Goal: Task Accomplishment & Management: Manage account settings

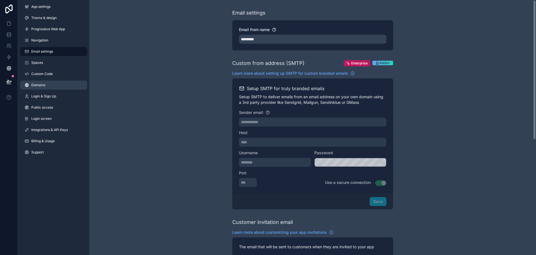
drag, startPoint x: 39, startPoint y: 77, endPoint x: 49, endPoint y: 84, distance: 11.8
click at [39, 77] on link "Custom Code" at bounding box center [53, 73] width 67 height 9
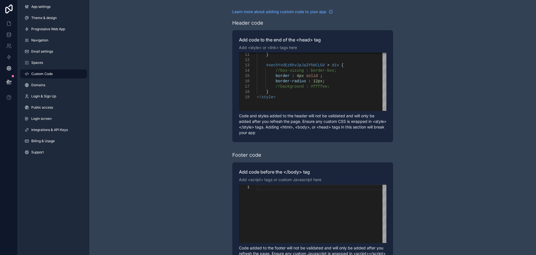
click at [282, 90] on div "}" at bounding box center [322, 91] width 130 height 5
click at [331, 83] on div "scrollable content" at bounding box center [322, 80] width 130 height 5
click at [331, 87] on div "/* Recovery Trip Board */" at bounding box center [322, 86] width 130 height 5
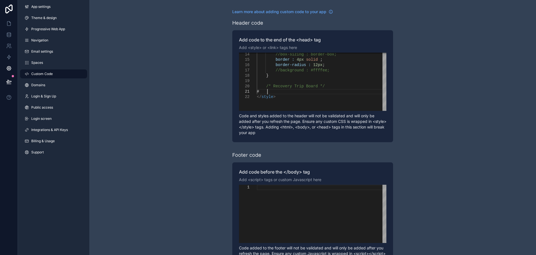
paste textarea "**********"
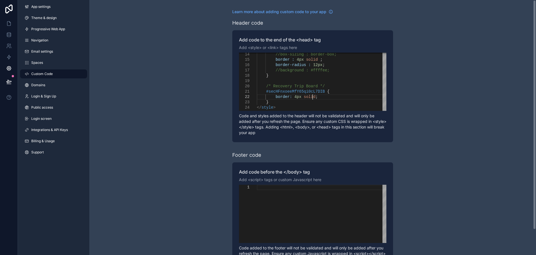
click at [486, 88] on div "**********" at bounding box center [312, 141] width 447 height 283
drag, startPoint x: 320, startPoint y: 91, endPoint x: 323, endPoint y: 94, distance: 4.2
click at [325, 91] on span "scrollable content" at bounding box center [326, 91] width 2 height 4
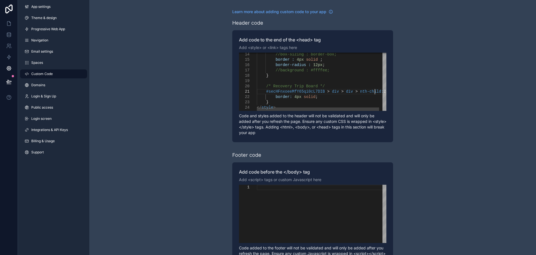
scroll to position [5, 118]
click at [433, 85] on div "**********" at bounding box center [312, 141] width 447 height 283
click at [384, 91] on span "2" at bounding box center [385, 91] width 2 height 4
click at [462, 132] on div "**********" at bounding box center [312, 141] width 447 height 283
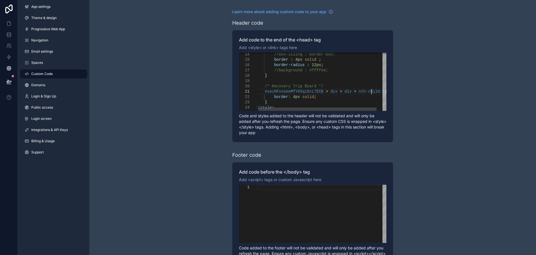
click at [382, 91] on span "(2)" at bounding box center [385, 91] width 7 height 4
click at [359, 91] on span "nth-child" at bounding box center [369, 91] width 21 height 4
click at [403, 91] on div "**********" at bounding box center [312, 141] width 447 height 283
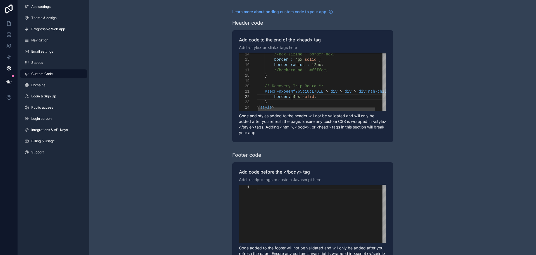
click at [318, 98] on div "border: 1px solid ;" at bounding box center [328, 96] width 144 height 5
drag, startPoint x: 274, startPoint y: 102, endPoint x: 287, endPoint y: 102, distance: 13.1
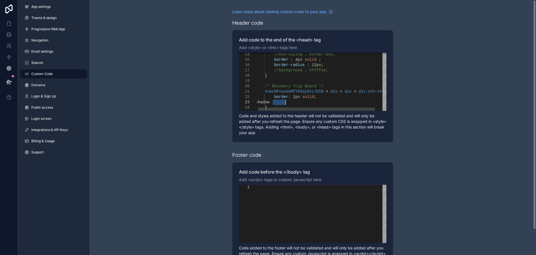
paste textarea "*******"
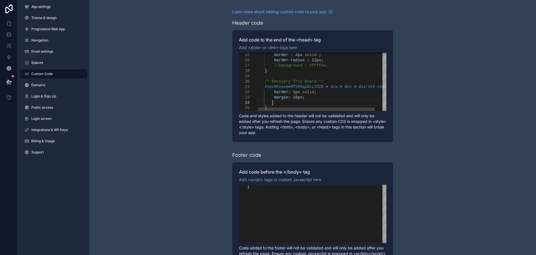
scroll to position [16, 17]
paste textarea "**********"
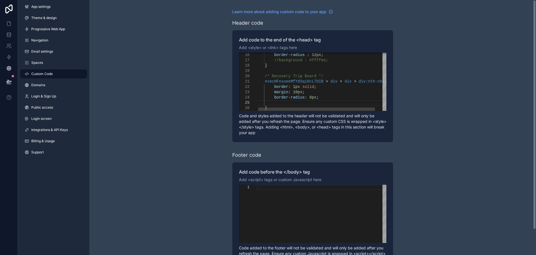
paste textarea "**********"
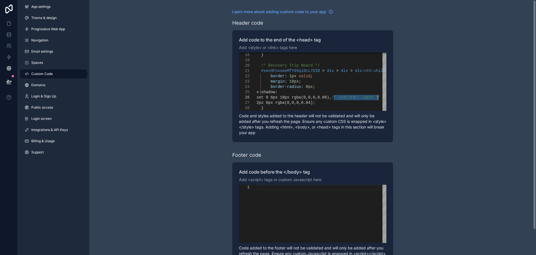
drag, startPoint x: 337, startPoint y: 97, endPoint x: 395, endPoint y: 99, distance: 58.4
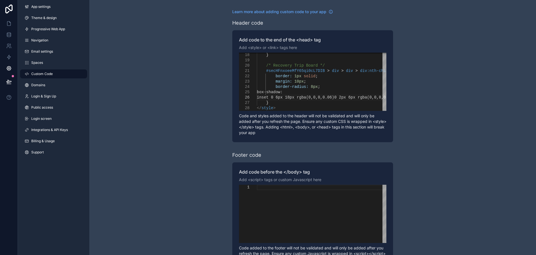
scroll to position [27, 82]
click at [526, 117] on div "**********" at bounding box center [312, 141] width 447 height 283
click at [265, 98] on span "inset 0 6px 18px rgba(0,0,0,0.06),0 2px 6px rg" at bounding box center [311, 97] width 108 height 4
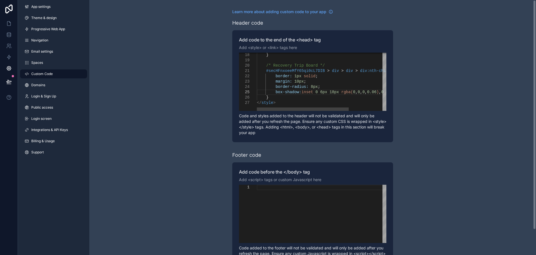
scroll to position [26, 43]
click at [505, 126] on div "**********" at bounding box center [312, 141] width 447 height 283
click at [424, 81] on div "**********" at bounding box center [312, 141] width 447 height 283
click at [276, 87] on span "border-radius:" at bounding box center [292, 86] width 33 height 4
click at [274, 76] on span "scrollable content" at bounding box center [266, 76] width 19 height 4
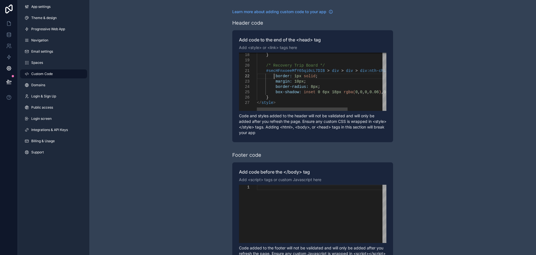
scroll to position [15, 17]
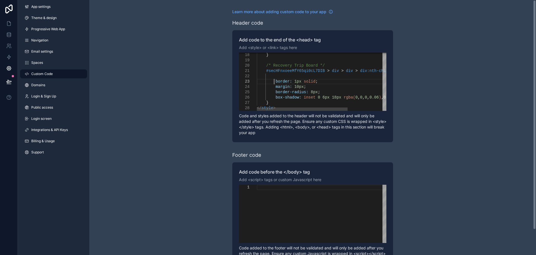
paste textarea "**********"
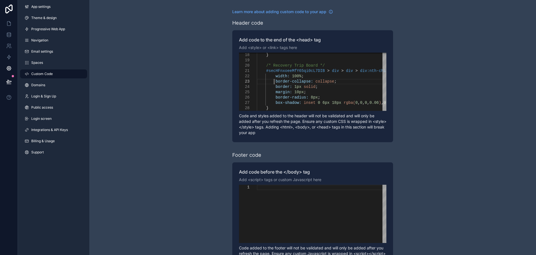
click at [456, 126] on div "**********" at bounding box center [312, 141] width 447 height 283
click at [332, 80] on div "border-collapse: collapse ;" at bounding box center [349, 81] width 185 height 5
paste textarea "**********"
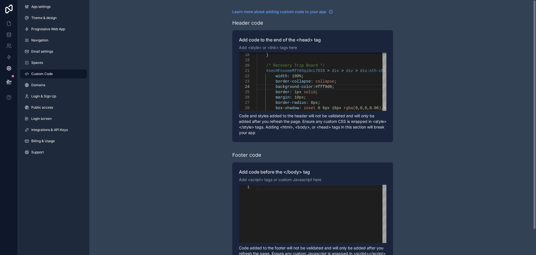
click at [452, 104] on div "**********" at bounding box center [312, 141] width 447 height 283
click at [328, 95] on div "margin: 10px ;" at bounding box center [349, 97] width 185 height 5
paste textarea "**********"
click at [439, 114] on div "**********" at bounding box center [312, 141] width 447 height 283
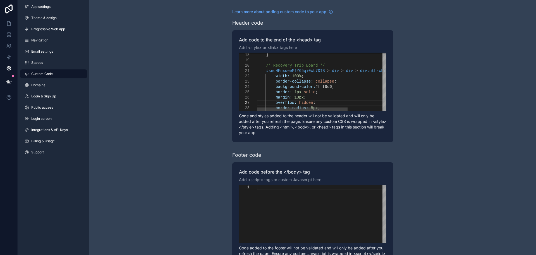
scroll to position [32, 53]
click at [282, 91] on span "border:" at bounding box center [284, 92] width 16 height 4
click at [325, 89] on div "border: 1px solid ;" at bounding box center [349, 91] width 185 height 5
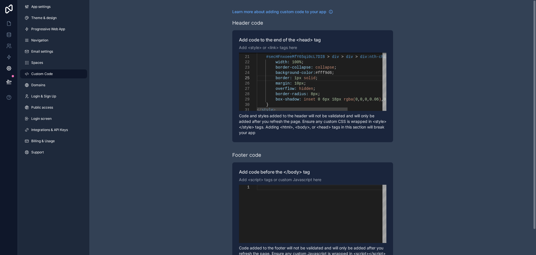
click at [314, 79] on div "border: 1px solid ;" at bounding box center [349, 77] width 185 height 5
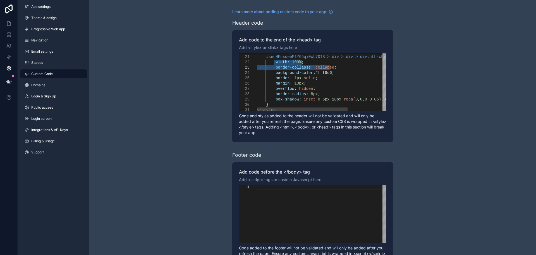
drag, startPoint x: 273, startPoint y: 62, endPoint x: 342, endPoint y: 68, distance: 68.7
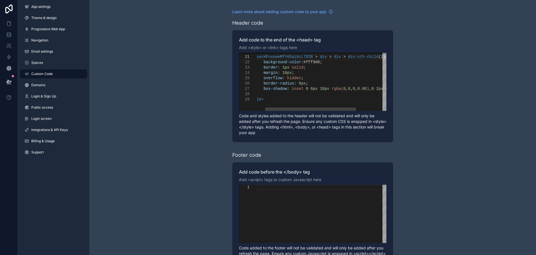
click at [269, 70] on span "margin:" at bounding box center [272, 72] width 16 height 4
drag, startPoint x: 312, startPoint y: 84, endPoint x: 314, endPoint y: 81, distance: 3.4
click at [314, 81] on div "border-radius: 8px ;" at bounding box center [337, 83] width 185 height 5
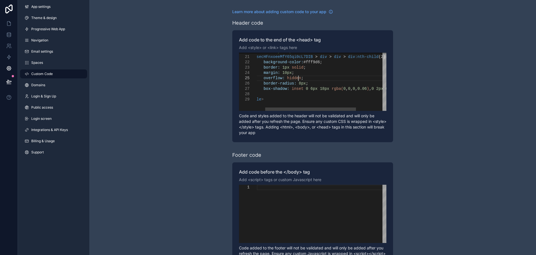
click at [313, 77] on div "overflow: hidden ;" at bounding box center [337, 77] width 185 height 5
drag, startPoint x: 304, startPoint y: 76, endPoint x: 305, endPoint y: 73, distance: 3.1
drag, startPoint x: 306, startPoint y: 72, endPoint x: 309, endPoint y: 69, distance: 4.4
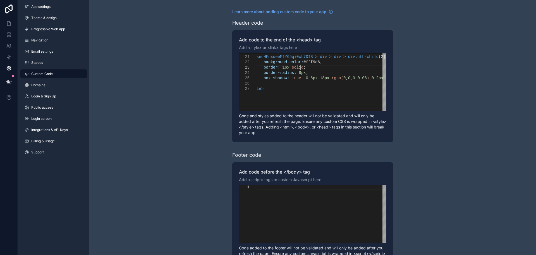
click at [453, 84] on div "**********" at bounding box center [312, 141] width 447 height 283
click at [276, 66] on span "border:" at bounding box center [272, 67] width 16 height 4
click at [297, 63] on span "background-color:" at bounding box center [284, 62] width 40 height 4
click at [320, 61] on span ";" at bounding box center [321, 62] width 2 height 4
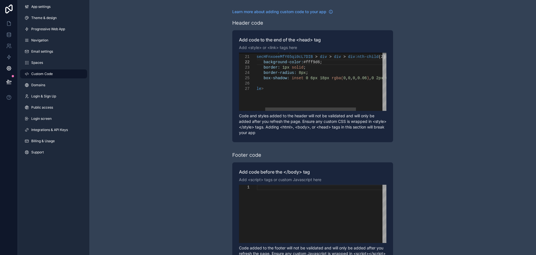
click at [277, 61] on span "background-color:" at bounding box center [284, 62] width 40 height 4
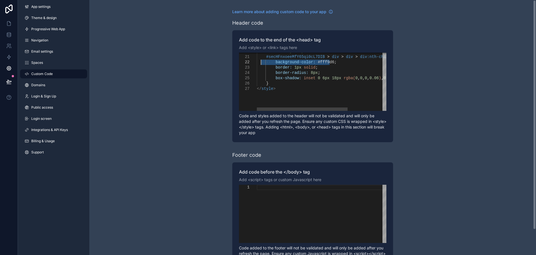
click at [320, 72] on div "border-radius: 8px ;" at bounding box center [349, 72] width 185 height 5
drag, startPoint x: 274, startPoint y: 62, endPoint x: 283, endPoint y: 62, distance: 8.9
paste textarea "Editor content;Press Alt+F1 for Accessibility Options."
click at [337, 66] on div "/* Recovery Trip Board */ #secHFnxoeeMfY65qi0cL7DIB > div > div > div:nth-child…" at bounding box center [349, 46] width 185 height 196
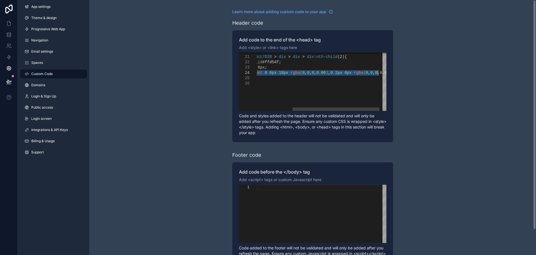
drag, startPoint x: 274, startPoint y: 73, endPoint x: 400, endPoint y: 73, distance: 125.2
paste textarea "Editor content;Press Alt+F1 for Accessibility Options."
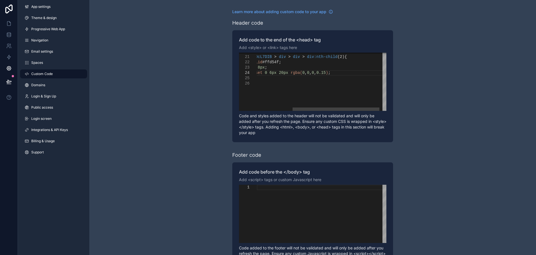
click at [462, 127] on div "**********" at bounding box center [312, 141] width 447 height 283
click at [291, 85] on span "rgba(" at bounding box center [297, 86] width 12 height 4
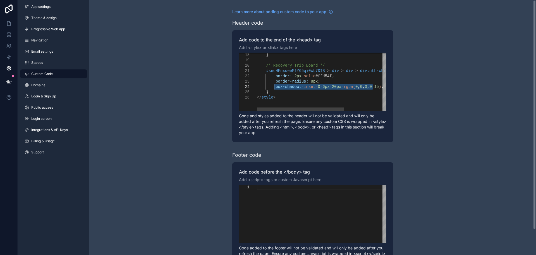
drag, startPoint x: 326, startPoint y: 86, endPoint x: 274, endPoint y: 88, distance: 51.7
paste textarea "Editor content;Press Alt+F1 for Accessibility Options."
click at [418, 99] on div "**********" at bounding box center [312, 141] width 447 height 283
click at [338, 80] on div "border-radius: 8px ;" at bounding box center [353, 81] width 193 height 5
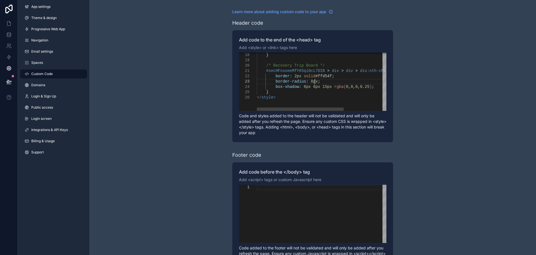
scroll to position [21, 17]
paste textarea "**********"
click at [472, 140] on div "**********" at bounding box center [312, 141] width 447 height 283
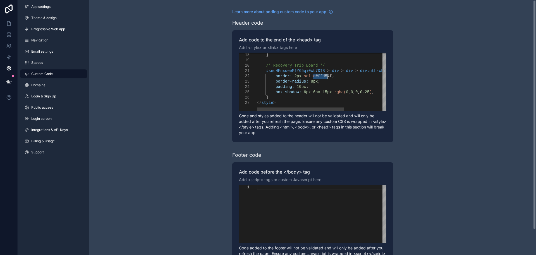
drag, startPoint x: 313, startPoint y: 76, endPoint x: 329, endPoint y: 76, distance: 15.9
paste textarea "Editor content;Press Alt+F1 for Accessibility Options."
click at [472, 100] on div "**********" at bounding box center [312, 141] width 447 height 283
click at [488, 155] on div "**********" at bounding box center [312, 141] width 447 height 283
click at [301, 85] on span "10px" at bounding box center [301, 86] width 9 height 4
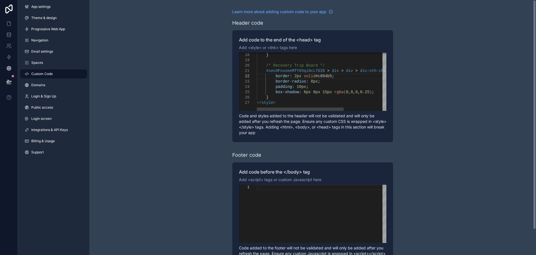
scroll to position [21, 71]
drag, startPoint x: 310, startPoint y: 85, endPoint x: 327, endPoint y: 81, distance: 18.2
click at [438, 98] on div "**********" at bounding box center [312, 141] width 447 height 283
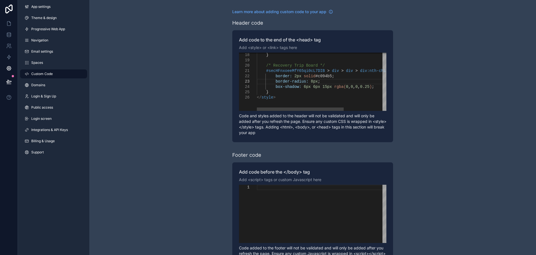
click at [379, 70] on span "div:nth-child" at bounding box center [375, 70] width 30 height 4
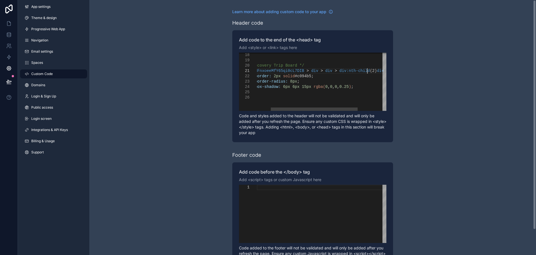
scroll to position [5, 133]
click at [423, 79] on div "**********" at bounding box center [312, 141] width 447 height 283
click at [301, 77] on span "#c094b5" at bounding box center [303, 76] width 16 height 4
paste textarea "Editor content;Press Alt+F1 for Accessibility Options."
click at [473, 104] on div "**********" at bounding box center [312, 141] width 447 height 283
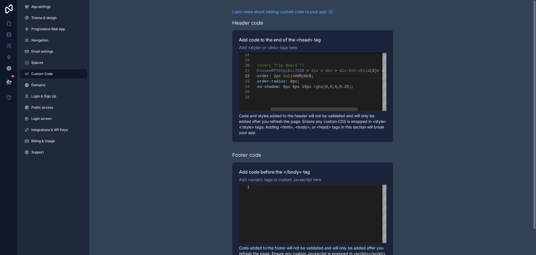
click at [298, 77] on span "#d5c0c0" at bounding box center [303, 76] width 16 height 4
paste textarea "Editor content;Press Alt+F1 for Accessibility Options."
click at [412, 96] on div "**********" at bounding box center [312, 141] width 447 height 283
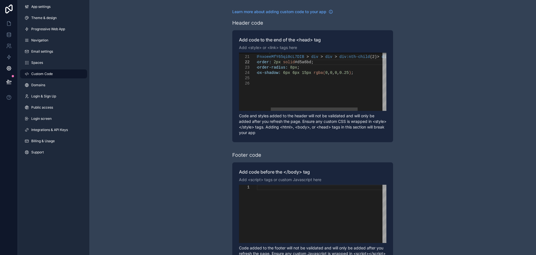
drag, startPoint x: 292, startPoint y: 110, endPoint x: 217, endPoint y: 106, distance: 75.5
click at [217, 106] on div "**********" at bounding box center [312, 141] width 447 height 283
click at [274, 79] on div "}" at bounding box center [353, 77] width 193 height 5
paste textarea "**********"
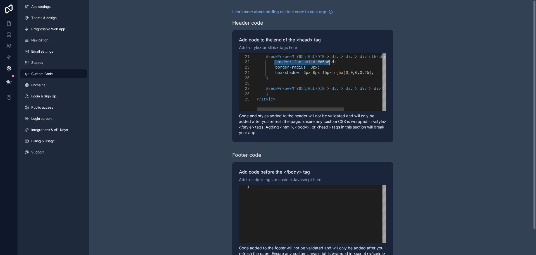
drag, startPoint x: 274, startPoint y: 63, endPoint x: 329, endPoint y: 61, distance: 55.1
click at [265, 93] on span "scrollable content" at bounding box center [261, 94] width 9 height 4
click at [267, 93] on div "scrollable content" at bounding box center [353, 93] width 193 height 5
paste textarea "**********"
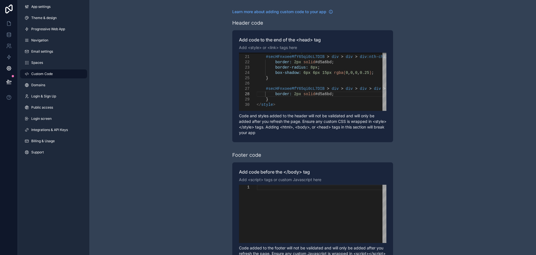
click at [496, 113] on div "**********" at bounding box center [312, 141] width 447 height 283
click at [372, 90] on span "scrollable content" at bounding box center [373, 88] width 2 height 4
click at [443, 98] on div "**********" at bounding box center [312, 141] width 447 height 283
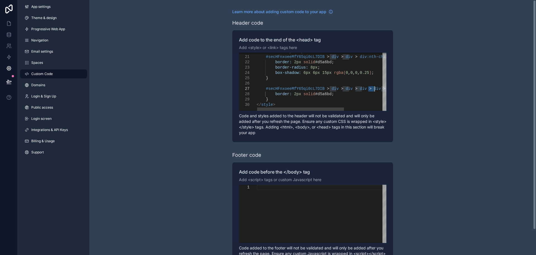
drag, startPoint x: 369, startPoint y: 87, endPoint x: 422, endPoint y: 89, distance: 53.7
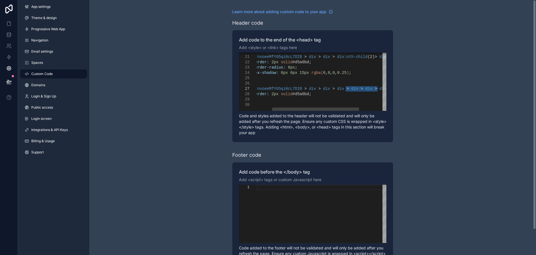
click at [380, 87] on span "div" at bounding box center [383, 88] width 7 height 4
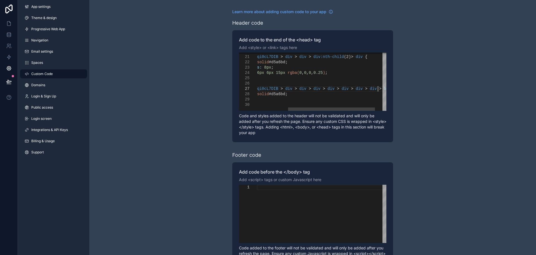
scroll to position [37, 172]
click at [398, 94] on div "**********" at bounding box center [312, 141] width 447 height 283
drag, startPoint x: 360, startPoint y: 89, endPoint x: 378, endPoint y: 88, distance: 18.2
click at [434, 89] on div "**********" at bounding box center [312, 141] width 447 height 283
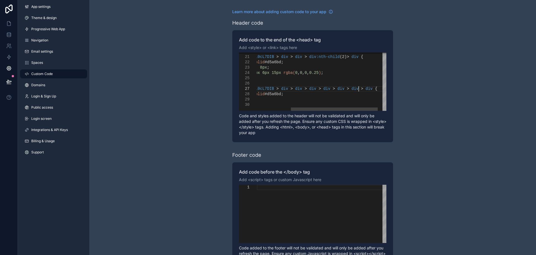
scroll to position [37, 153]
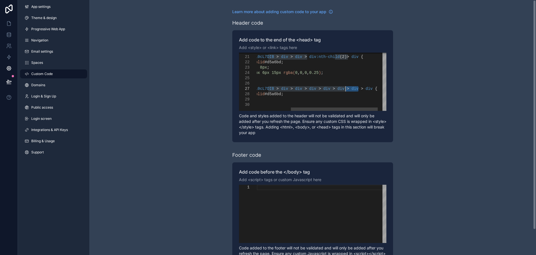
drag, startPoint x: 359, startPoint y: 88, endPoint x: 347, endPoint y: 88, distance: 11.7
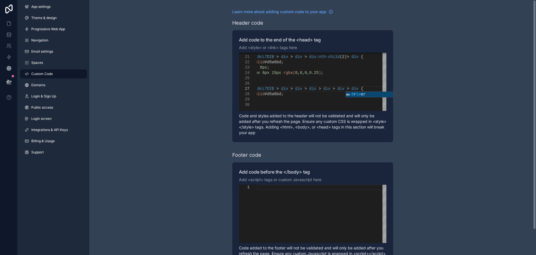
click at [470, 86] on div "**********" at bounding box center [312, 141] width 447 height 283
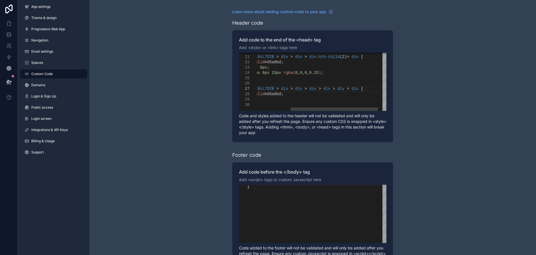
scroll to position [37, 140]
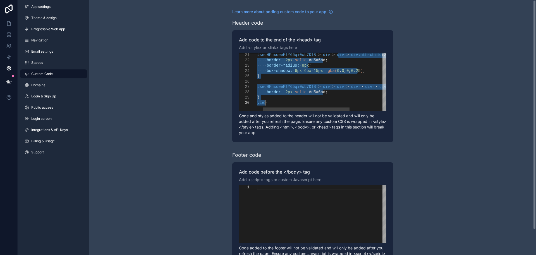
drag, startPoint x: 296, startPoint y: 57, endPoint x: 366, endPoint y: 111, distance: 88.0
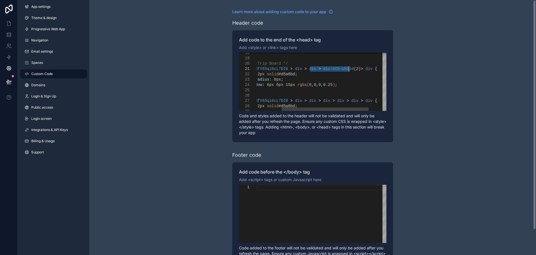
drag, startPoint x: 311, startPoint y: 70, endPoint x: 349, endPoint y: 69, distance: 38.0
click at [319, 98] on div "**********" at bounding box center [313, 82] width 148 height 58
click at [319, 100] on span ">" at bounding box center [320, 100] width 2 height 4
paste textarea "**********"
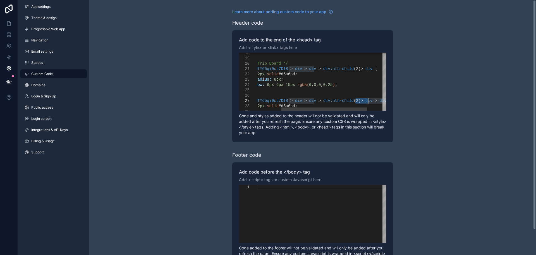
drag, startPoint x: 355, startPoint y: 101, endPoint x: 368, endPoint y: 101, distance: 12.9
click at [354, 101] on span "(2)" at bounding box center [357, 100] width 7 height 4
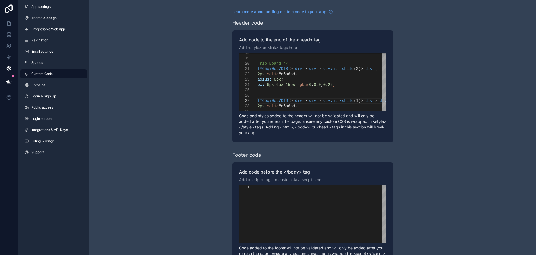
click at [481, 98] on div "**********" at bounding box center [312, 141] width 447 height 283
click at [267, 106] on span "solid" at bounding box center [273, 106] width 12 height 4
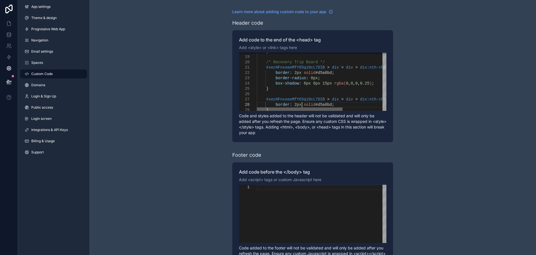
drag, startPoint x: 291, startPoint y: 109, endPoint x: 263, endPoint y: 109, distance: 28.2
click at [263, 109] on div "scrollable content" at bounding box center [300, 108] width 86 height 3
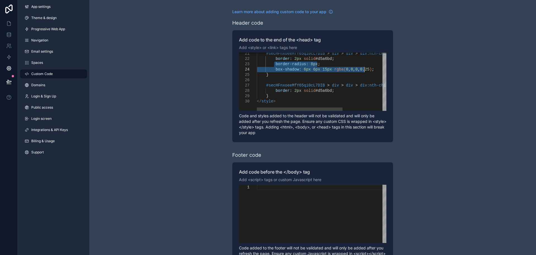
drag, startPoint x: 275, startPoint y: 63, endPoint x: 369, endPoint y: 71, distance: 94.2
click at [331, 90] on div "border: 2px solid #d5a6bd ;" at bounding box center [355, 90] width 196 height 5
paste textarea "**********"
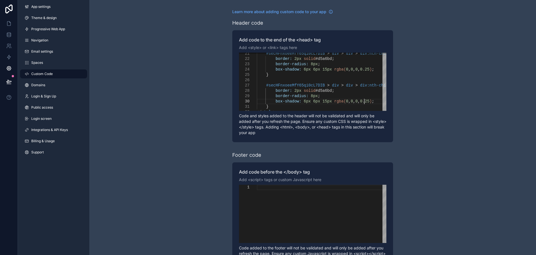
click at [427, 101] on div "Learn more about adding custom code to your app Header code Add code to the end…" at bounding box center [312, 141] width 447 height 283
click at [317, 90] on span "#d5a6bd" at bounding box center [324, 90] width 16 height 4
paste textarea "Editor content;Press Alt+F1 for Accessibility Options."
click at [444, 124] on div "Learn more about adding custom code to your app Header code Add code to the end…" at bounding box center [312, 141] width 447 height 283
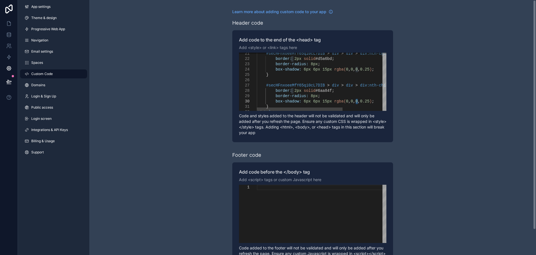
scroll to position [48, 101]
click at [481, 79] on div "Learn more about adding custom code to your app Header code Add code to the end…" at bounding box center [312, 141] width 447 height 283
drag, startPoint x: 313, startPoint y: 101, endPoint x: 321, endPoint y: 101, distance: 7.3
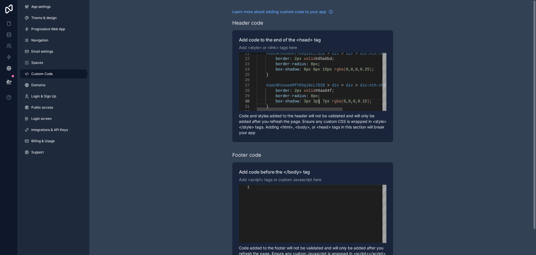
scroll to position [48, 62]
click at [431, 126] on div "Learn more about adding custom code to your app Header code Add code to the end…" at bounding box center [312, 141] width 447 height 283
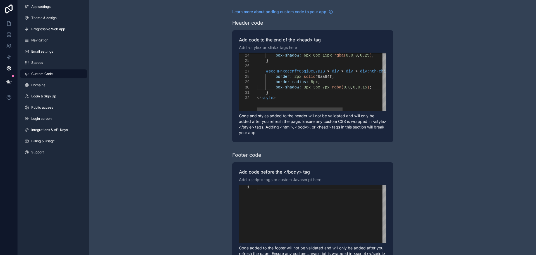
click at [323, 77] on span "#6aa84f" at bounding box center [324, 76] width 16 height 4
paste textarea "Editor content;Press Alt+F1 for Accessibility Options."
click at [473, 106] on div "**********" at bounding box center [312, 141] width 447 height 283
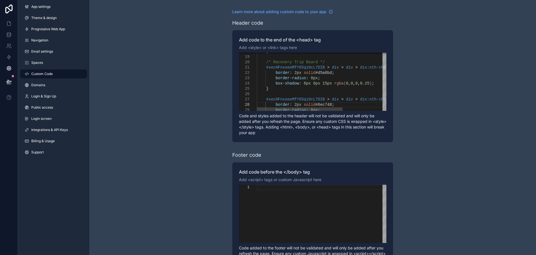
click at [325, 75] on span "#d5a6bd" at bounding box center [324, 72] width 16 height 4
paste textarea "Editor content;Press Alt+F1 for Accessibility Options."
click at [472, 54] on div "Learn more about adding custom code to your app Header code Add code to the end…" at bounding box center [312, 141] width 447 height 283
click at [413, 84] on div "Learn more about adding custom code to your app Header code Add code to the end…" at bounding box center [312, 141] width 447 height 283
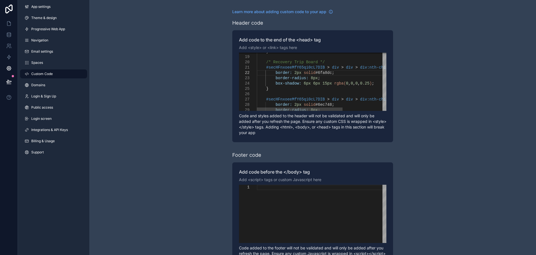
click at [351, 75] on div "border: 2px solid #6fa8dc ;" at bounding box center [355, 72] width 196 height 5
drag, startPoint x: 457, startPoint y: 140, endPoint x: 415, endPoint y: 96, distance: 60.7
click at [457, 140] on div "Learn more about adding custom code to your app Header code Add code to the end…" at bounding box center [312, 141] width 447 height 283
click at [324, 72] on span "#d5a6bd" at bounding box center [324, 72] width 16 height 4
paste textarea "Editor content;Press Alt+F1 for Accessibility Options."
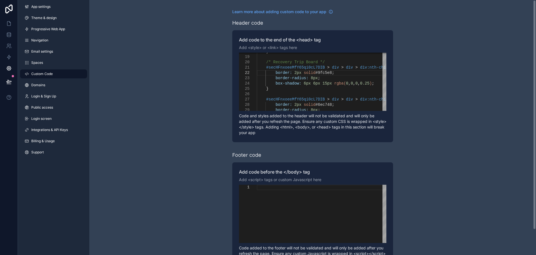
click at [471, 73] on div "Learn more about adding custom code to your app Header code Add code to the end…" at bounding box center [312, 141] width 447 height 283
click at [319, 72] on span "#9fc5e8" at bounding box center [324, 72] width 16 height 4
paste textarea "Editor content;Press Alt+F1 for Accessibility Options."
click at [415, 60] on div "Learn more about adding custom code to your app Header code Add code to the end…" at bounding box center [312, 141] width 447 height 283
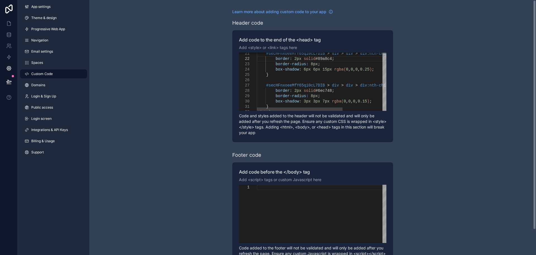
click at [320, 92] on span "#6ec748" at bounding box center [324, 90] width 16 height 4
paste textarea "Editor content;Press Alt+F1 for Accessibility Options."
type textarea "**********"
click at [514, 80] on div "Learn more about adding custom code to your app Header code Add code to the end…" at bounding box center [312, 141] width 447 height 283
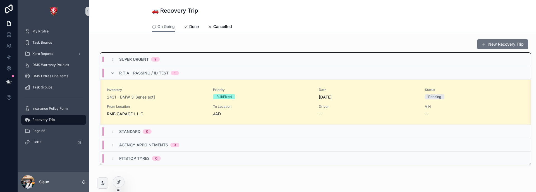
click at [121, 64] on div "SUPER URGENT 2" at bounding box center [315, 59] width 431 height 13
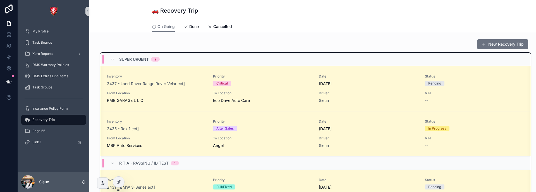
click at [120, 62] on div "SUPER URGENT 2" at bounding box center [139, 59] width 41 height 9
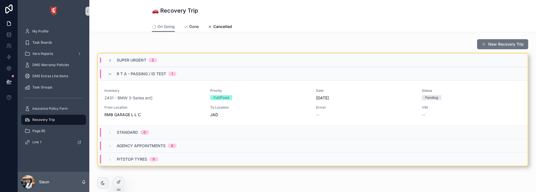
click at [186, 28] on icon "scrollable content" at bounding box center [186, 27] width 4 height 4
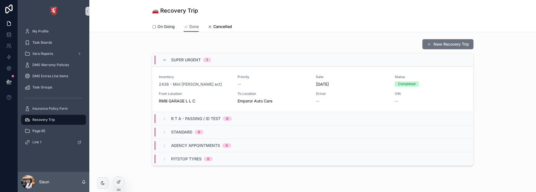
click at [169, 28] on span "On Going" at bounding box center [166, 27] width 17 height 6
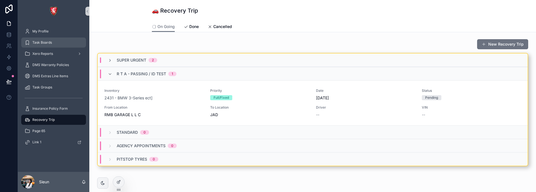
click at [29, 37] on link "Task Boards" at bounding box center [53, 42] width 65 height 10
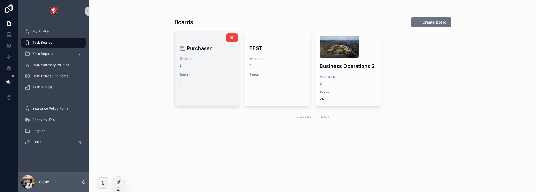
click at [211, 96] on link "-- 👨🏻‍🏭 Purchaser Members 3 Tasks 0" at bounding box center [208, 68] width 66 height 75
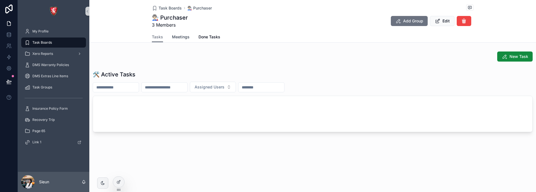
click at [181, 34] on link "Meetings" at bounding box center [181, 37] width 18 height 11
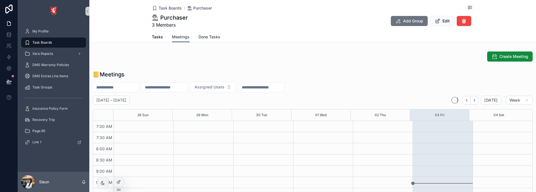
scroll to position [156, 0]
click at [212, 32] on link "Done Tasks" at bounding box center [210, 37] width 22 height 11
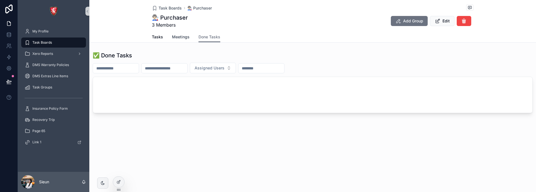
click at [181, 34] on link "Meetings" at bounding box center [181, 37] width 18 height 11
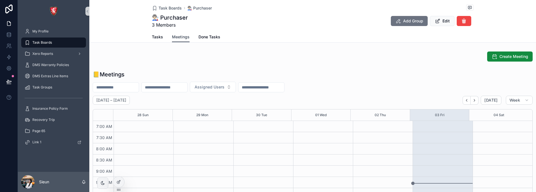
scroll to position [156, 0]
click at [199, 36] on span "Done Tasks" at bounding box center [210, 37] width 22 height 6
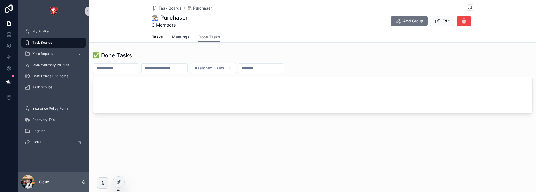
click at [173, 40] on link "Meetings" at bounding box center [181, 37] width 18 height 11
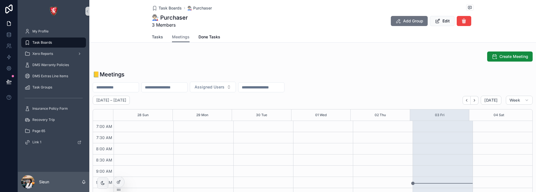
click at [152, 36] on span "Tasks" at bounding box center [157, 37] width 11 height 6
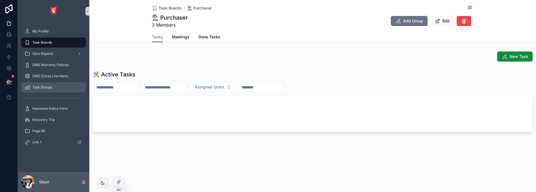
click at [41, 87] on span "Task Groups" at bounding box center [42, 87] width 20 height 4
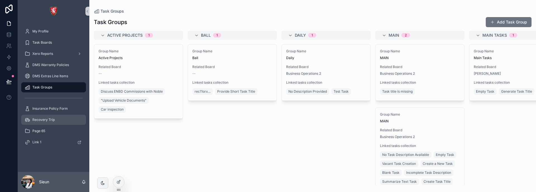
click at [44, 121] on span "Recovery Trip" at bounding box center [43, 119] width 22 height 4
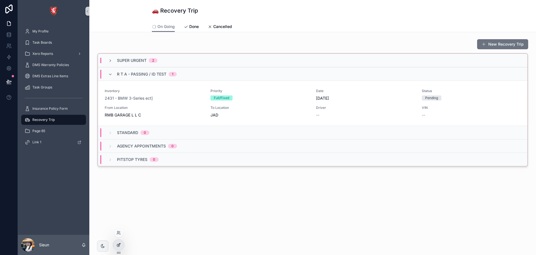
click at [116, 191] on div at bounding box center [118, 244] width 11 height 11
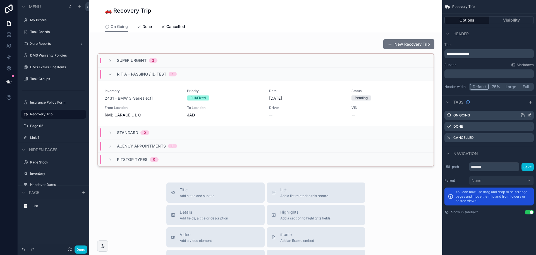
click at [528, 113] on icon "scrollable content" at bounding box center [529, 115] width 4 height 4
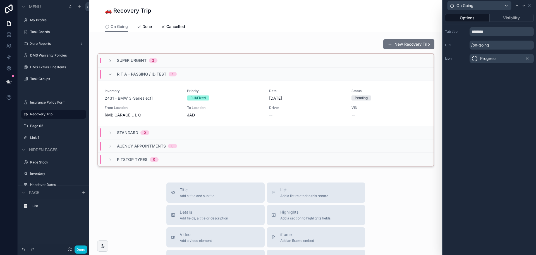
click at [496, 58] on span "Progress" at bounding box center [489, 59] width 16 height 6
click at [528, 58] on icon at bounding box center [527, 58] width 4 height 4
click at [473, 31] on input "********" at bounding box center [502, 31] width 64 height 9
paste input "**"
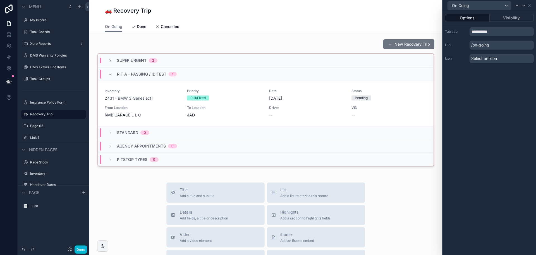
click at [503, 105] on div "**********" at bounding box center [489, 132] width 93 height 243
drag, startPoint x: 129, startPoint y: 206, endPoint x: 175, endPoint y: 202, distance: 46.3
click at [475, 32] on input "**********" at bounding box center [502, 31] width 64 height 9
drag, startPoint x: 476, startPoint y: 32, endPoint x: 472, endPoint y: 32, distance: 3.9
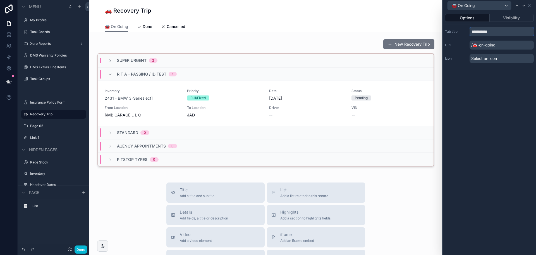
click at [472, 32] on input "**********" at bounding box center [502, 31] width 64 height 9
paste input "text"
type input "**********"
click at [501, 131] on div "**********" at bounding box center [489, 132] width 93 height 243
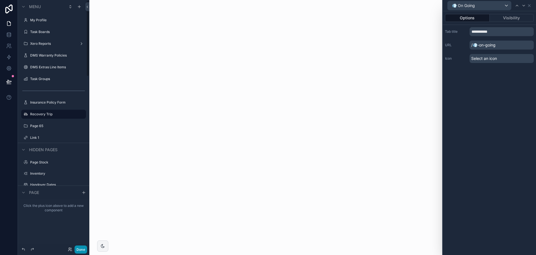
click at [79, 191] on button "Done" at bounding box center [81, 249] width 13 height 8
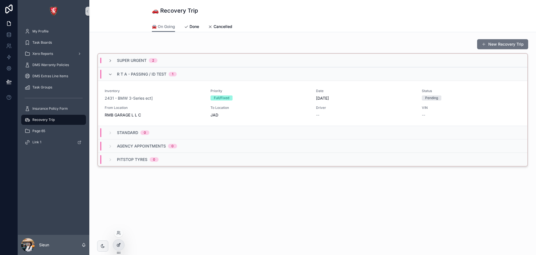
click at [118, 246] on icon at bounding box center [119, 244] width 4 height 4
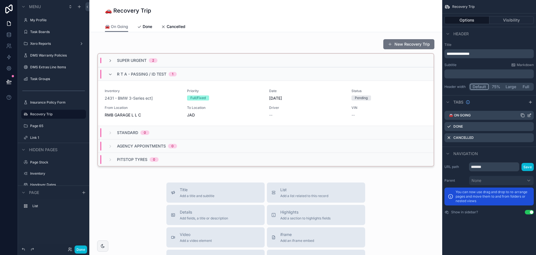
click at [529, 116] on icon "scrollable content" at bounding box center [530, 114] width 2 height 2
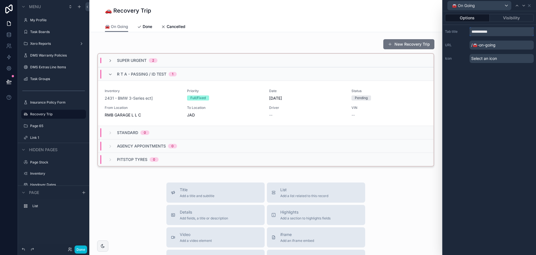
drag, startPoint x: 475, startPoint y: 31, endPoint x: 470, endPoint y: 31, distance: 4.7
click at [470, 31] on input "**********" at bounding box center [502, 31] width 64 height 9
paste input "text"
type input "**********"
click at [527, 127] on div "**********" at bounding box center [489, 132] width 93 height 243
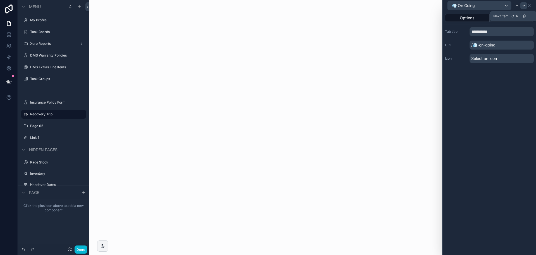
click at [524, 8] on icon at bounding box center [524, 5] width 4 height 4
click at [480, 59] on div "Check" at bounding box center [482, 58] width 21 height 7
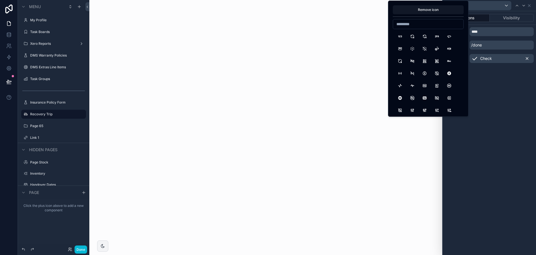
click at [527, 59] on icon at bounding box center [527, 58] width 4 height 4
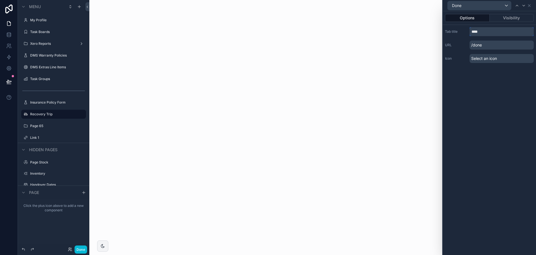
click at [471, 32] on input "****" at bounding box center [502, 31] width 64 height 9
click at [214, 200] on div "scrollable content" at bounding box center [265, 127] width 353 height 255
click at [473, 31] on input "****" at bounding box center [502, 31] width 64 height 9
paste input "*"
type input "******"
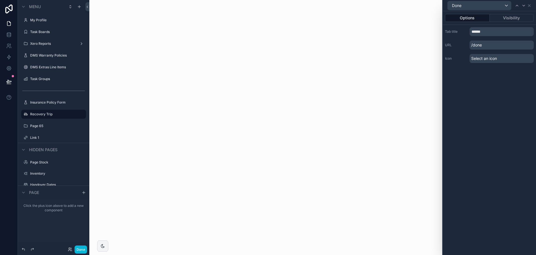
click at [509, 114] on div "Options Visibility Tab title ****** URL /done Icon Select an icon" at bounding box center [489, 132] width 93 height 243
click at [518, 3] on icon at bounding box center [517, 5] width 4 height 4
click at [81, 246] on button "Done" at bounding box center [81, 249] width 13 height 8
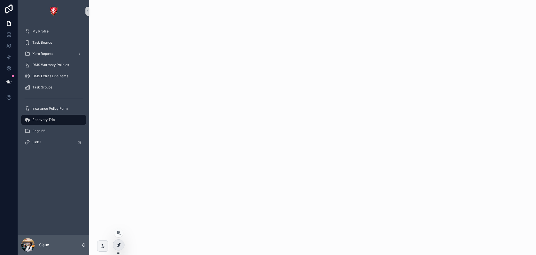
click at [116, 247] on div at bounding box center [118, 244] width 11 height 11
click at [40, 118] on span "Recovery Trip" at bounding box center [43, 119] width 22 height 4
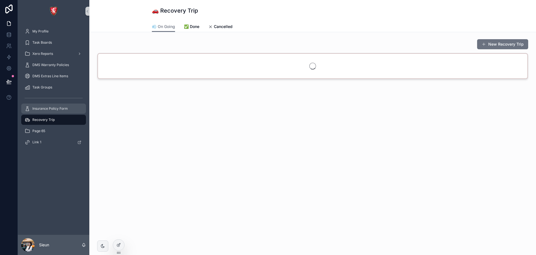
click at [43, 110] on span "Insurance Policy Form" at bounding box center [49, 108] width 35 height 4
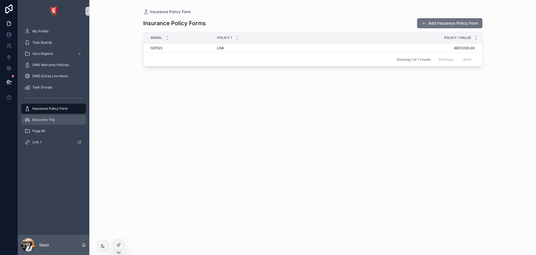
click at [43, 118] on span "Recovery Trip" at bounding box center [43, 119] width 22 height 4
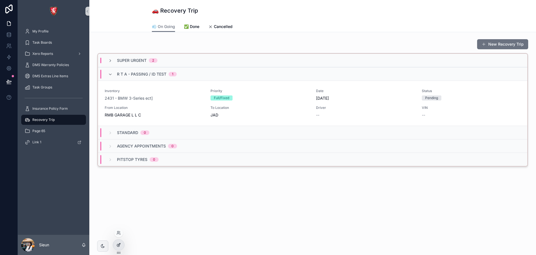
click at [119, 243] on icon at bounding box center [119, 244] width 4 height 4
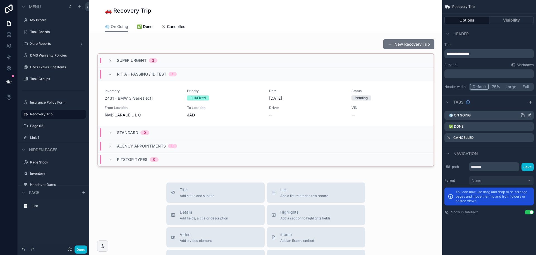
click at [531, 114] on icon "scrollable content" at bounding box center [531, 114] width 1 height 1
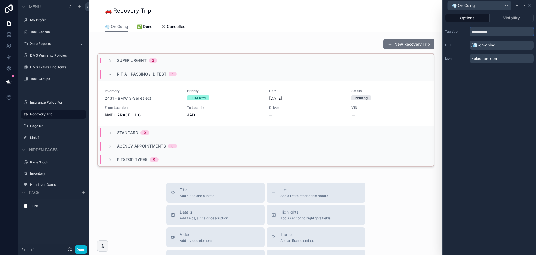
drag, startPoint x: 479, startPoint y: 33, endPoint x: 471, endPoint y: 33, distance: 7.3
click at [471, 33] on input "**********" at bounding box center [502, 31] width 64 height 9
click at [500, 32] on input "********" at bounding box center [502, 31] width 64 height 9
paste input "***"
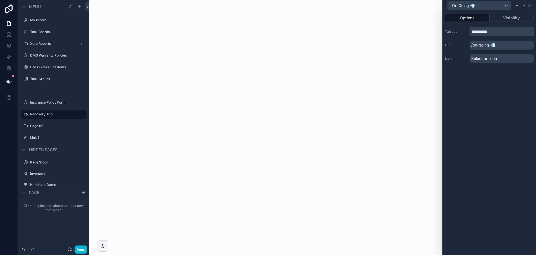
type input "**********"
click at [502, 116] on div "**********" at bounding box center [489, 132] width 93 height 243
click at [523, 3] on icon at bounding box center [524, 5] width 4 height 4
drag, startPoint x: 476, startPoint y: 30, endPoint x: 472, endPoint y: 30, distance: 3.6
click at [472, 30] on input "******" at bounding box center [502, 31] width 64 height 9
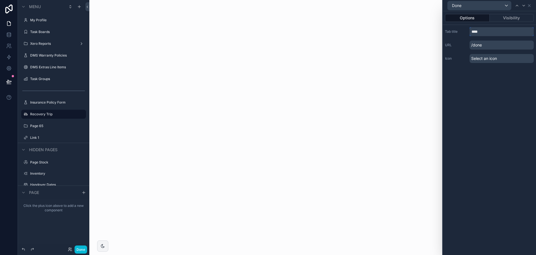
click at [506, 34] on input "****" at bounding box center [502, 31] width 64 height 9
paste input "**"
type input "******"
drag, startPoint x: 497, startPoint y: 128, endPoint x: 523, endPoint y: 1, distance: 129.4
click at [497, 127] on div "Options Visibility Tab title ****** URL /done Icon Select an icon" at bounding box center [489, 132] width 93 height 243
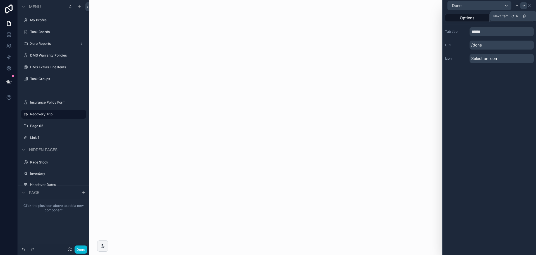
click at [525, 3] on icon at bounding box center [524, 5] width 4 height 4
drag, startPoint x: 229, startPoint y: 196, endPoint x: 299, endPoint y: 162, distance: 77.2
click at [229, 196] on div "scrollable content" at bounding box center [265, 127] width 353 height 255
click at [502, 30] on input "*********" at bounding box center [502, 31] width 64 height 9
paste input "**"
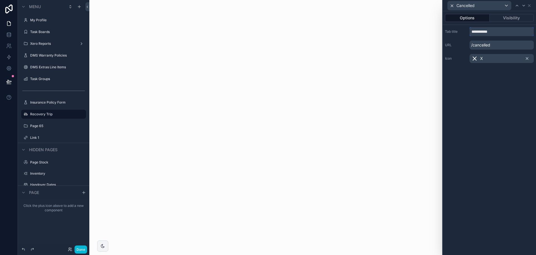
type input "**********"
click at [488, 191] on div "**********" at bounding box center [489, 132] width 93 height 243
click at [528, 59] on icon at bounding box center [527, 58] width 2 height 2
click at [499, 140] on div "**********" at bounding box center [489, 132] width 93 height 243
click at [83, 245] on button "Done" at bounding box center [81, 249] width 13 height 8
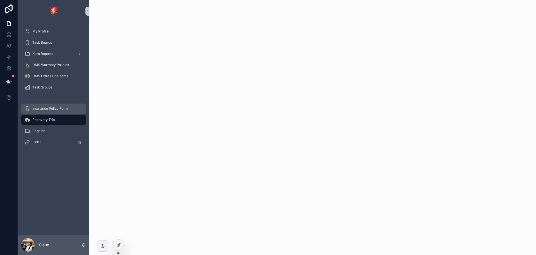
click at [65, 108] on span "Insurance Policy Form" at bounding box center [49, 108] width 35 height 4
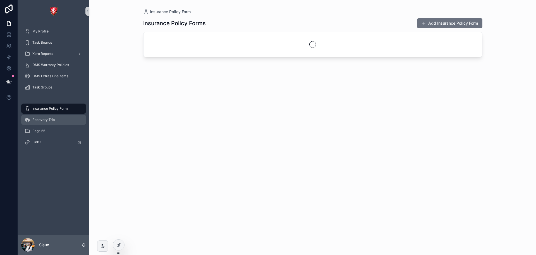
click at [59, 121] on div "Recovery Trip" at bounding box center [54, 119] width 58 height 9
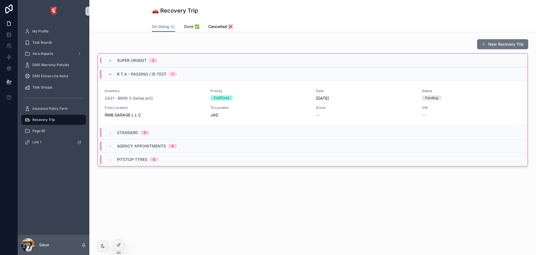
click at [185, 27] on span "Done ✅" at bounding box center [191, 27] width 15 height 6
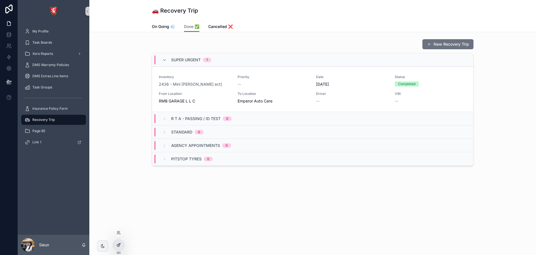
click at [117, 246] on icon at bounding box center [119, 244] width 4 height 4
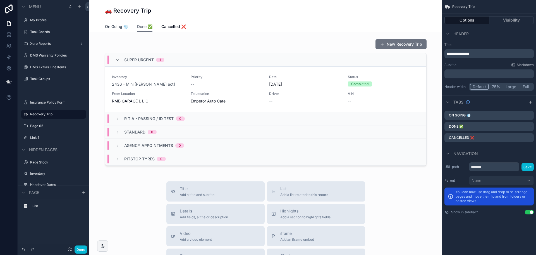
click at [114, 23] on link "On Going 💨" at bounding box center [116, 27] width 23 height 11
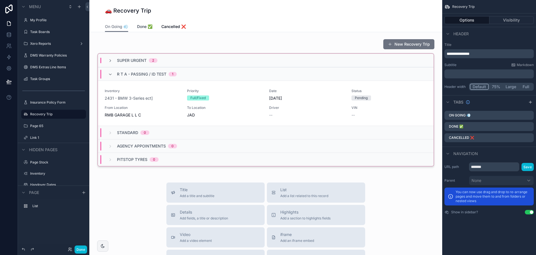
click at [148, 29] on span "Done ✅" at bounding box center [144, 27] width 15 height 6
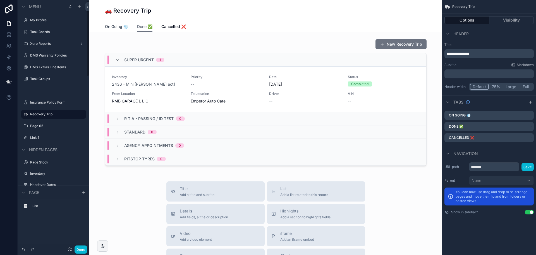
click at [115, 30] on link "On Going 💨" at bounding box center [116, 27] width 23 height 11
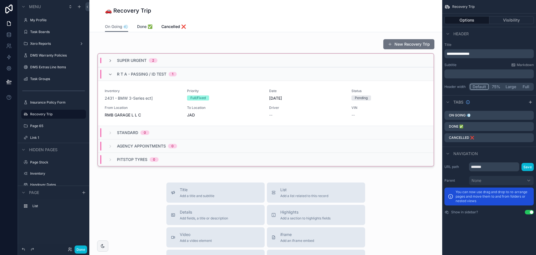
click at [142, 23] on link "Done ✅" at bounding box center [144, 27] width 15 height 11
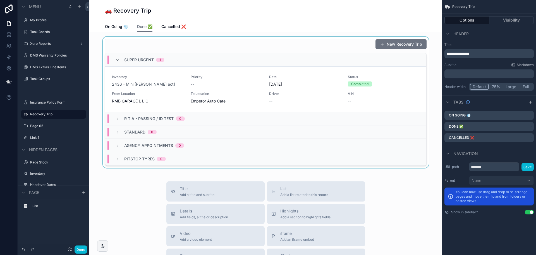
click at [198, 49] on div "scrollable content" at bounding box center [266, 102] width 344 height 131
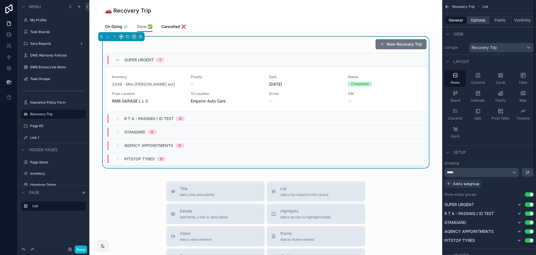
click at [483, 24] on button "Options" at bounding box center [478, 20] width 22 height 8
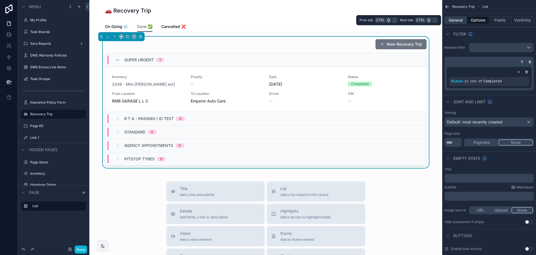
click at [458, 20] on button "General" at bounding box center [456, 20] width 23 height 8
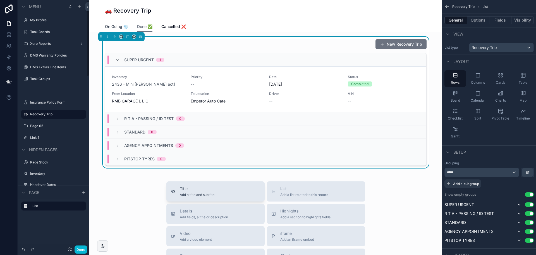
click at [110, 23] on link "On Going 💨" at bounding box center [116, 27] width 23 height 11
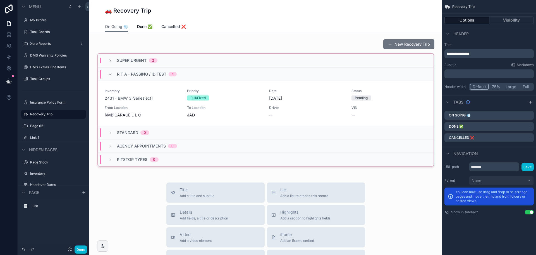
click at [178, 26] on span "Cancelled ❌" at bounding box center [173, 27] width 25 height 6
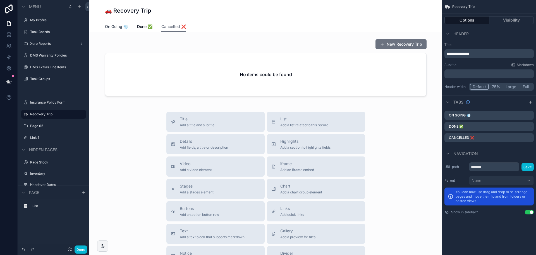
click at [113, 26] on span "On Going 💨" at bounding box center [116, 27] width 23 height 6
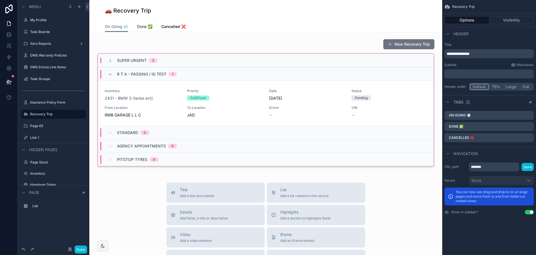
click at [143, 25] on span "Done ✅" at bounding box center [144, 27] width 15 height 6
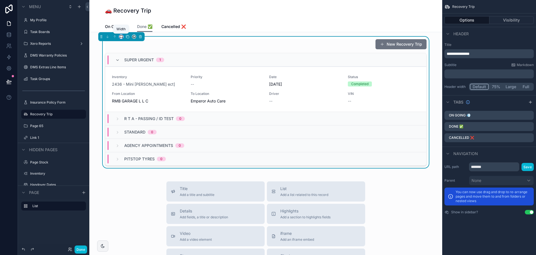
click at [120, 36] on icon "scrollable content" at bounding box center [121, 37] width 4 height 4
click at [122, 108] on div "Full width" at bounding box center [132, 111] width 24 height 10
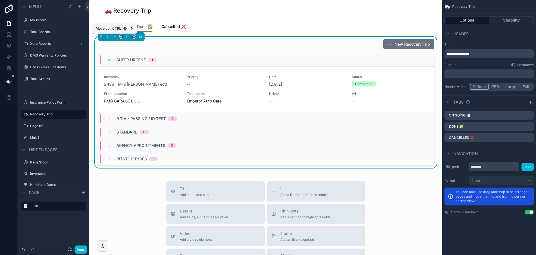
click at [115, 27] on span "Ctrl" at bounding box center [117, 29] width 10 height 6
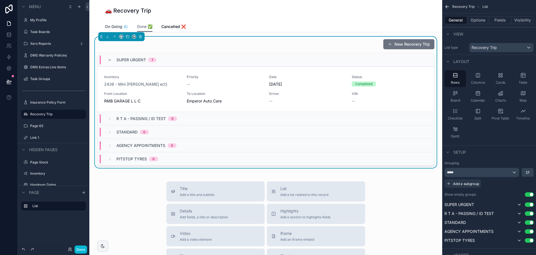
click at [112, 25] on span "On Going 💨" at bounding box center [116, 27] width 23 height 6
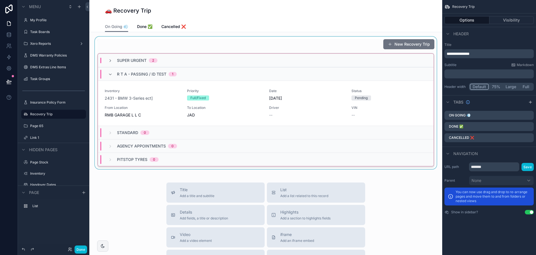
click at [132, 46] on div "scrollable content" at bounding box center [266, 103] width 344 height 132
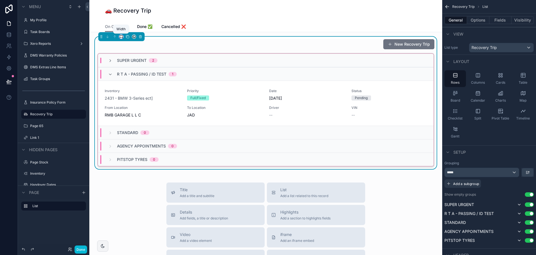
click at [122, 36] on icon "scrollable content" at bounding box center [121, 37] width 4 height 4
click at [164, 25] on div "scrollable content" at bounding box center [268, 127] width 536 height 255
click at [169, 26] on span "Cancelled ❌" at bounding box center [173, 27] width 25 height 6
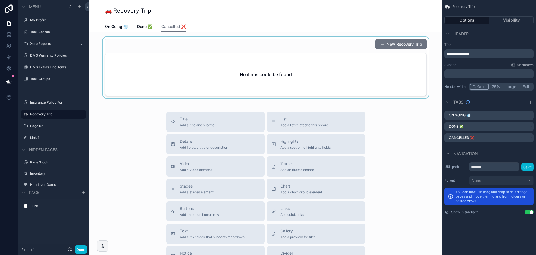
click at [165, 65] on div "scrollable content" at bounding box center [266, 67] width 344 height 61
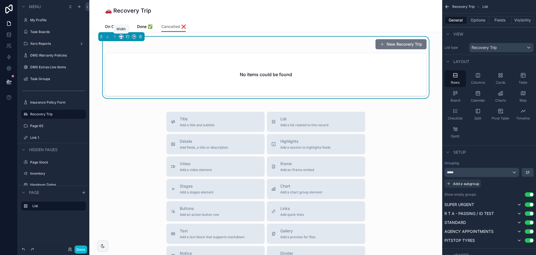
click at [122, 35] on icon "scrollable content" at bounding box center [121, 35] width 3 height 1
click at [129, 109] on span "Full width" at bounding box center [132, 110] width 17 height 7
click at [377, 150] on div "Title Add a title and subtitle List Add a list related to this record Details A…" at bounding box center [266, 210] width 344 height 199
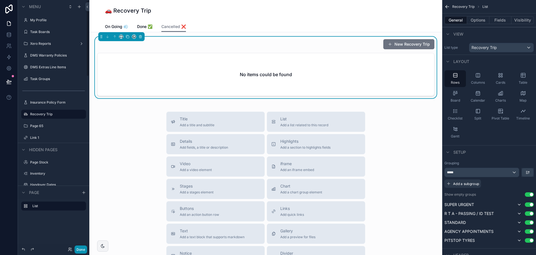
click at [83, 248] on button "Done" at bounding box center [81, 249] width 13 height 8
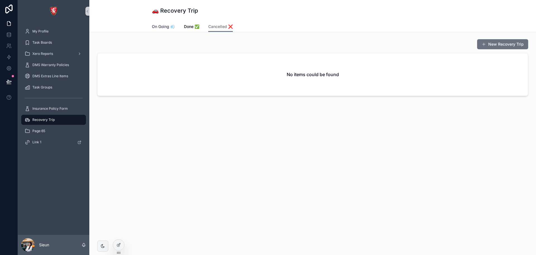
click at [160, 28] on span "On Going 💨" at bounding box center [163, 27] width 23 height 6
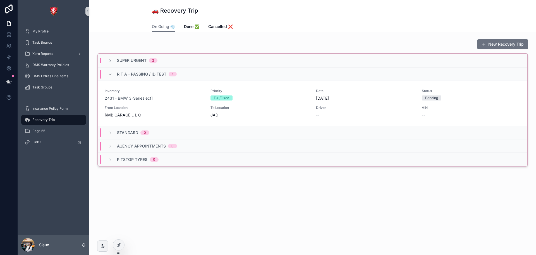
click at [176, 229] on div "🚗 Recovery Trip On Going 💨 On Going 💨 Done ✅ Cancelled ❌ New Recovery Trip SUPE…" at bounding box center [312, 127] width 447 height 255
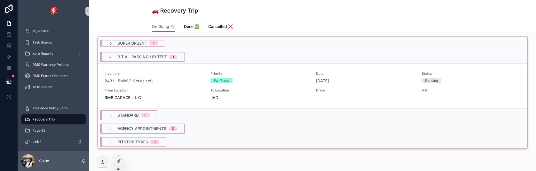
scroll to position [28, 0]
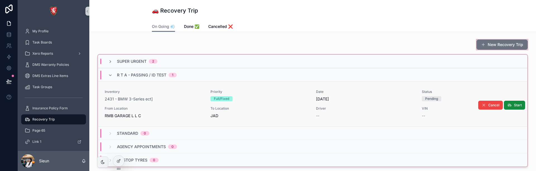
drag, startPoint x: 144, startPoint y: 43, endPoint x: 142, endPoint y: 95, distance: 52.3
click at [144, 43] on div "New Recovery Trip" at bounding box center [312, 45] width 431 height 12
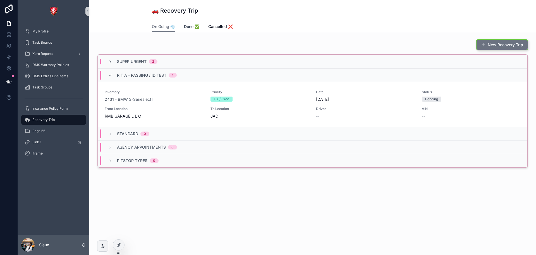
click at [187, 27] on span "Done ✅" at bounding box center [191, 27] width 15 height 6
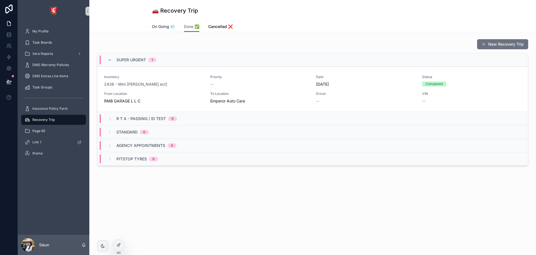
click at [161, 27] on span "On Going 💨" at bounding box center [163, 27] width 23 height 6
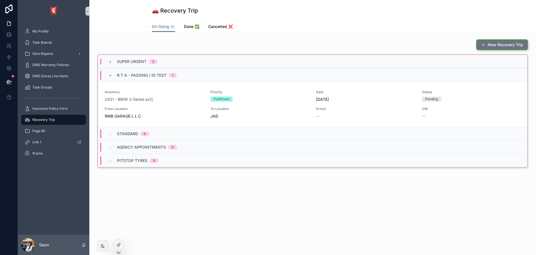
click at [172, 171] on div "🚗 Recovery Trip On Going 💨 On Going 💨 Done ✅ Cancelled ❌ New Recovery Trip SUPE…" at bounding box center [312, 107] width 447 height 215
click at [236, 61] on div "SUPER URGENT 2" at bounding box center [313, 61] width 430 height 13
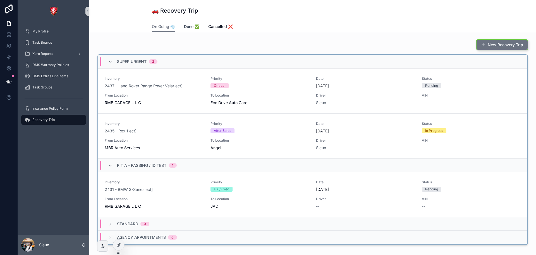
click at [192, 29] on span "Done ✅" at bounding box center [191, 27] width 15 height 6
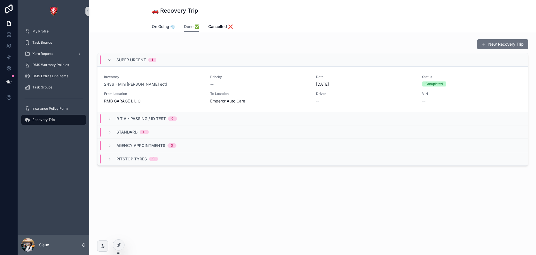
click at [157, 25] on span "On Going 💨" at bounding box center [163, 27] width 23 height 6
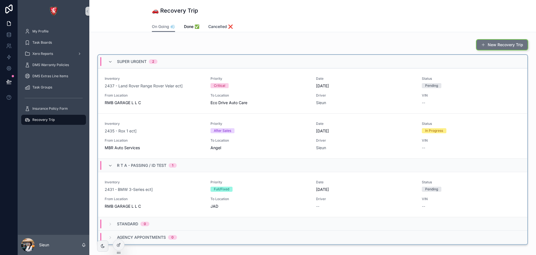
click at [227, 28] on span "Cancelled ❌" at bounding box center [220, 27] width 25 height 6
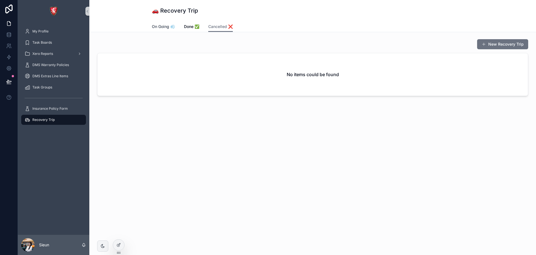
click at [170, 28] on span "On Going 💨" at bounding box center [163, 27] width 23 height 6
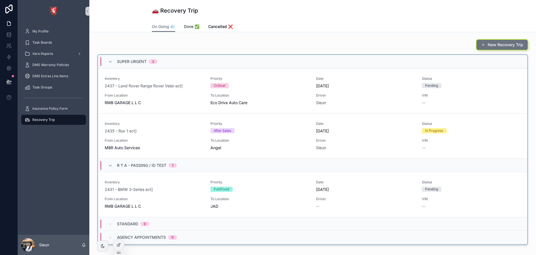
click at [187, 26] on span "Done ✅" at bounding box center [191, 27] width 15 height 6
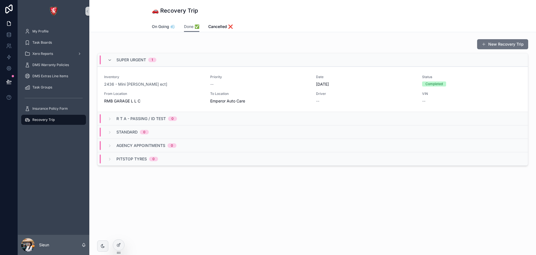
click at [168, 26] on span "On Going 💨" at bounding box center [163, 27] width 23 height 6
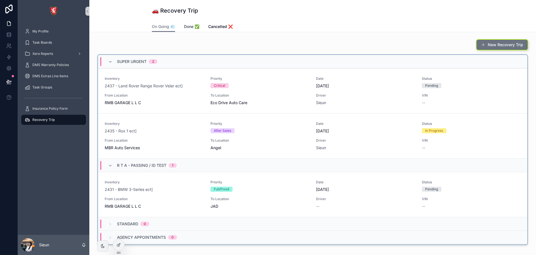
click at [190, 27] on span "Done ✅" at bounding box center [191, 27] width 15 height 6
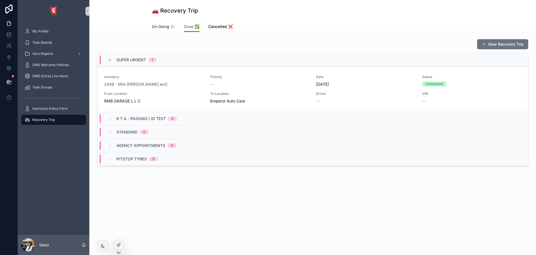
click at [165, 23] on link "On Going 💨" at bounding box center [163, 27] width 23 height 11
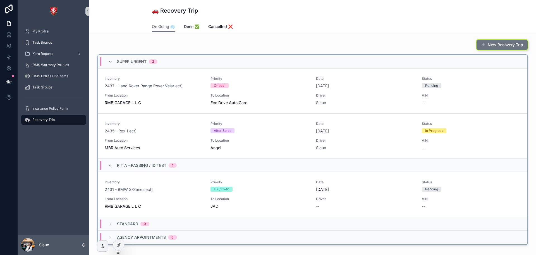
click at [186, 27] on span "Done ✅" at bounding box center [191, 27] width 15 height 6
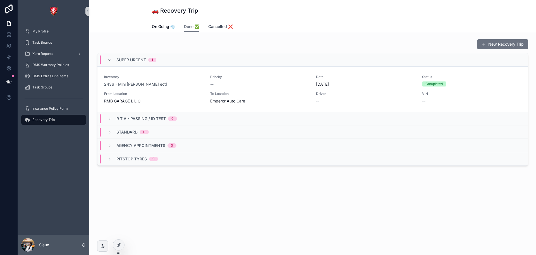
click at [220, 28] on span "Cancelled ❌" at bounding box center [220, 27] width 25 height 6
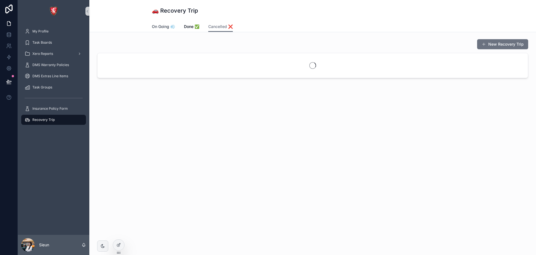
click at [168, 26] on span "On Going 💨" at bounding box center [163, 27] width 23 height 6
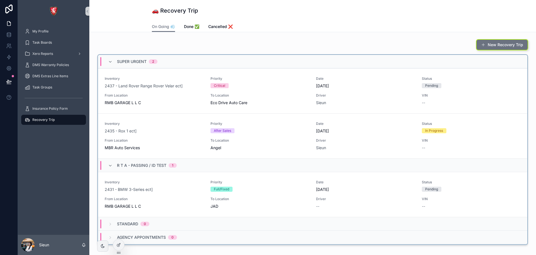
click at [382, 251] on div "New Recovery Trip SUPER URGENT 2 Inventory 2437 - Land Rover Range Rover Velar …" at bounding box center [312, 157] width 447 height 251
click at [390, 43] on div "New Recovery Trip" at bounding box center [312, 45] width 431 height 12
click at [376, 34] on div "New Recovery Trip SUPER URGENT 2 Inventory 2437 - Land Rover Range Rover Velar …" at bounding box center [312, 157] width 447 height 251
drag, startPoint x: 163, startPoint y: 43, endPoint x: 165, endPoint y: 76, distance: 32.8
click at [163, 43] on div "New Recovery Trip" at bounding box center [312, 45] width 431 height 12
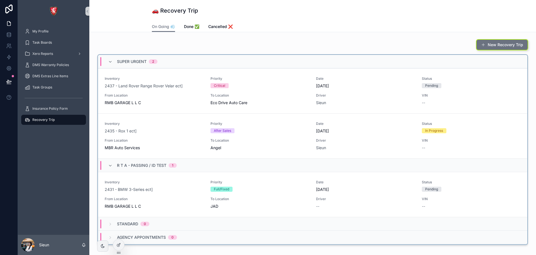
click at [344, 28] on div "On Going 💨 Done ✅ Cancelled ❌" at bounding box center [313, 26] width 322 height 11
click at [250, 41] on div "New Recovery Trip" at bounding box center [312, 45] width 431 height 12
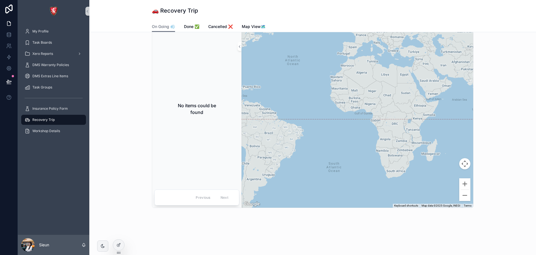
scroll to position [125, 0]
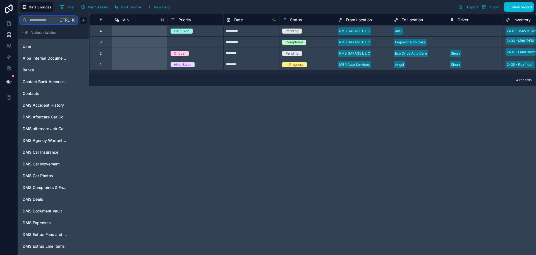
click at [36, 22] on input "text" at bounding box center [42, 20] width 31 height 10
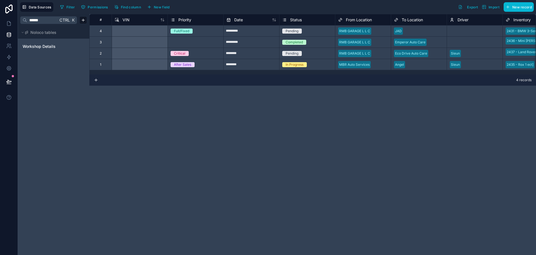
click at [38, 40] on div "Workshop Details" at bounding box center [53, 46] width 67 height 13
click at [38, 46] on span "Workshop Details" at bounding box center [39, 47] width 33 height 6
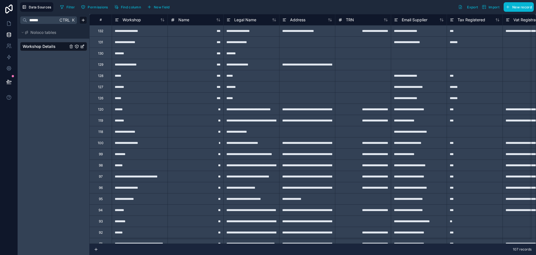
click at [46, 149] on div "****** Ctrl K Noloco tables Workshop Details" at bounding box center [54, 134] width 72 height 241
click at [53, 135] on div "****** Ctrl K Noloco tables Workshop Details" at bounding box center [54, 134] width 72 height 241
drag, startPoint x: 34, startPoint y: 23, endPoint x: 28, endPoint y: 23, distance: 6.1
click at [28, 23] on input "******" at bounding box center [42, 20] width 31 height 10
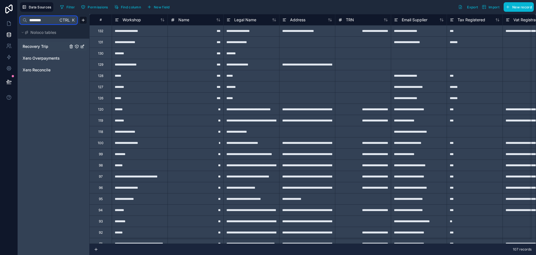
type input "********"
click at [31, 47] on span "Recovery Trip" at bounding box center [36, 47] width 26 height 6
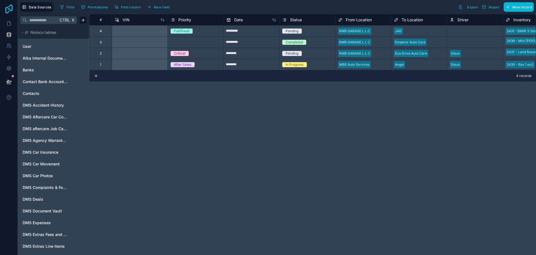
drag, startPoint x: 11, startPoint y: 11, endPoint x: 60, endPoint y: 230, distance: 224.9
click at [11, 11] on icon at bounding box center [8, 8] width 7 height 9
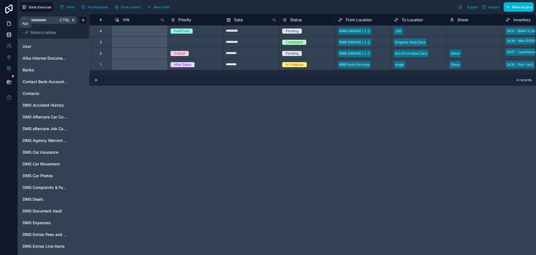
click at [9, 21] on icon at bounding box center [9, 24] width 6 height 6
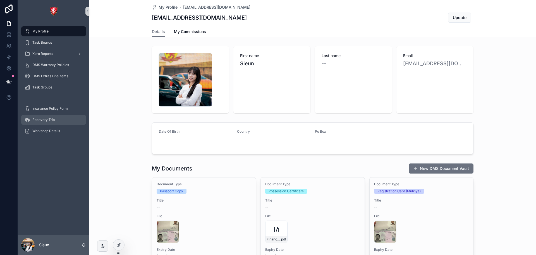
click at [45, 122] on div "Recovery Trip" at bounding box center [54, 119] width 58 height 9
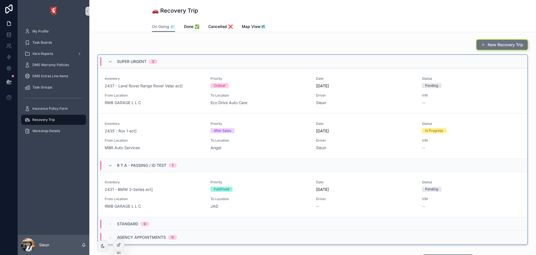
click at [238, 45] on div "New Recovery Trip" at bounding box center [312, 45] width 431 height 12
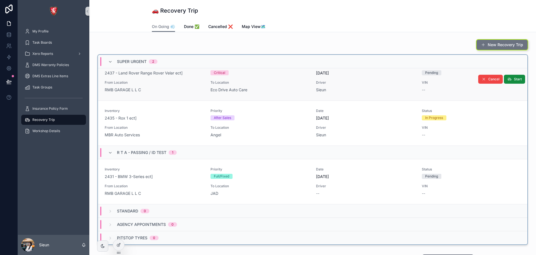
click at [187, 88] on div "RMB GARAGE L L C" at bounding box center [154, 90] width 99 height 6
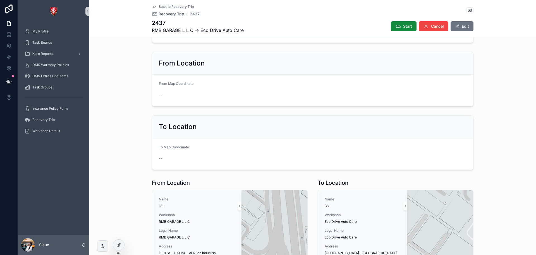
scroll to position [196, 0]
click at [295, 71] on div "From Location" at bounding box center [312, 63] width 321 height 23
click at [177, 77] on form "From Map Coordinate --" at bounding box center [312, 89] width 321 height 31
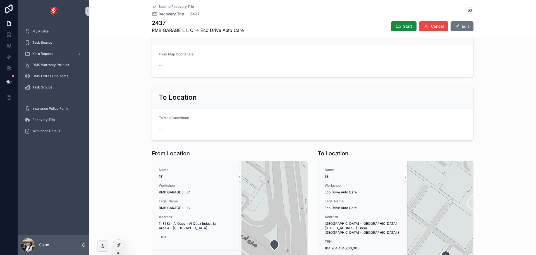
scroll to position [279, 0]
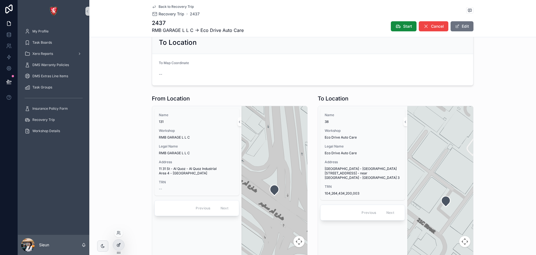
click at [116, 242] on div at bounding box center [118, 244] width 11 height 11
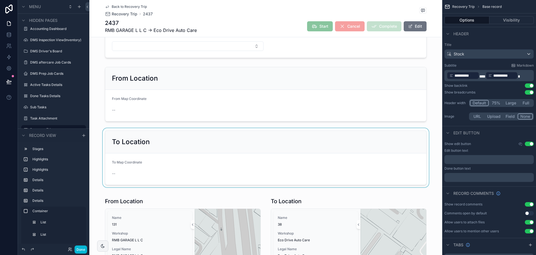
scroll to position [168, 0]
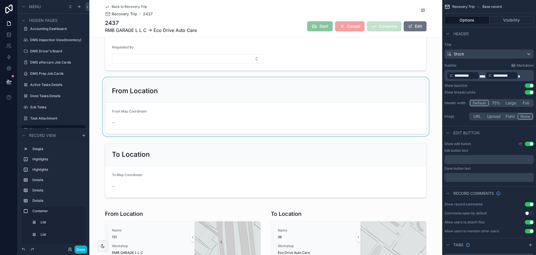
click at [133, 106] on div "scrollable content" at bounding box center [265, 106] width 353 height 59
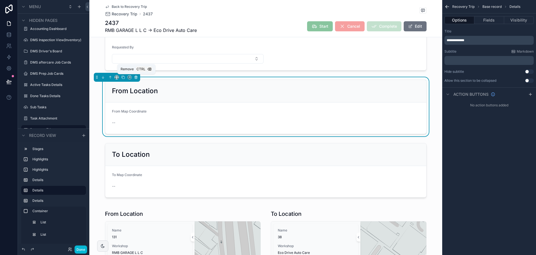
click at [136, 77] on icon "scrollable content" at bounding box center [136, 77] width 4 height 4
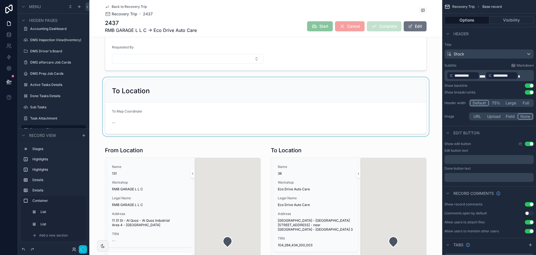
click at [170, 105] on div "scrollable content" at bounding box center [265, 106] width 353 height 59
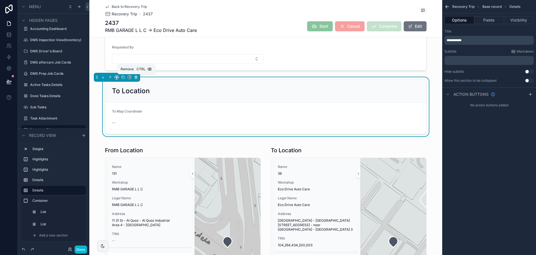
click at [137, 75] on icon "scrollable content" at bounding box center [136, 77] width 4 height 4
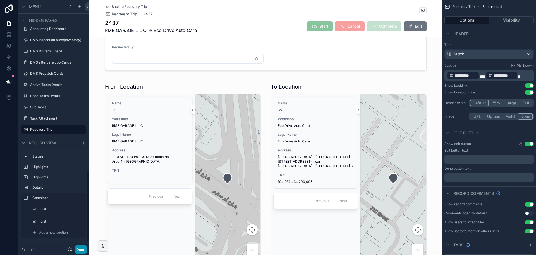
click at [79, 251] on button "Done" at bounding box center [81, 249] width 13 height 8
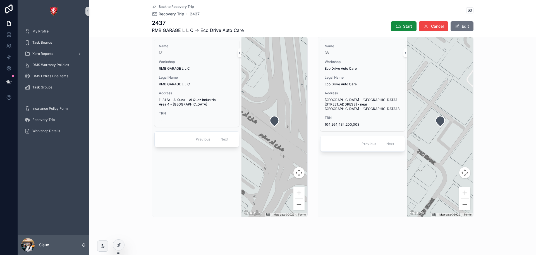
scroll to position [193, 0]
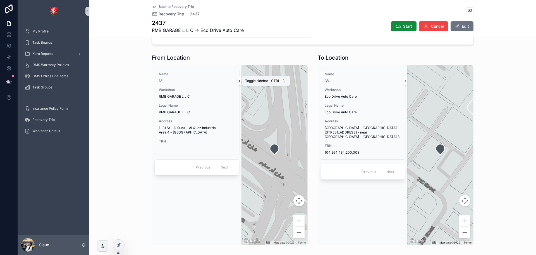
click at [238, 80] on icon "scrollable content" at bounding box center [240, 81] width 4 height 4
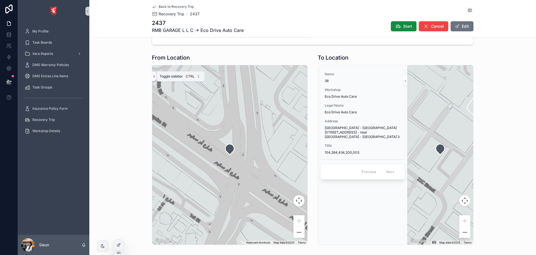
click at [152, 76] on icon "scrollable content" at bounding box center [154, 76] width 4 height 4
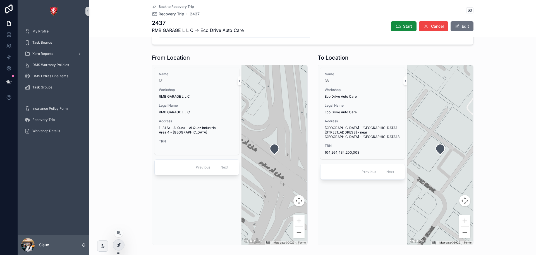
click at [115, 243] on div at bounding box center [118, 244] width 11 height 11
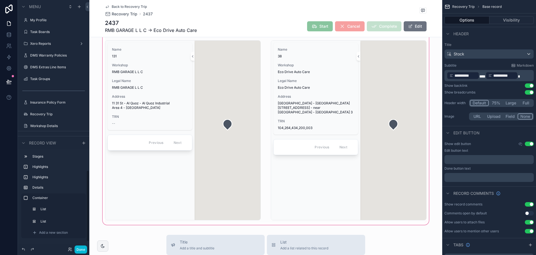
scroll to position [591, 0]
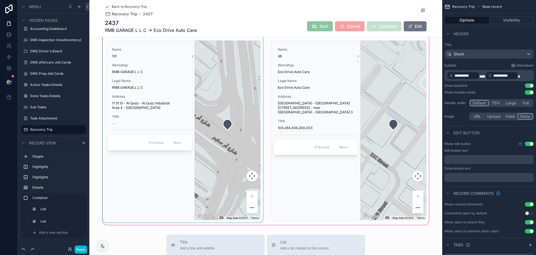
click at [170, 214] on div "Name 131 Workshop RMB GARAGE L L C Legal Name RMB GARAGE L L C Address 11 31 St…" at bounding box center [149, 130] width 89 height 179
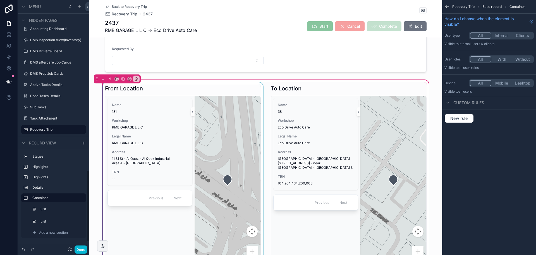
scroll to position [165, 0]
click at [132, 224] on div "Name 131 Workshop RMB GARAGE L L C Legal Name RMB GARAGE L L C Address 11 31 St…" at bounding box center [149, 185] width 89 height 179
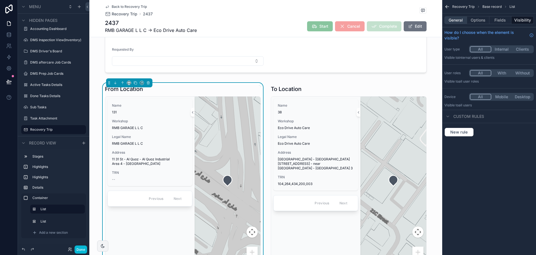
click at [462, 20] on button "General" at bounding box center [456, 20] width 23 height 8
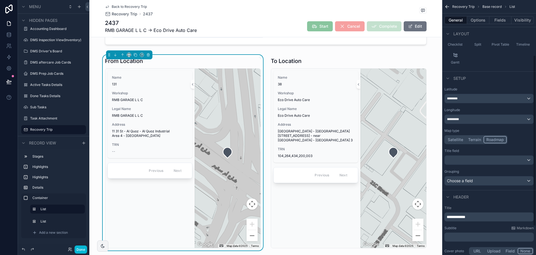
scroll to position [84, 0]
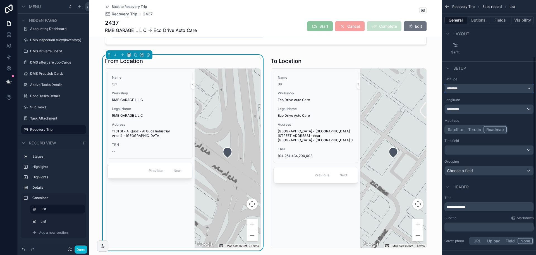
click at [495, 86] on div "********" at bounding box center [489, 88] width 89 height 9
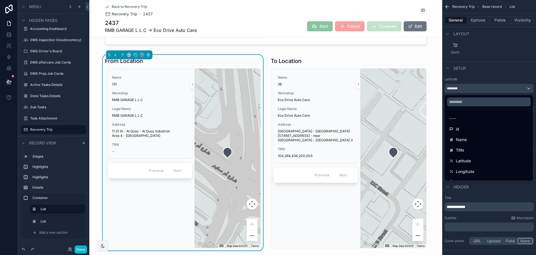
click at [495, 71] on div "scrollable content" at bounding box center [268, 127] width 536 height 255
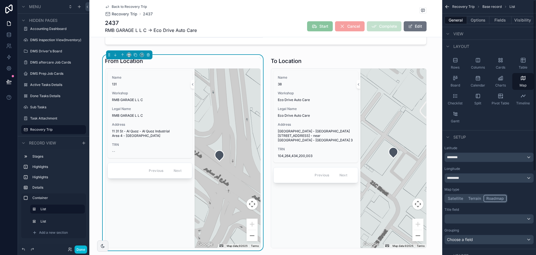
scroll to position [0, 0]
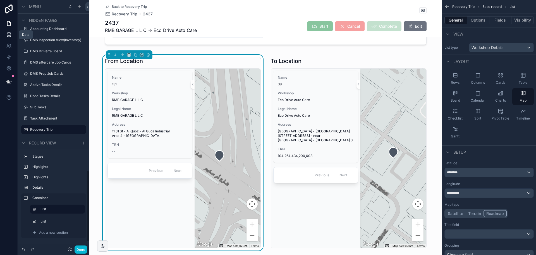
click at [7, 33] on icon at bounding box center [9, 33] width 4 height 1
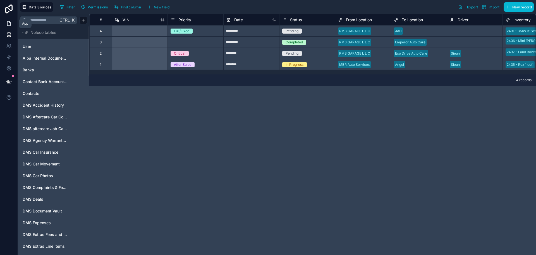
click at [10, 22] on icon at bounding box center [9, 24] width 6 height 6
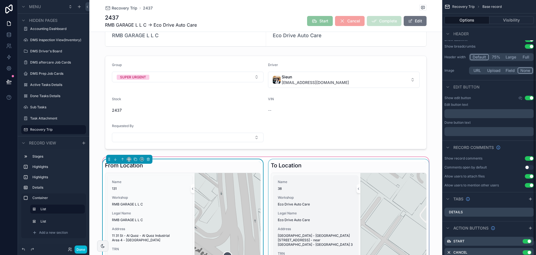
scroll to position [56, 0]
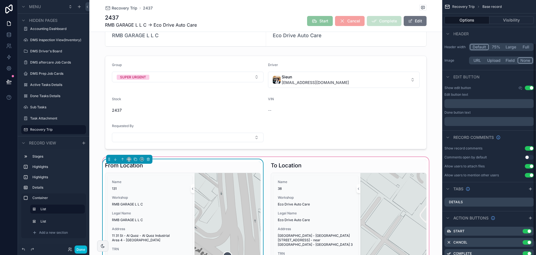
click at [220, 163] on div "From Location" at bounding box center [183, 165] width 156 height 8
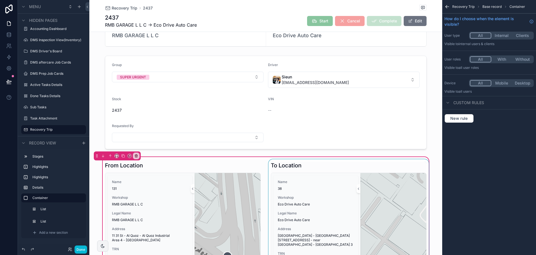
scroll to position [0, 0]
click at [221, 159] on div "scrollable content" at bounding box center [183, 256] width 163 height 195
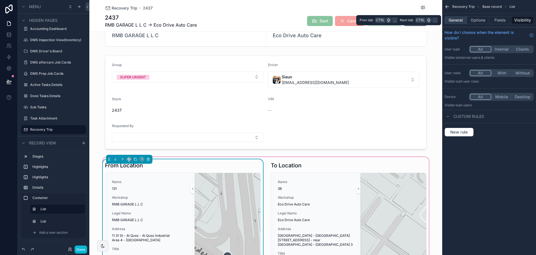
click at [457, 21] on button "General" at bounding box center [456, 20] width 23 height 8
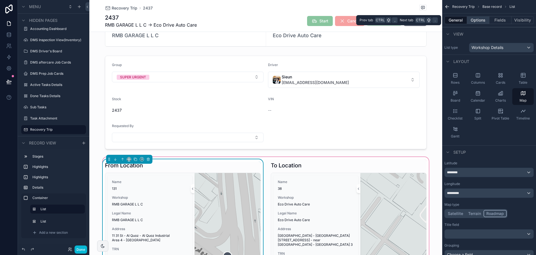
click at [481, 22] on button "Options" at bounding box center [478, 20] width 22 height 8
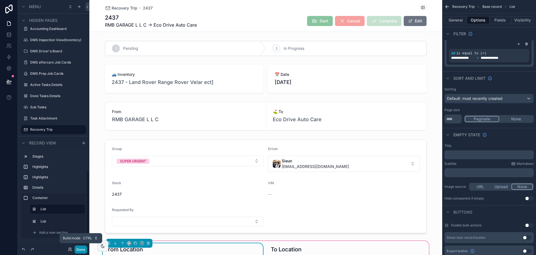
click at [75, 249] on button "Done" at bounding box center [81, 249] width 13 height 8
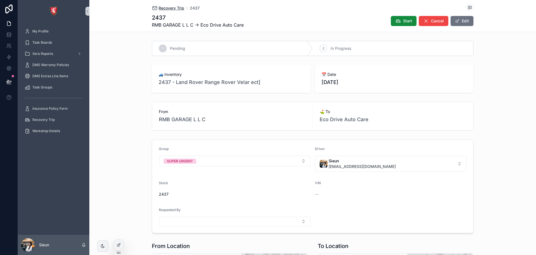
click at [166, 6] on span "Recovery Trip" at bounding box center [172, 8] width 26 height 6
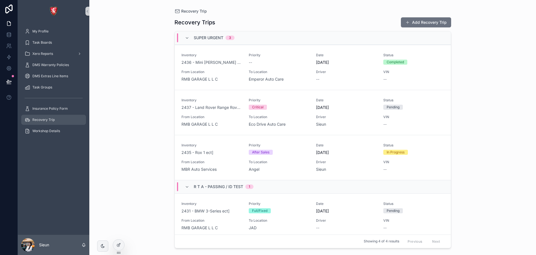
click at [47, 120] on span "Recovery Trip" at bounding box center [43, 119] width 22 height 4
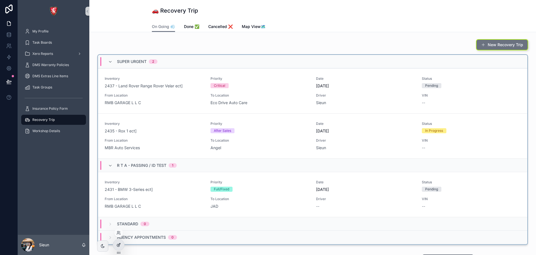
click at [122, 246] on div at bounding box center [118, 244] width 11 height 11
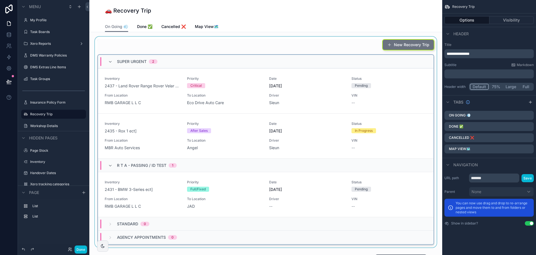
click at [318, 74] on div "scrollable content" at bounding box center [266, 142] width 344 height 210
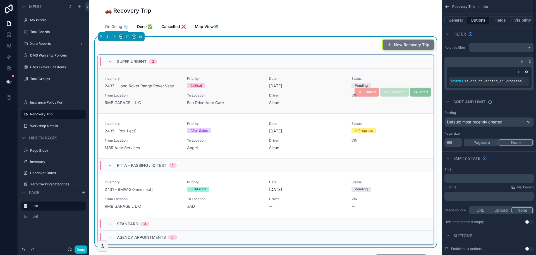
click at [300, 102] on div "Sieun" at bounding box center [307, 103] width 76 height 6
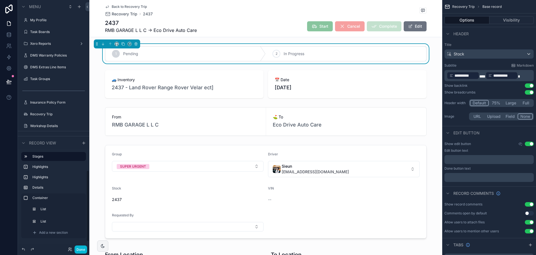
scroll to position [591, 0]
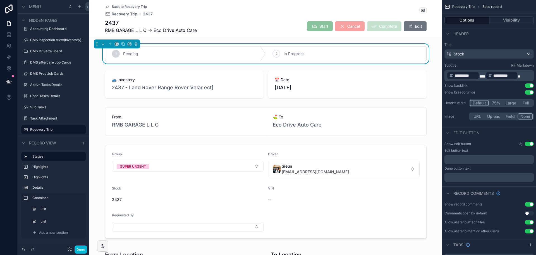
click at [127, 6] on span "Back to Recovery Trip" at bounding box center [129, 6] width 35 height 4
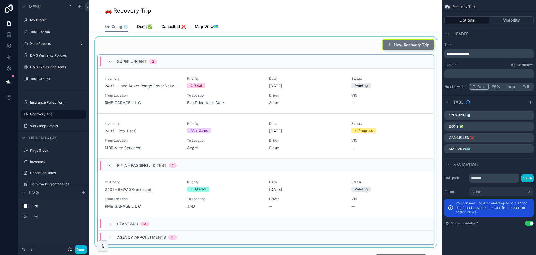
click at [314, 57] on div "SUPER URGENT 2" at bounding box center [266, 61] width 336 height 13
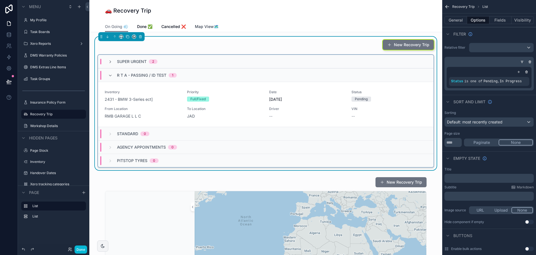
click at [202, 28] on span "Map View🗺️" at bounding box center [207, 27] width 24 height 6
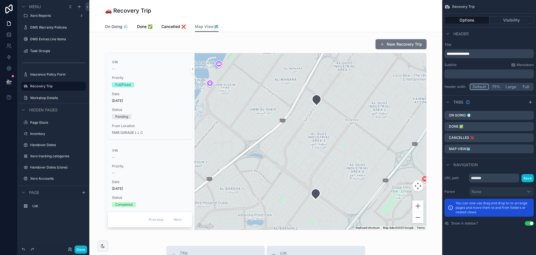
click at [108, 27] on span "On Going 💨" at bounding box center [116, 27] width 23 height 6
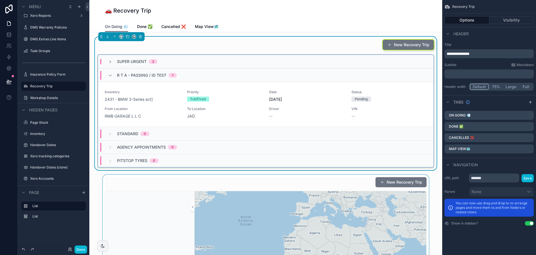
scroll to position [56, 0]
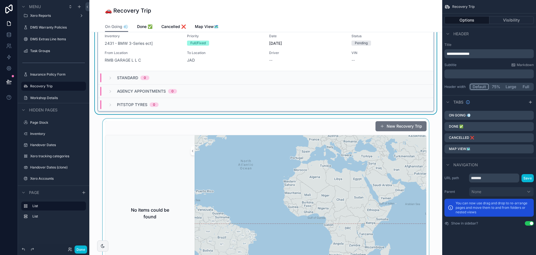
click at [310, 131] on div "scrollable content" at bounding box center [266, 215] width 344 height 195
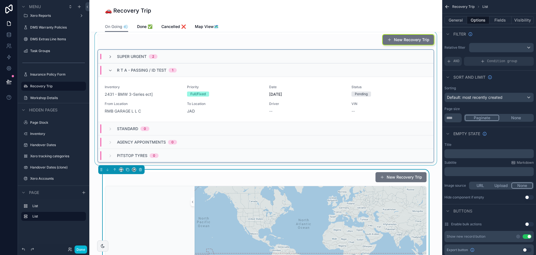
scroll to position [0, 0]
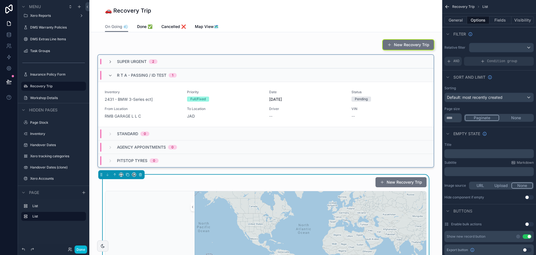
click at [249, 13] on div "🚗 Recovery Trip" at bounding box center [266, 11] width 322 height 8
click at [260, 27] on div "On Going 💨 Done ✅ Cancelled ❌ Map View🗺️" at bounding box center [266, 26] width 322 height 11
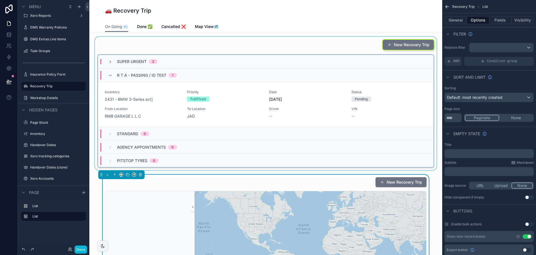
click at [155, 57] on div "SUPER URGENT 2" at bounding box center [266, 61] width 336 height 13
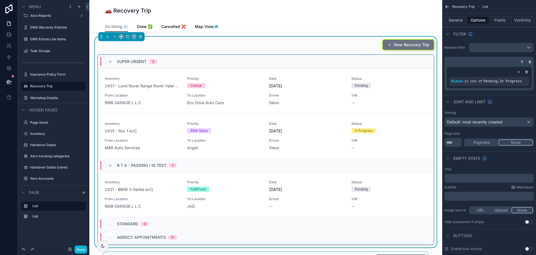
click at [155, 57] on div "SUPER URGENT 2" at bounding box center [137, 61] width 41 height 9
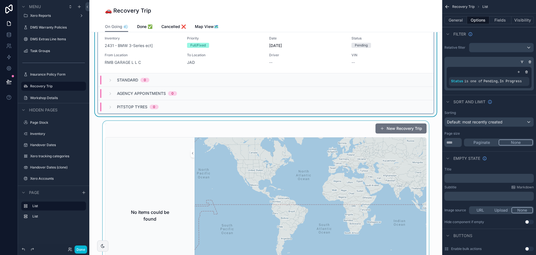
scroll to position [56, 0]
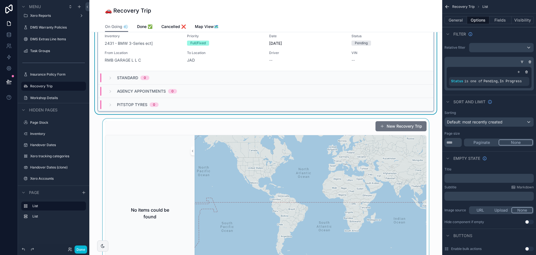
click at [306, 126] on div "scrollable content" at bounding box center [266, 215] width 344 height 195
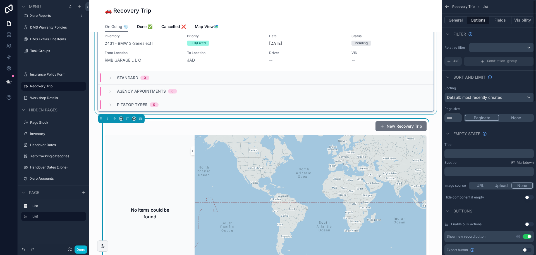
scroll to position [0, 0]
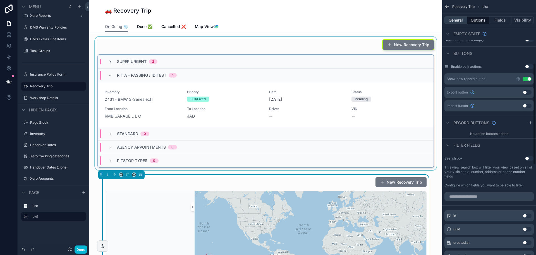
click at [456, 20] on button "General" at bounding box center [456, 20] width 23 height 8
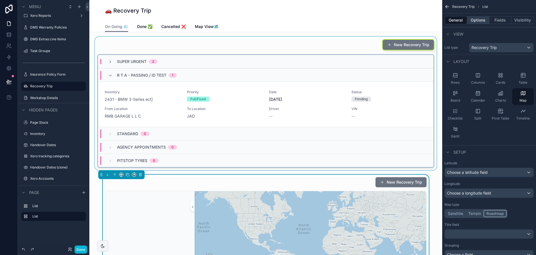
click at [476, 20] on button "Options" at bounding box center [478, 20] width 22 height 8
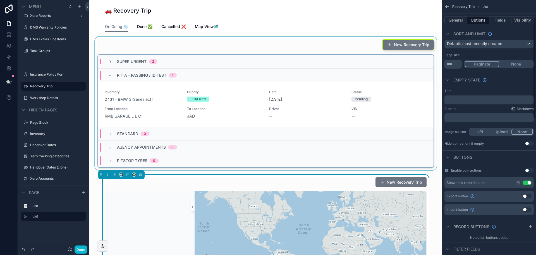
scroll to position [56, 0]
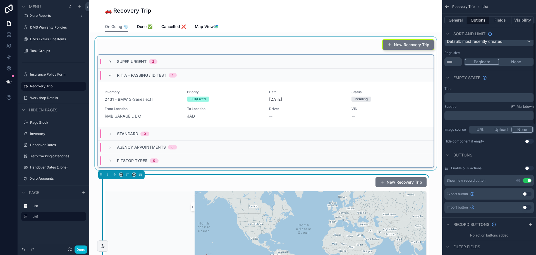
click at [526, 177] on div "Show new record button Use setting" at bounding box center [489, 180] width 89 height 11
click at [525, 182] on button "Use setting" at bounding box center [527, 180] width 9 height 4
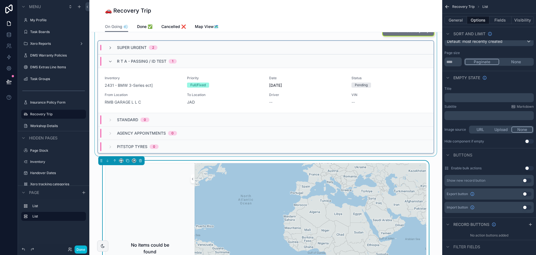
scroll to position [0, 0]
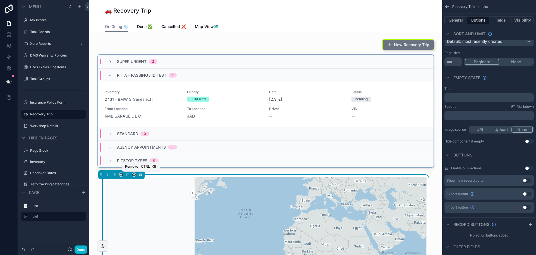
click at [139, 177] on button "scrollable content" at bounding box center [140, 174] width 6 height 6
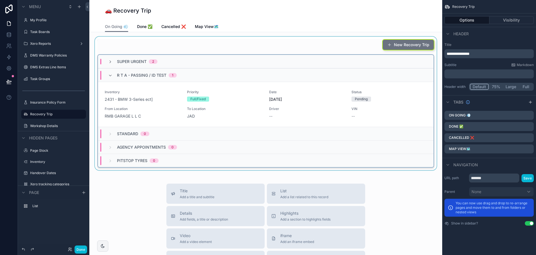
click at [106, 61] on div "SUPER URGENT 2" at bounding box center [132, 62] width 63 height 6
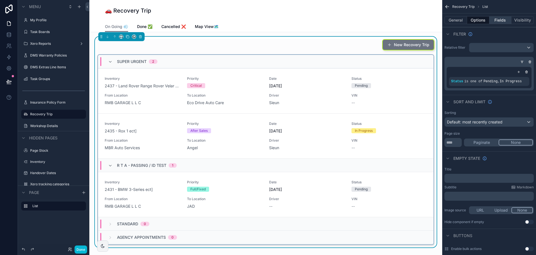
click at [500, 22] on button "Fields" at bounding box center [501, 20] width 22 height 8
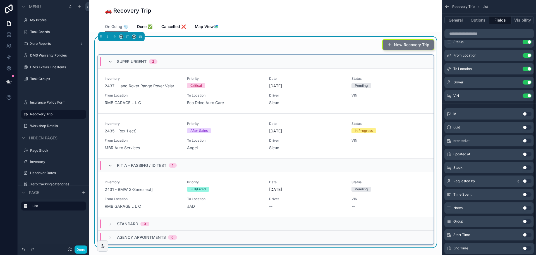
scroll to position [77, 0]
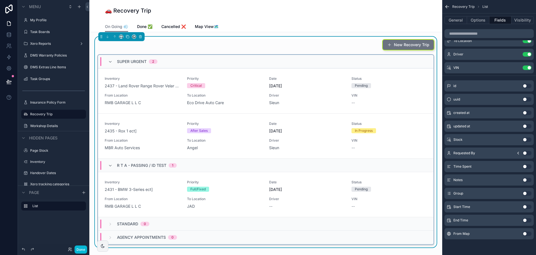
click at [527, 233] on button "Use setting" at bounding box center [527, 233] width 9 height 4
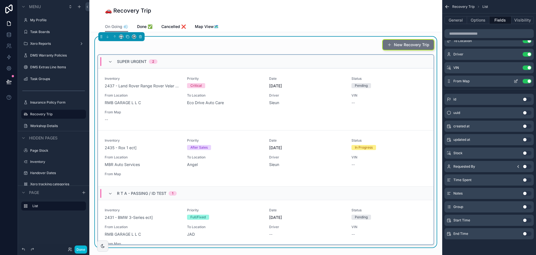
click at [526, 80] on button "Use setting" at bounding box center [527, 81] width 9 height 4
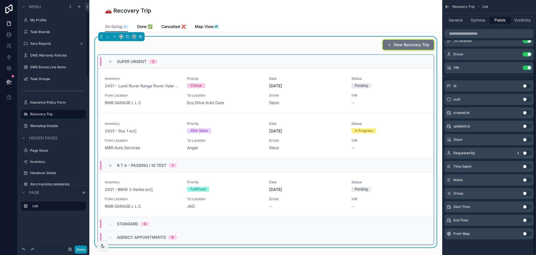
click at [81, 249] on button "Done" at bounding box center [81, 249] width 13 height 8
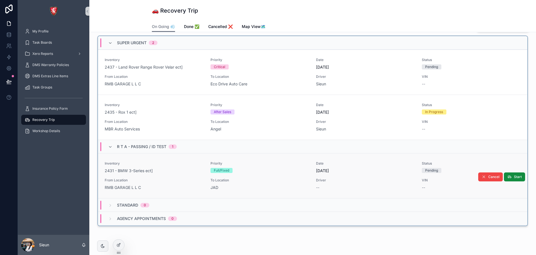
scroll to position [0, 0]
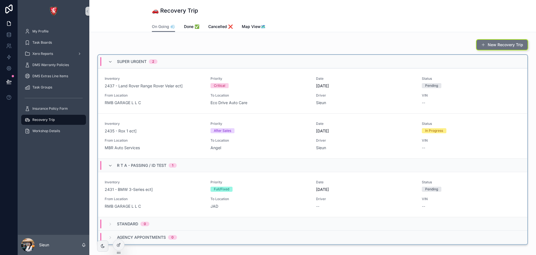
click at [244, 41] on div "New Recovery Trip" at bounding box center [312, 45] width 431 height 12
click at [255, 42] on div "New Recovery Trip" at bounding box center [312, 45] width 431 height 12
click at [166, 38] on div "New Recovery Trip SUPER URGENT 2 Inventory 2437 - Land Rover Range Rover Velar …" at bounding box center [313, 142] width 438 height 210
click at [373, 28] on div "On Going 💨 Done ✅ Cancelled ❌ Map View🗺️" at bounding box center [313, 26] width 322 height 11
click at [381, 39] on div "New Recovery Trip" at bounding box center [312, 45] width 431 height 12
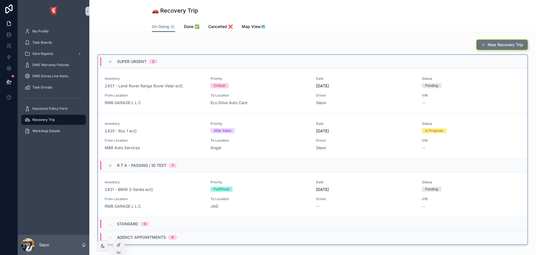
click at [310, 42] on div "New Recovery Trip" at bounding box center [312, 45] width 431 height 12
click at [255, 23] on link "Map View🗺️" at bounding box center [254, 27] width 24 height 11
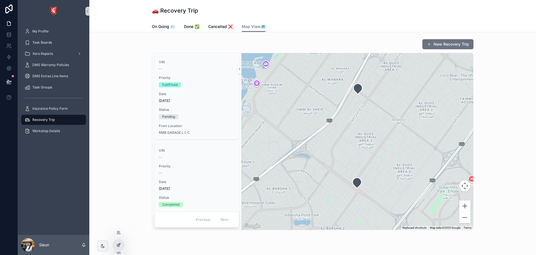
click at [119, 241] on div at bounding box center [118, 244] width 11 height 11
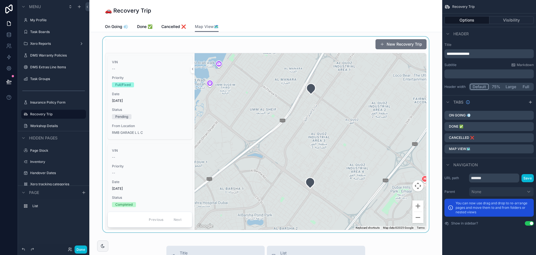
click at [157, 44] on div "scrollable content" at bounding box center [266, 134] width 344 height 195
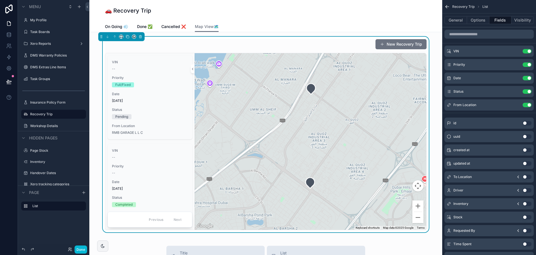
click at [457, 15] on div "General Options Fields Visibility" at bounding box center [490, 19] width 94 height 13
click at [457, 18] on button "General" at bounding box center [456, 20] width 23 height 8
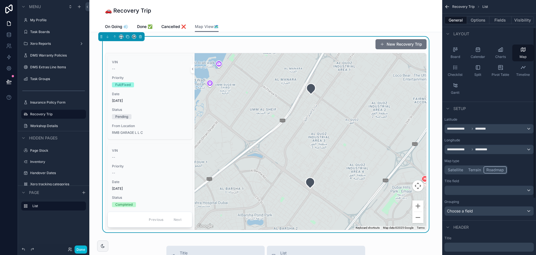
scroll to position [41, 0]
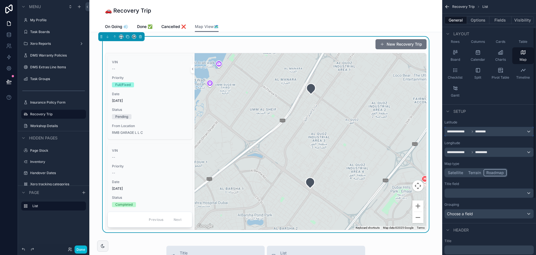
click at [489, 132] on div "**********" at bounding box center [489, 131] width 89 height 9
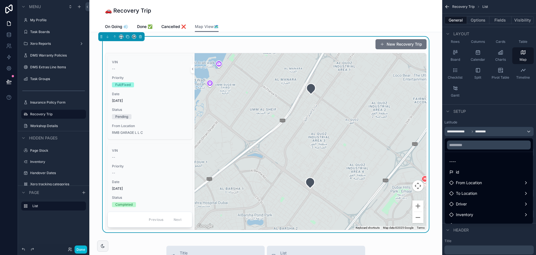
click at [495, 120] on div "scrollable content" at bounding box center [268, 127] width 536 height 255
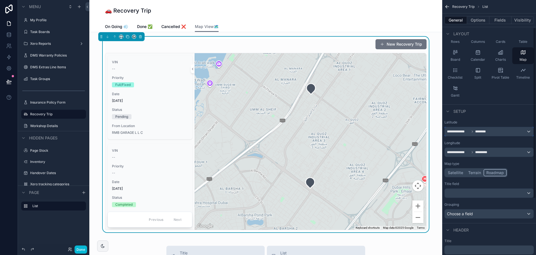
click at [491, 130] on div "**********" at bounding box center [489, 131] width 89 height 9
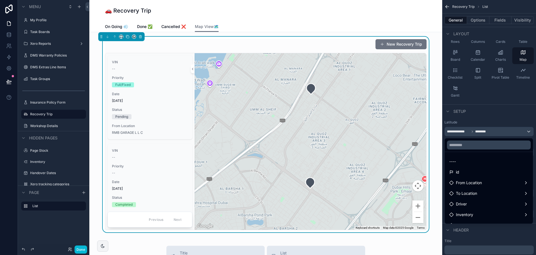
click at [472, 19] on div "scrollable content" at bounding box center [268, 127] width 536 height 255
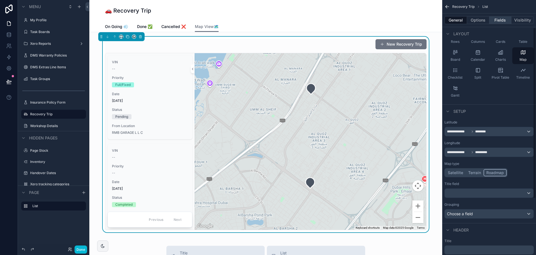
click at [499, 19] on button "Fields" at bounding box center [501, 20] width 22 height 8
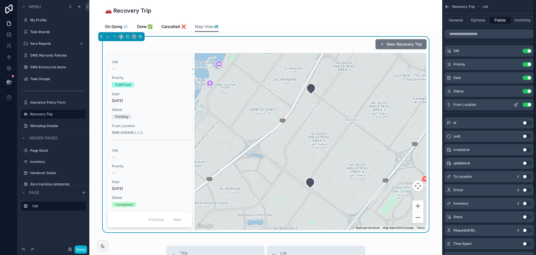
scroll to position [0, 0]
click at [481, 23] on button "Options" at bounding box center [478, 20] width 22 height 8
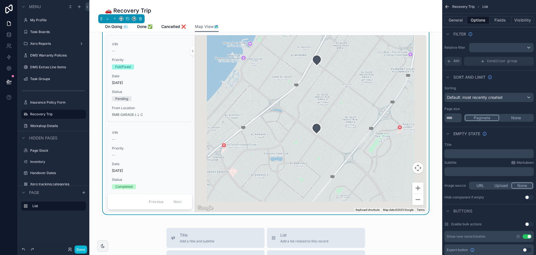
scroll to position [28, 0]
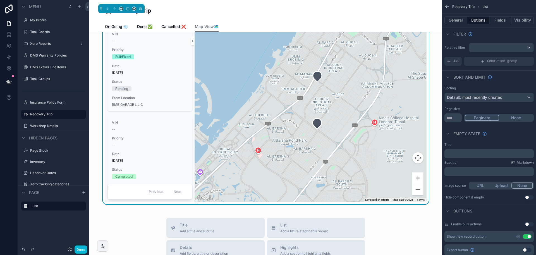
drag, startPoint x: 345, startPoint y: 49, endPoint x: 334, endPoint y: 186, distance: 137.6
click at [332, 227] on div "New Recovery Trip VIN -- Priority Full/Fixed Date 10/4/2025 Status Pending From…" at bounding box center [265, 232] width 353 height 457
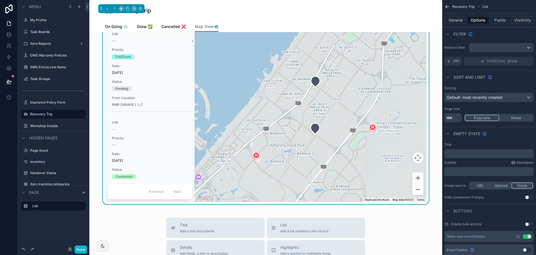
click at [398, 14] on div "🚗 Recovery Trip" at bounding box center [266, 11] width 322 height 8
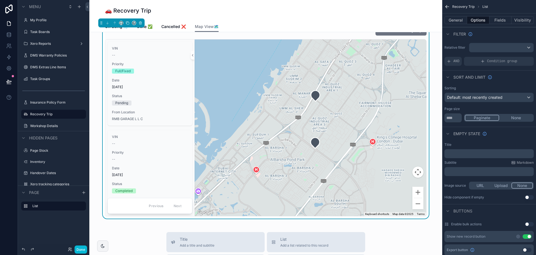
scroll to position [0, 0]
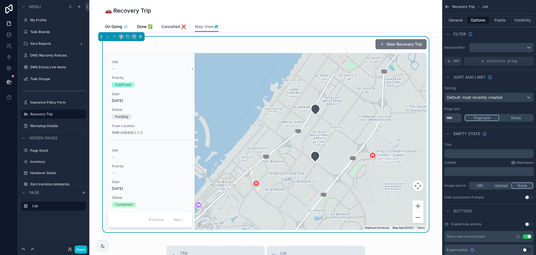
click at [179, 30] on link "Cancelled ❌" at bounding box center [173, 27] width 25 height 11
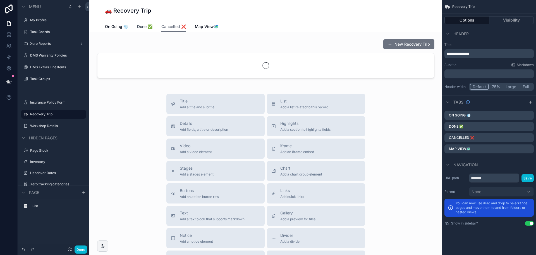
click at [144, 26] on span "Done ✅" at bounding box center [144, 27] width 15 height 6
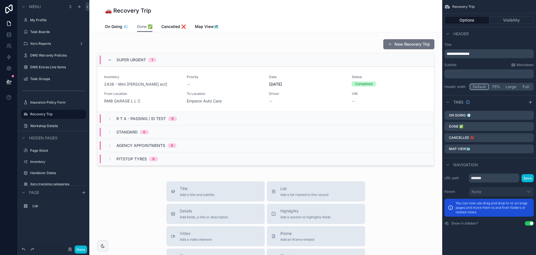
click at [79, 251] on button "Done" at bounding box center [81, 249] width 13 height 8
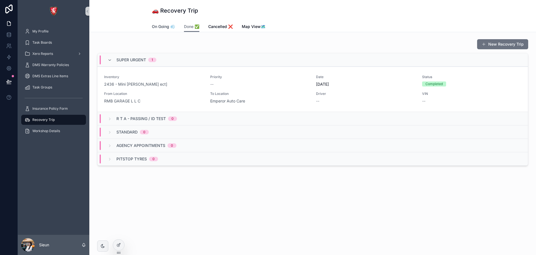
click at [163, 30] on link "On Going 💨" at bounding box center [163, 27] width 23 height 11
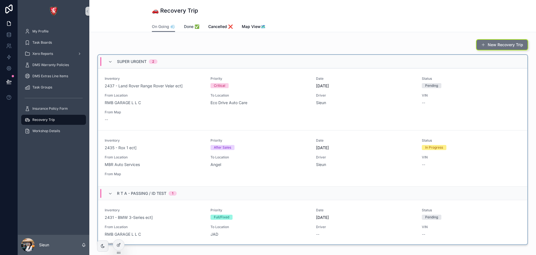
click at [194, 31] on link "Done ✅" at bounding box center [191, 27] width 15 height 11
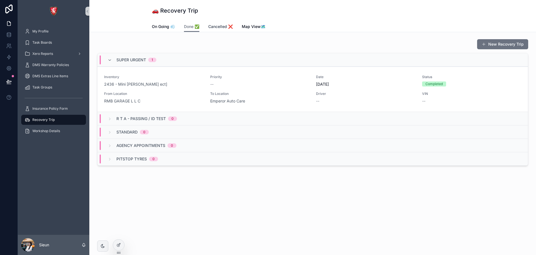
click at [233, 28] on span "Cancelled ❌" at bounding box center [220, 27] width 25 height 6
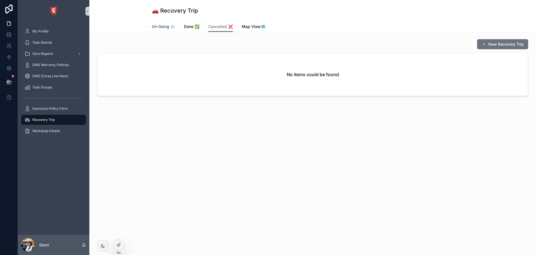
click at [155, 24] on span "On Going 💨" at bounding box center [163, 27] width 23 height 6
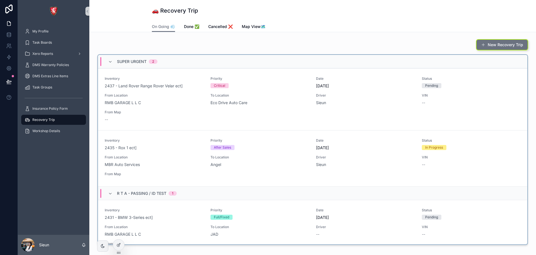
click at [187, 20] on div "🚗 Recovery Trip" at bounding box center [313, 10] width 322 height 21
click at [189, 22] on link "Done ✅" at bounding box center [191, 27] width 15 height 11
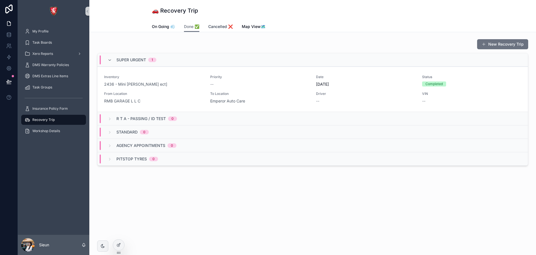
click at [217, 26] on span "Cancelled ❌" at bounding box center [220, 27] width 25 height 6
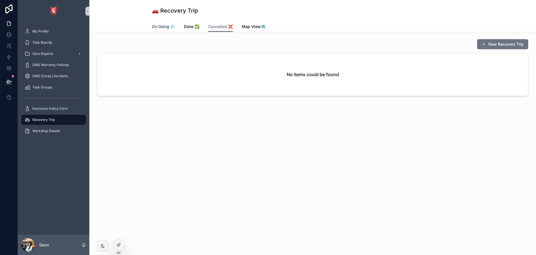
click at [163, 24] on span "On Going 💨" at bounding box center [163, 27] width 23 height 6
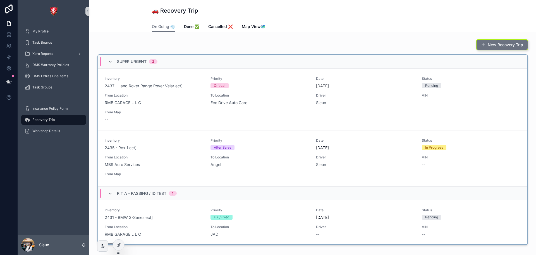
click at [227, 45] on div "New Recovery Trip" at bounding box center [312, 45] width 431 height 12
click at [242, 48] on div "New Recovery Trip" at bounding box center [312, 45] width 431 height 12
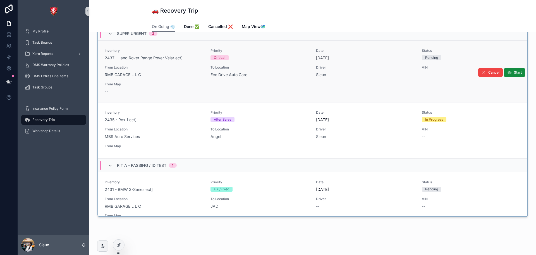
click at [218, 80] on div "Inventory 2437 - Land Rover Range Rover Velar ect] Priority Critical Date 9/3/2…" at bounding box center [313, 71] width 416 height 46
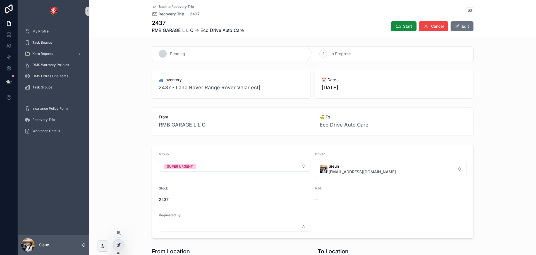
click at [119, 243] on icon at bounding box center [119, 244] width 4 height 4
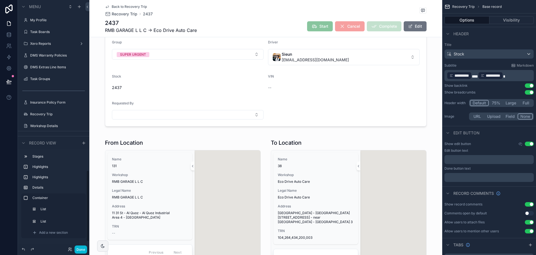
scroll to position [591, 0]
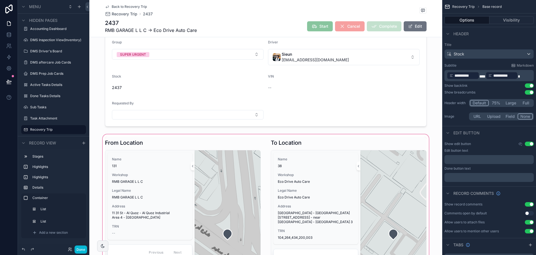
click at [104, 134] on div "scrollable content" at bounding box center [265, 234] width 353 height 202
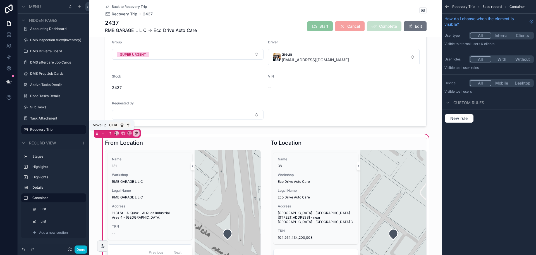
click at [112, 133] on icon "scrollable content" at bounding box center [110, 133] width 4 height 4
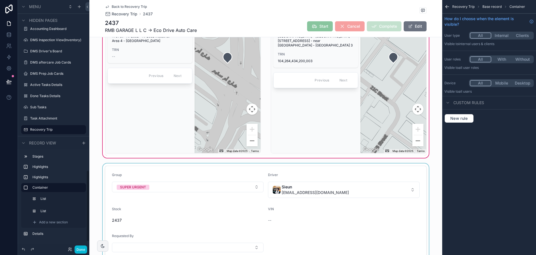
scroll to position [196, 0]
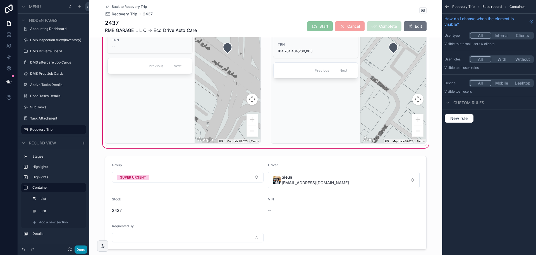
click at [81, 249] on button "Done" at bounding box center [81, 249] width 13 height 8
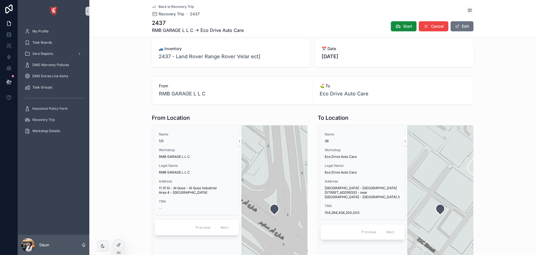
scroll to position [0, 0]
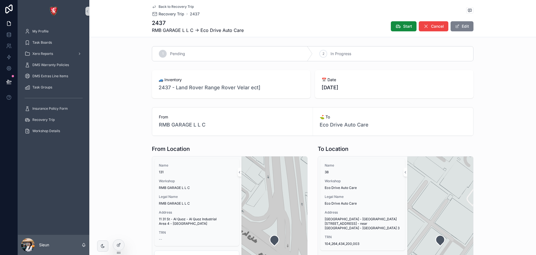
click at [458, 27] on span "scrollable content" at bounding box center [457, 26] width 4 height 4
click at [462, 27] on button "Done" at bounding box center [461, 26] width 26 height 10
click at [466, 26] on button "Edit" at bounding box center [462, 26] width 23 height 10
click at [466, 26] on button "Done" at bounding box center [461, 26] width 26 height 10
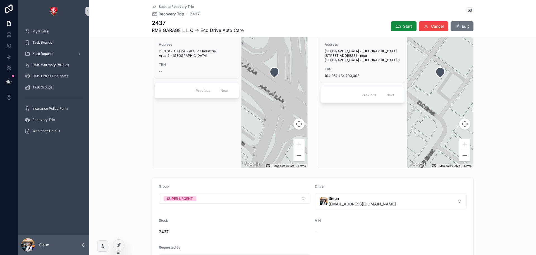
scroll to position [221, 0]
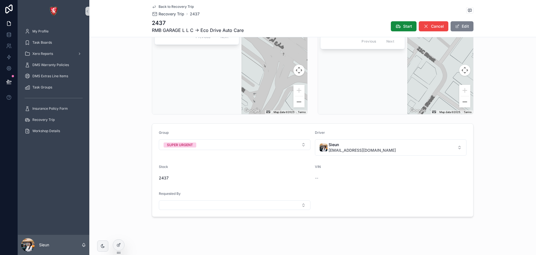
click at [462, 24] on button "Edit" at bounding box center [462, 26] width 23 height 10
click at [462, 24] on button "Done" at bounding box center [461, 26] width 26 height 10
click at [118, 242] on div at bounding box center [118, 244] width 11 height 11
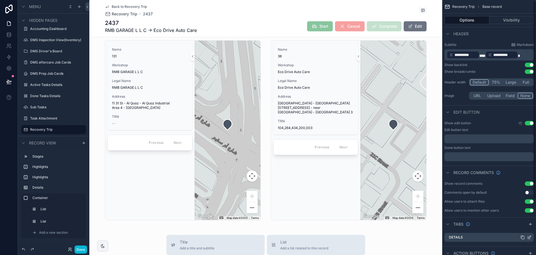
scroll to position [0, 0]
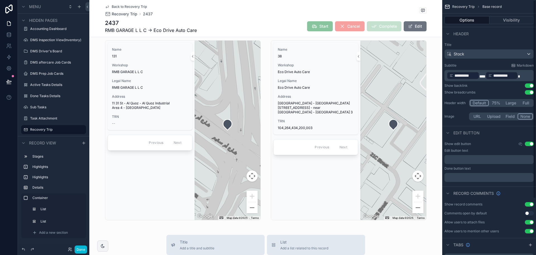
click at [531, 142] on button "Use setting" at bounding box center [529, 143] width 9 height 4
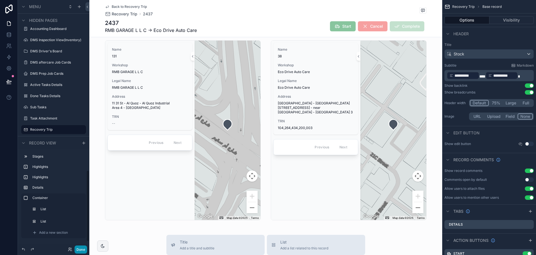
click at [80, 246] on button "Done" at bounding box center [81, 249] width 13 height 8
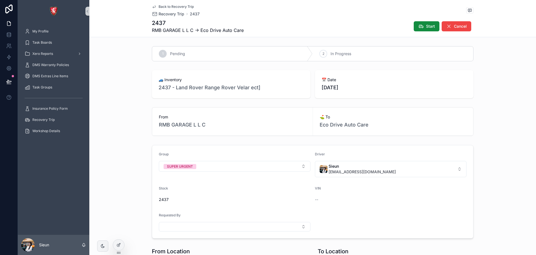
click at [185, 6] on span "Back to Recovery Trip" at bounding box center [176, 6] width 35 height 4
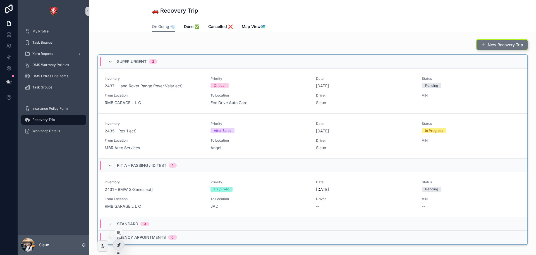
click at [120, 246] on icon at bounding box center [119, 244] width 4 height 4
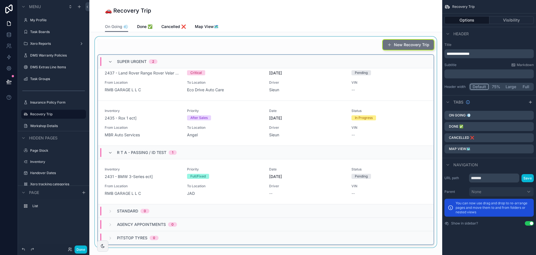
click at [267, 49] on div "scrollable content" at bounding box center [266, 142] width 344 height 210
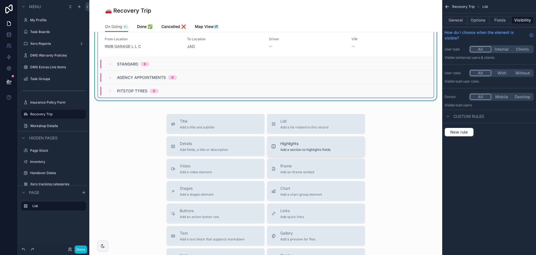
scroll to position [119, 0]
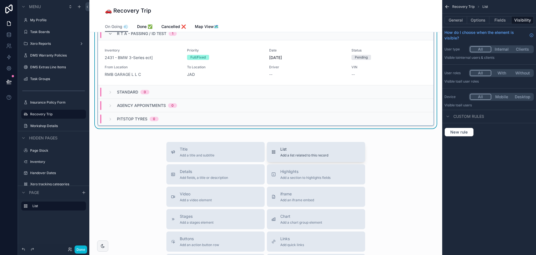
click at [314, 159] on button "List Add a list related to this record" at bounding box center [316, 152] width 98 height 20
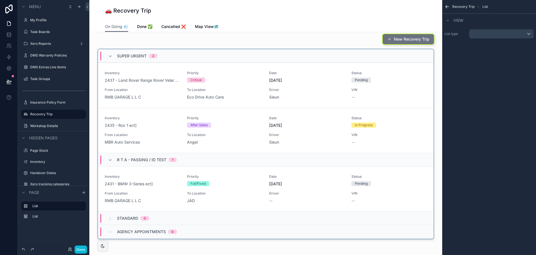
scroll to position [0, 0]
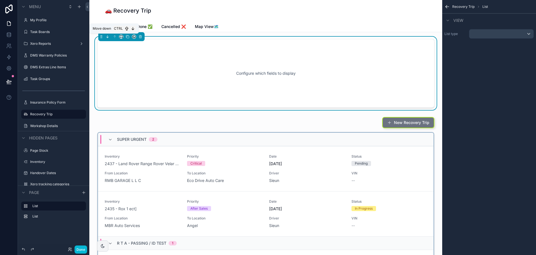
click at [107, 38] on icon "scrollable content" at bounding box center [108, 37] width 4 height 4
click at [141, 36] on icon "scrollable content" at bounding box center [141, 37] width 4 height 4
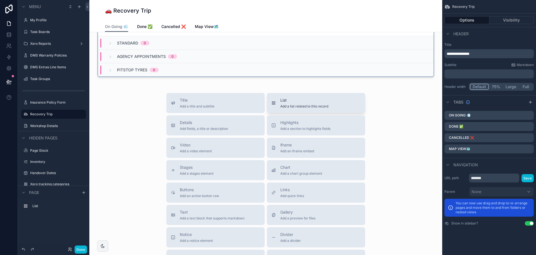
click at [299, 96] on button "List Add a list related to this record" at bounding box center [316, 103] width 98 height 20
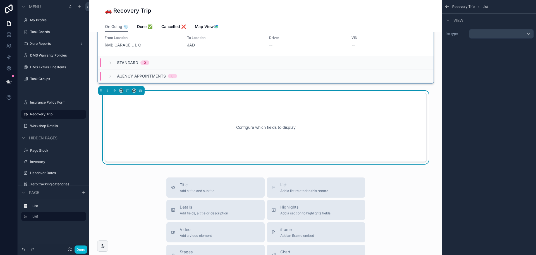
click at [308, 105] on div "Configure which fields to display" at bounding box center [265, 127] width 303 height 50
click at [518, 36] on div "scrollable content" at bounding box center [502, 33] width 64 height 9
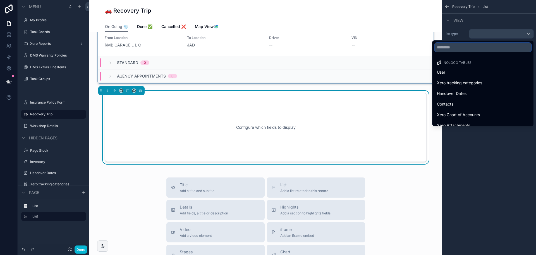
click at [484, 44] on input "text" at bounding box center [483, 47] width 97 height 9
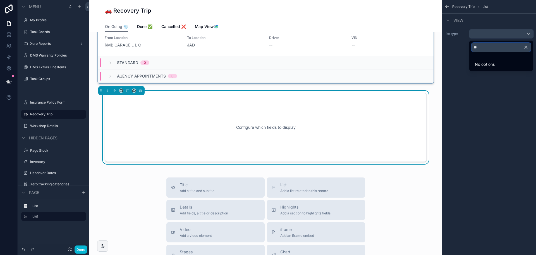
type input "*"
type input "****"
click at [484, 71] on span "Workshop Details" at bounding box center [490, 72] width 32 height 7
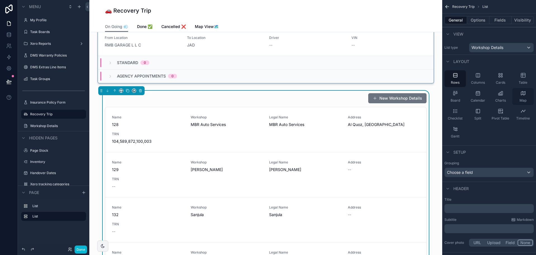
click at [522, 92] on icon "scrollable content" at bounding box center [524, 93] width 6 height 6
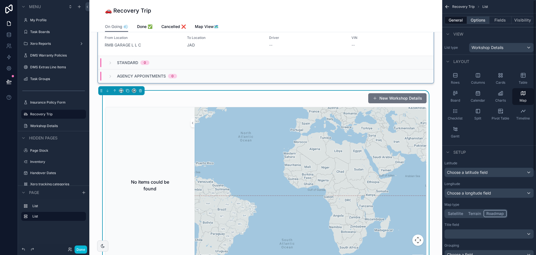
click at [480, 21] on button "Options" at bounding box center [478, 20] width 22 height 8
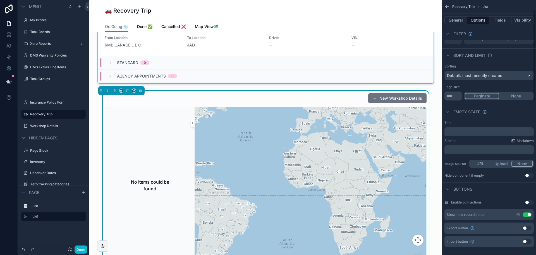
scroll to position [56, 0]
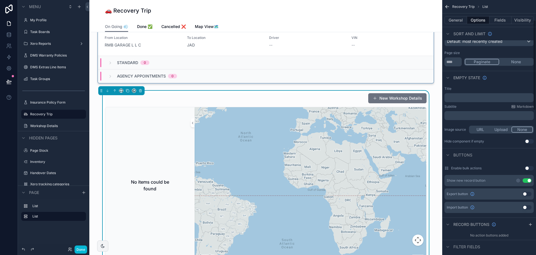
click at [527, 180] on button "Use setting" at bounding box center [527, 180] width 9 height 4
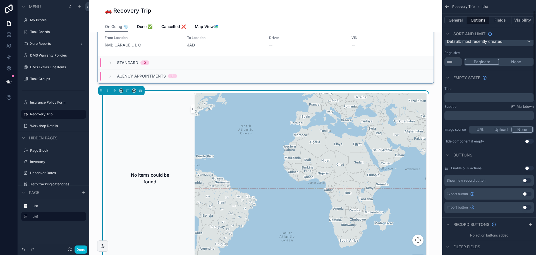
scroll to position [0, 0]
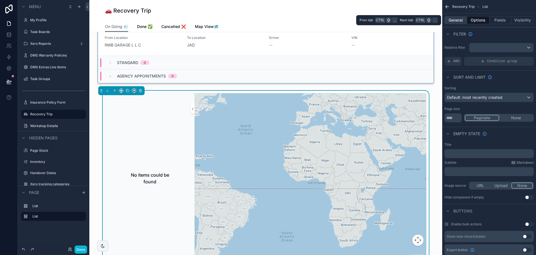
click at [456, 20] on button "General" at bounding box center [456, 20] width 23 height 8
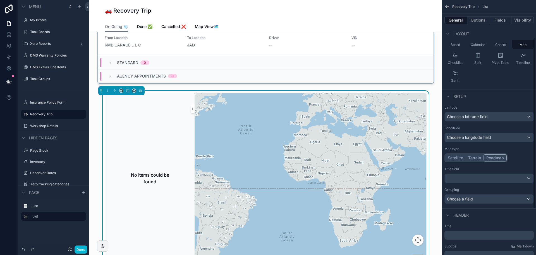
scroll to position [56, 0]
click at [481, 113] on span "Choose a latitude field" at bounding box center [467, 116] width 41 height 6
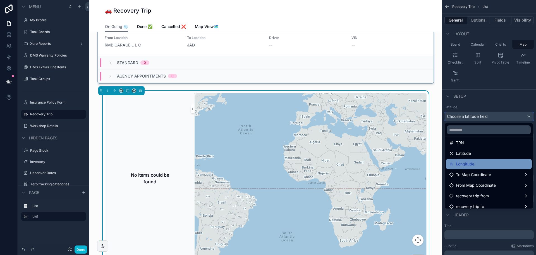
scroll to position [40, 0]
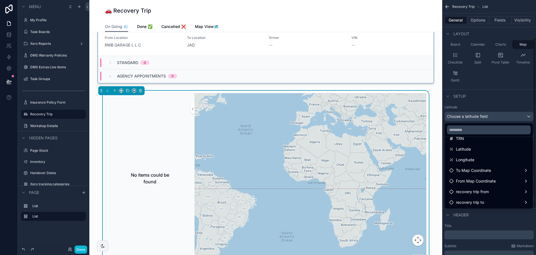
click at [487, 102] on div "scrollable content" at bounding box center [268, 127] width 536 height 255
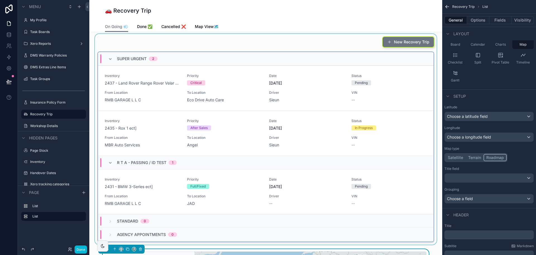
scroll to position [0, 0]
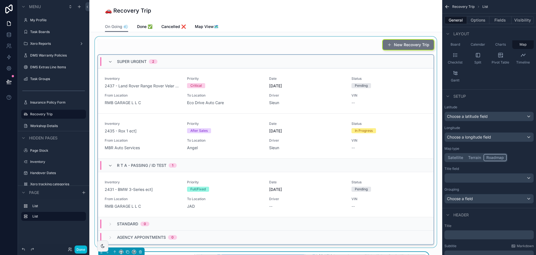
click at [148, 92] on div "scrollable content" at bounding box center [266, 142] width 344 height 210
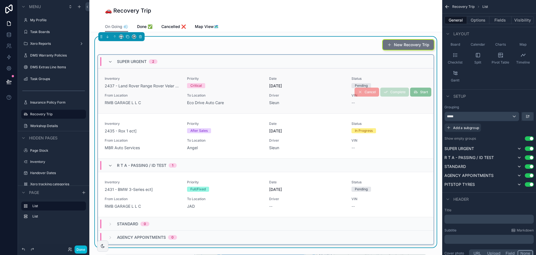
click at [222, 72] on link "Inventory 2437 - Land Rover Range Rover Velar ect] Priority Critical Date 9/3/2…" at bounding box center [266, 90] width 336 height 45
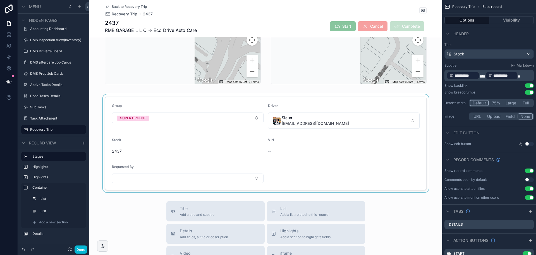
scroll to position [251, 0]
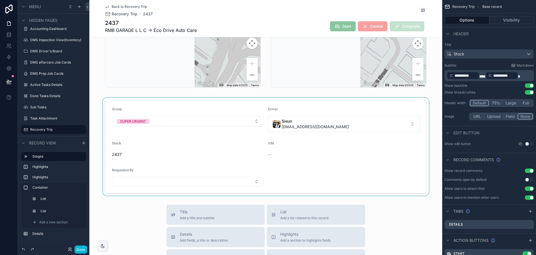
click at [384, 160] on div "scrollable content" at bounding box center [265, 147] width 353 height 98
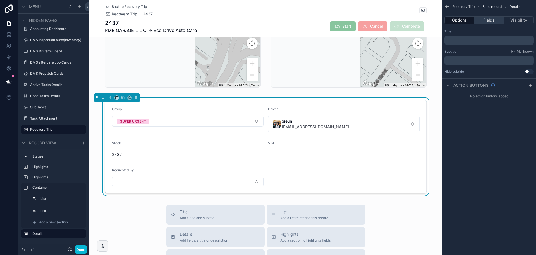
click at [482, 20] on button "Fields" at bounding box center [490, 20] width 30 height 8
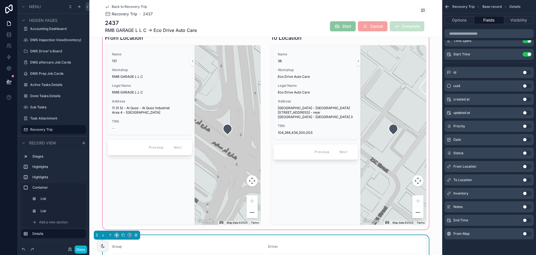
scroll to position [84, 0]
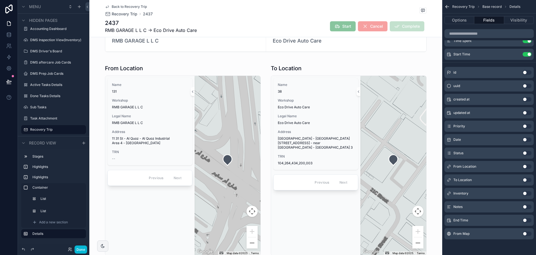
click at [118, 4] on div "Back to Recovery Trip Recovery Trip 2437 2437 RMB GARAGE L L C -> Eco Drive Aut…" at bounding box center [266, 18] width 322 height 37
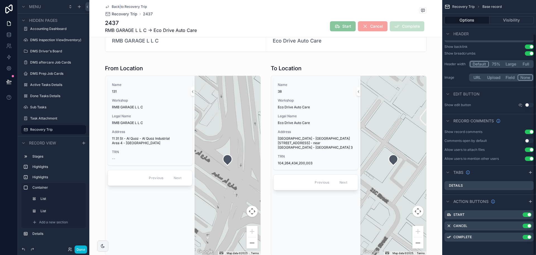
click at [118, 4] on div "Back to Recovery Trip Recovery Trip 2437 2437 RMB GARAGE L L C -> Eco Drive Aut…" at bounding box center [266, 18] width 322 height 37
click at [118, 4] on span "Back to Recovery Trip" at bounding box center [129, 6] width 35 height 4
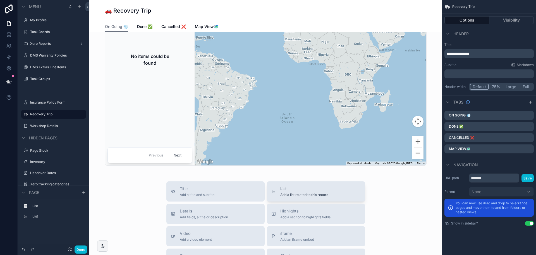
click at [297, 191] on span "List" at bounding box center [305, 189] width 48 height 6
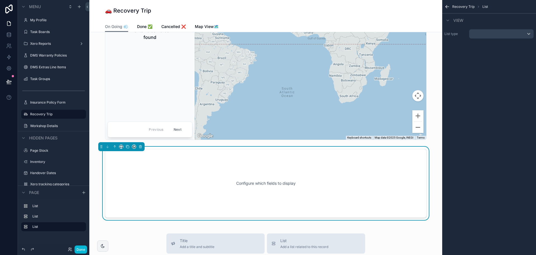
scroll to position [305, 0]
click at [142, 146] on icon "scrollable content" at bounding box center [140, 147] width 2 height 2
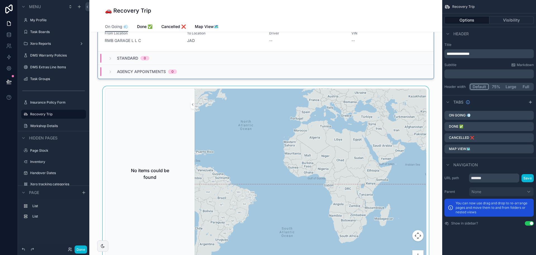
scroll to position [165, 0]
click at [175, 99] on div "No items could be found" at bounding box center [150, 173] width 85 height 165
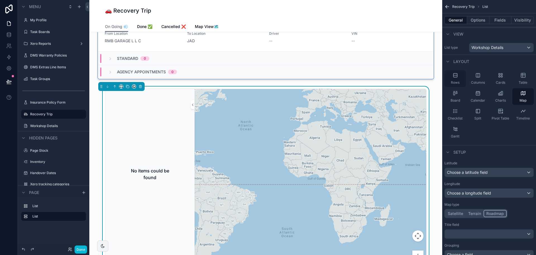
click at [453, 78] on div "Rows" at bounding box center [456, 78] width 22 height 17
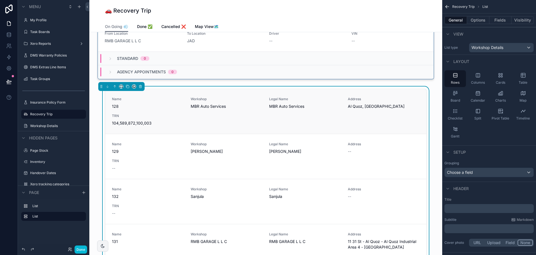
click at [307, 113] on div "Name 128 Workshop MBR Auto Services Legal Name MBR Auto Services Address Al Quo…" at bounding box center [266, 111] width 308 height 29
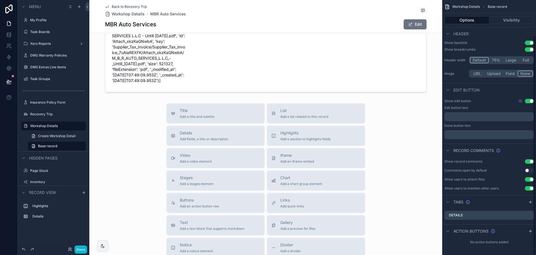
scroll to position [41, 0]
click at [387, 81] on div "scrollable content" at bounding box center [265, 1] width 353 height 185
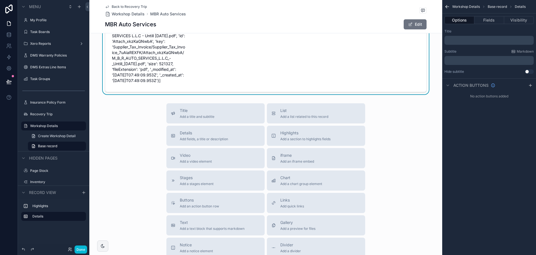
scroll to position [0, 0]
click at [488, 19] on button "Fields" at bounding box center [490, 20] width 30 height 8
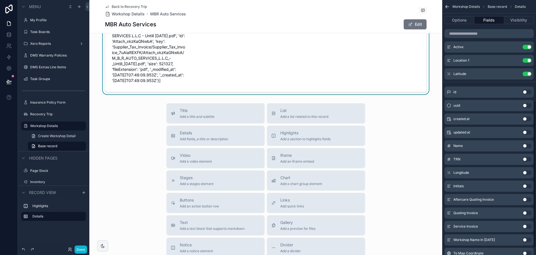
scroll to position [187, 0]
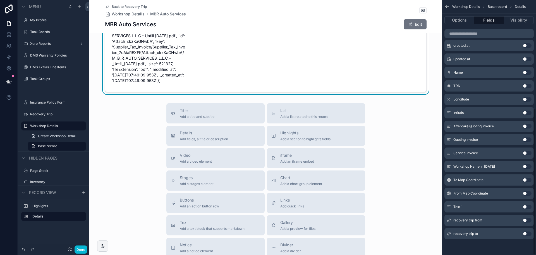
click at [526, 177] on div "To Map Coordinate Use setting" at bounding box center [489, 179] width 89 height 11
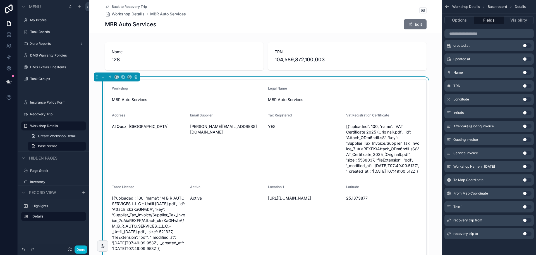
click at [526, 179] on button "Use setting" at bounding box center [527, 179] width 9 height 4
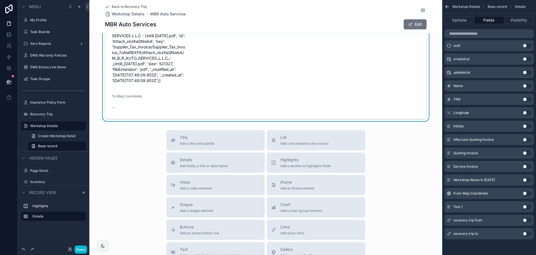
click at [194, 118] on form "Workshop MBR Auto Services Legal Name MBR Auto Services Address Al Quoz, Marabe…" at bounding box center [265, 15] width 321 height 207
click at [410, 25] on span "scrollable content" at bounding box center [410, 24] width 4 height 4
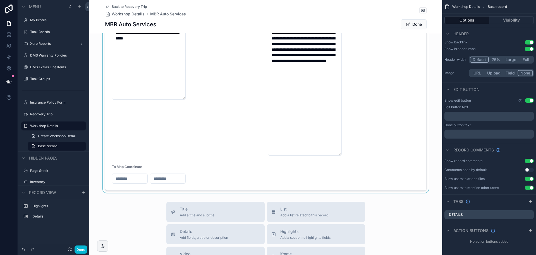
click at [129, 179] on div "scrollable content" at bounding box center [265, 5] width 353 height 375
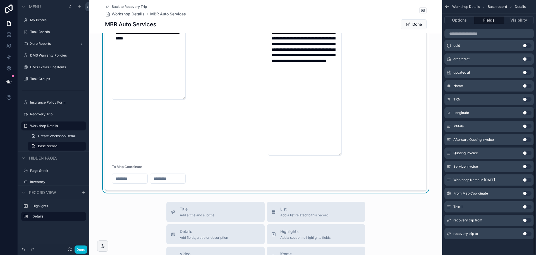
click at [118, 178] on input "scrollable content" at bounding box center [129, 178] width 35 height 8
click at [161, 178] on input "scrollable content" at bounding box center [167, 178] width 35 height 8
paste input "**********"
type input "**********"
click at [130, 178] on input "scrollable content" at bounding box center [129, 178] width 35 height 8
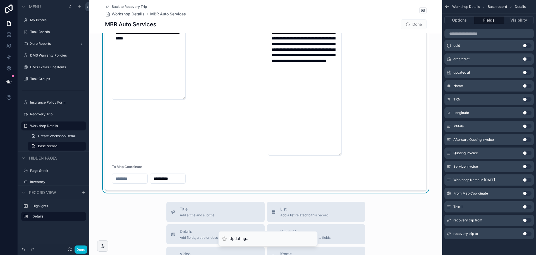
paste input "**********"
type input "**********"
click at [227, 156] on form "**********" at bounding box center [265, 5] width 321 height 370
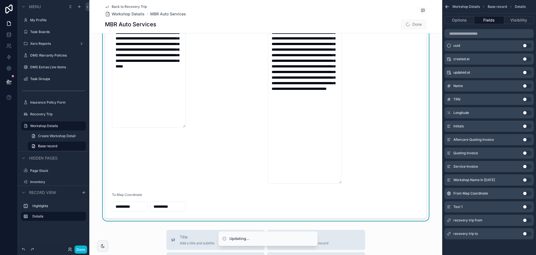
click at [412, 24] on span "Done" at bounding box center [414, 24] width 26 height 10
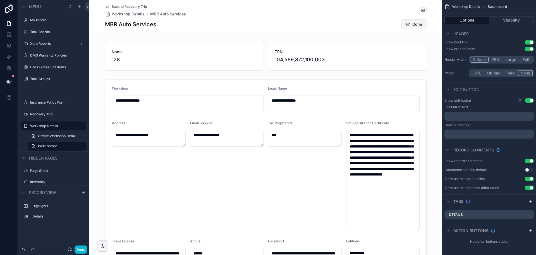
click at [406, 23] on span "scrollable content" at bounding box center [408, 24] width 4 height 4
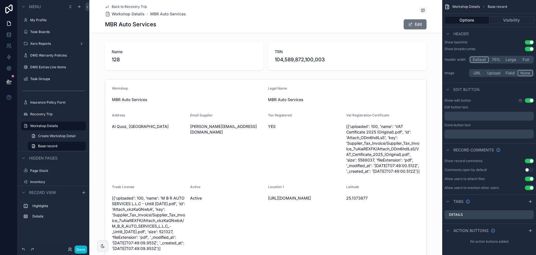
click at [124, 6] on span "Back to Recovery Trip" at bounding box center [129, 6] width 35 height 4
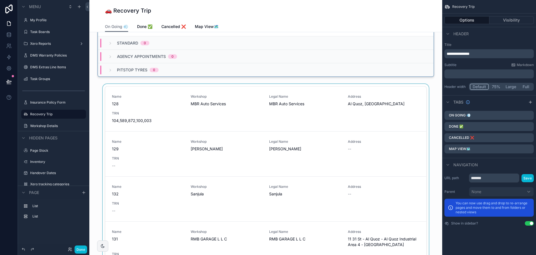
click at [286, 101] on div "scrollable content" at bounding box center [266, 183] width 344 height 198
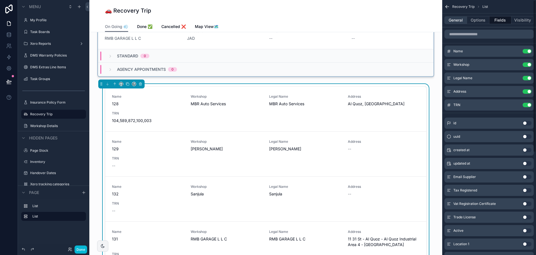
click at [457, 20] on button "General" at bounding box center [456, 20] width 23 height 8
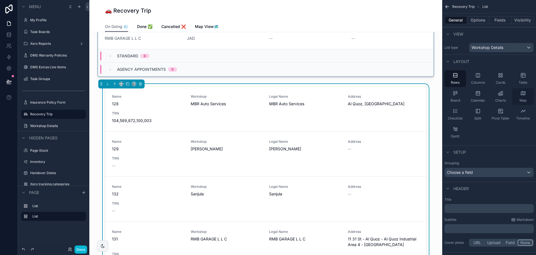
click at [522, 96] on div "Map" at bounding box center [524, 96] width 22 height 17
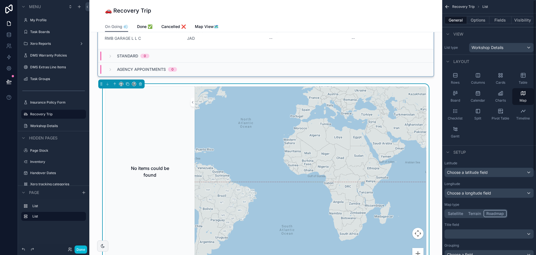
click at [481, 167] on div "Latitude Choose a latitude field" at bounding box center [489, 169] width 89 height 16
click at [483, 169] on div "Choose a latitude field" at bounding box center [489, 172] width 89 height 9
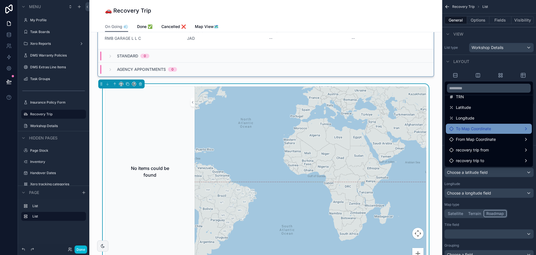
click at [481, 128] on span "To Map Coordinate" at bounding box center [473, 128] width 35 height 7
click at [438, 125] on div "Latitude" at bounding box center [428, 123] width 25 height 7
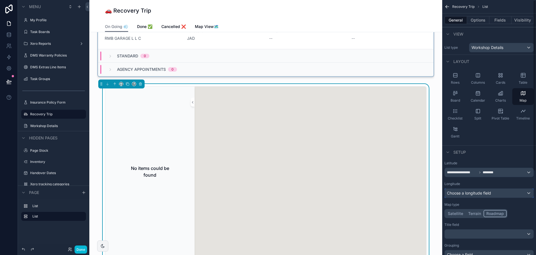
click at [476, 191] on span "Choose a longitude field" at bounding box center [469, 192] width 44 height 5
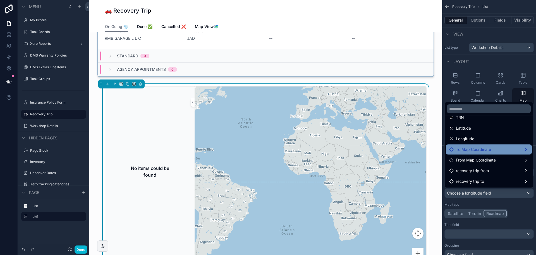
click at [473, 148] on span "To Map Coordinate" at bounding box center [473, 149] width 35 height 7
click at [430, 155] on span "Longitude" at bounding box center [431, 155] width 18 height 7
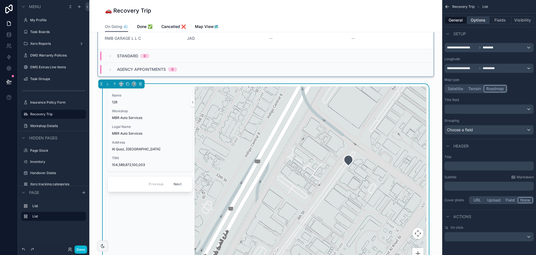
click at [477, 21] on button "Options" at bounding box center [478, 20] width 22 height 8
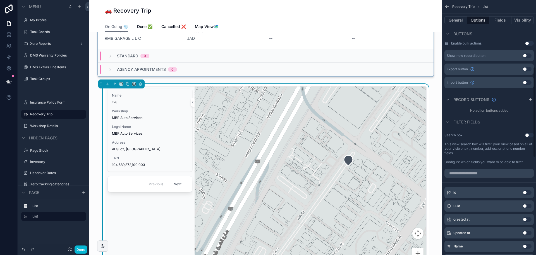
scroll to position [208, 0]
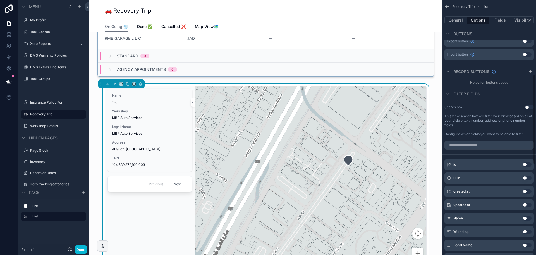
click at [530, 106] on button "Use setting" at bounding box center [529, 107] width 9 height 4
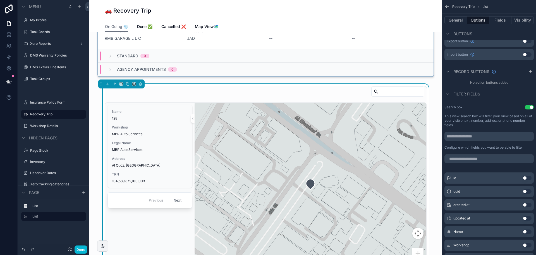
click at [530, 106] on button "Use setting" at bounding box center [529, 107] width 9 height 4
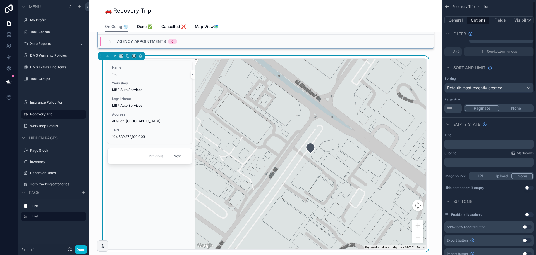
scroll to position [0, 0]
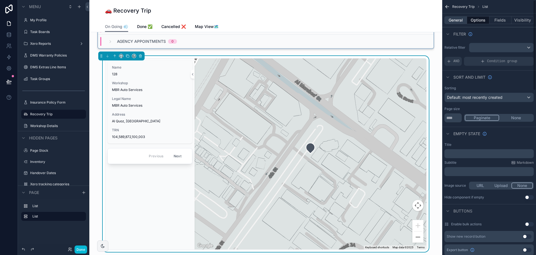
click at [461, 17] on button "General" at bounding box center [456, 20] width 23 height 8
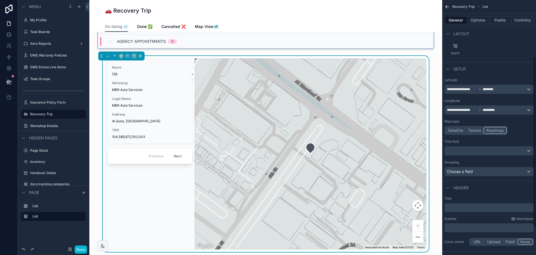
scroll to position [84, 0]
click at [494, 88] on span "********" at bounding box center [489, 88] width 13 height 4
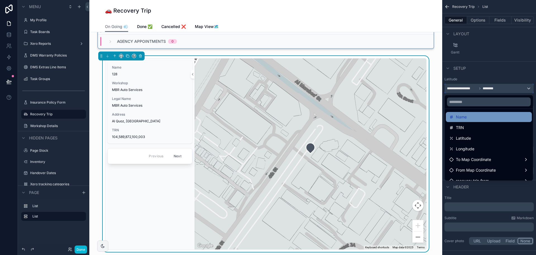
scroll to position [40, 0]
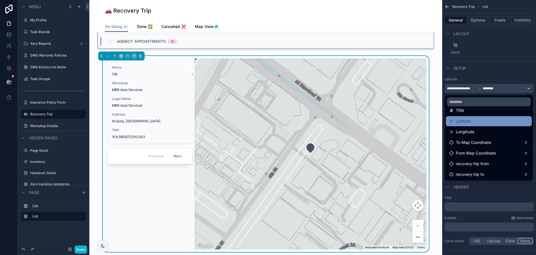
click at [476, 121] on div "Latitude" at bounding box center [489, 121] width 79 height 7
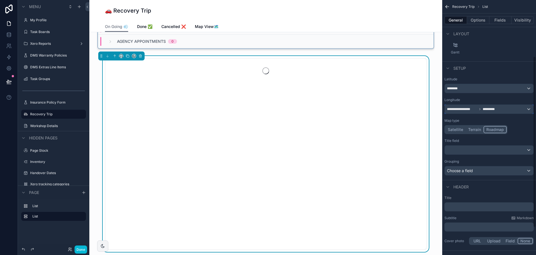
click at [487, 113] on div "**********" at bounding box center [489, 108] width 89 height 9
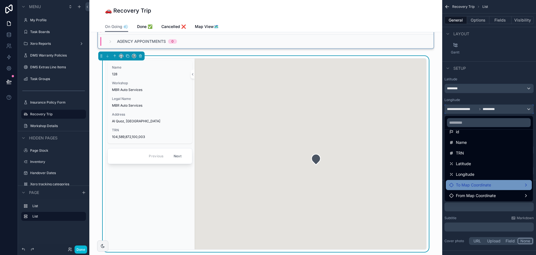
scroll to position [28, 0]
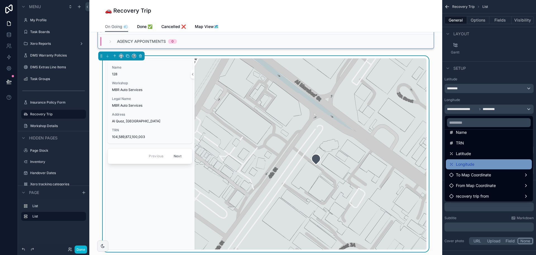
click at [481, 163] on div "Longitude" at bounding box center [489, 164] width 79 height 7
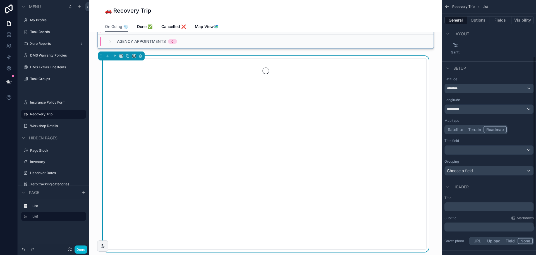
click at [500, 70] on div "Setup" at bounding box center [490, 67] width 94 height 13
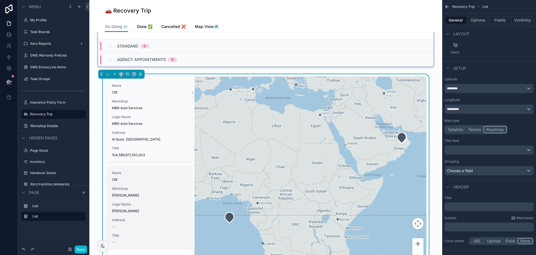
scroll to position [196, 0]
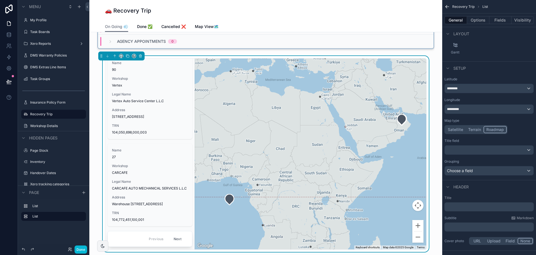
click at [170, 237] on button "Next" at bounding box center [178, 238] width 16 height 9
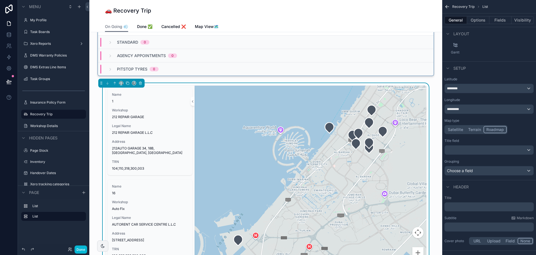
scroll to position [196, 0]
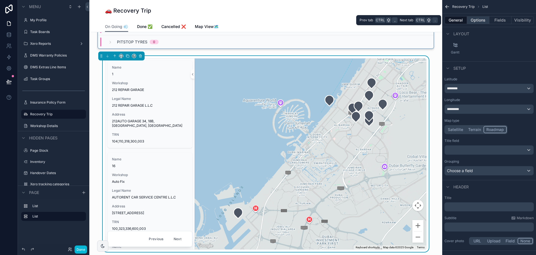
click at [485, 18] on button "Options" at bounding box center [478, 20] width 22 height 8
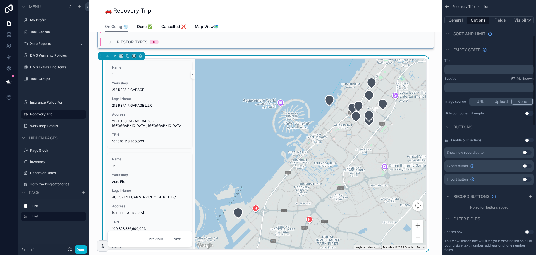
scroll to position [224, 0]
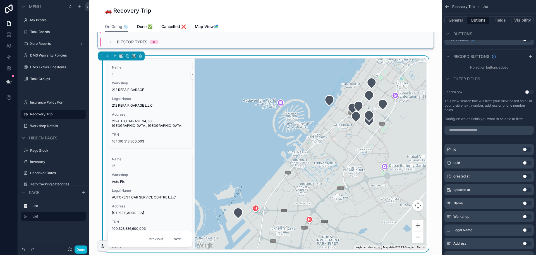
click at [531, 92] on button "Use setting" at bounding box center [529, 92] width 9 height 4
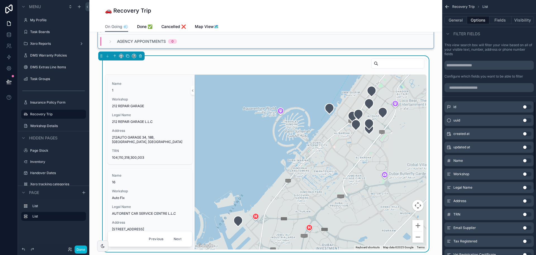
scroll to position [307, 0]
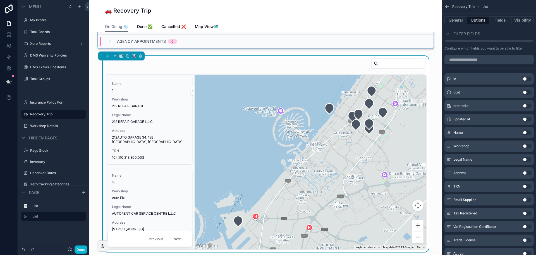
click at [527, 160] on button "Use setting" at bounding box center [527, 159] width 9 height 4
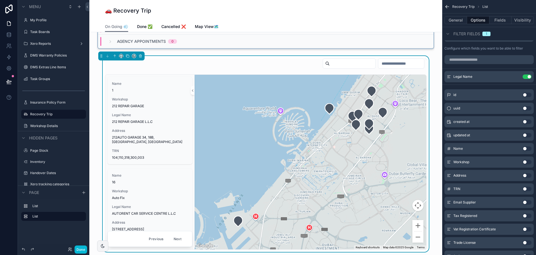
click at [379, 65] on input "scrollable content" at bounding box center [402, 64] width 46 height 8
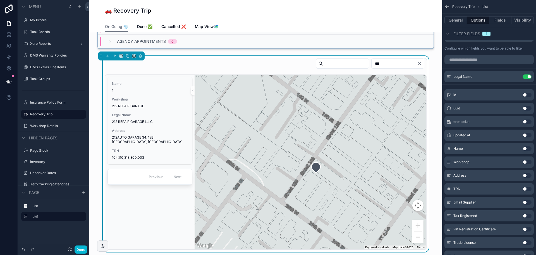
type input "***"
click at [341, 65] on input "scrollable content" at bounding box center [346, 64] width 46 height 8
click at [331, 65] on input "scrollable content" at bounding box center [346, 64] width 46 height 8
click at [271, 64] on div "***" at bounding box center [266, 64] width 322 height 13
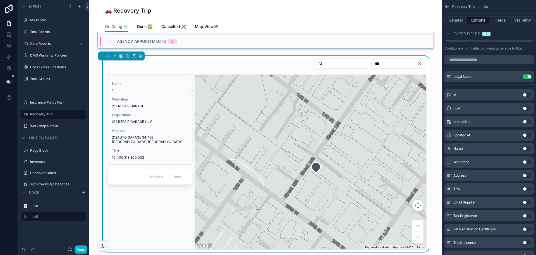
click at [418, 62] on icon "Clear" at bounding box center [420, 63] width 4 height 4
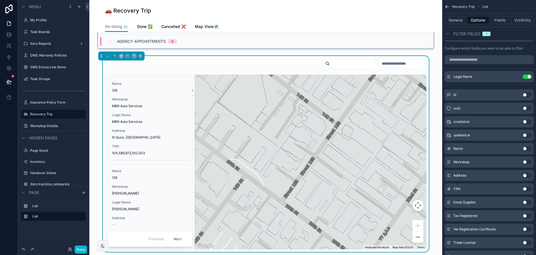
click at [331, 62] on input "scrollable content" at bounding box center [353, 64] width 46 height 8
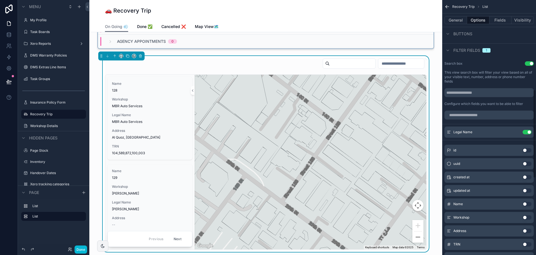
scroll to position [251, 0]
click at [529, 63] on button "Use setting" at bounding box center [529, 64] width 9 height 4
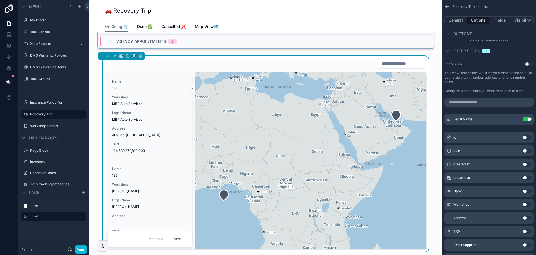
click at [379, 63] on input "scrollable content" at bounding box center [402, 64] width 46 height 8
click at [516, 120] on icon "scrollable content" at bounding box center [517, 118] width 2 height 2
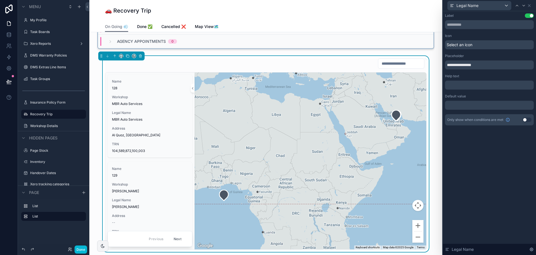
click at [474, 45] on div "Select an icon" at bounding box center [489, 44] width 89 height 9
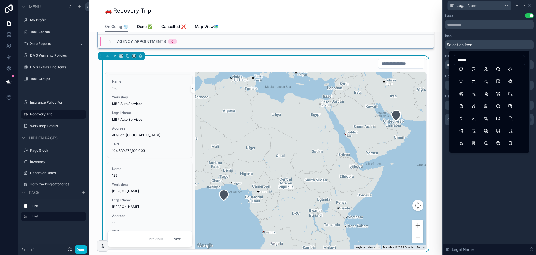
scroll to position [0, 0]
type input "******"
click at [462, 73] on button "Search" at bounding box center [462, 72] width 10 height 10
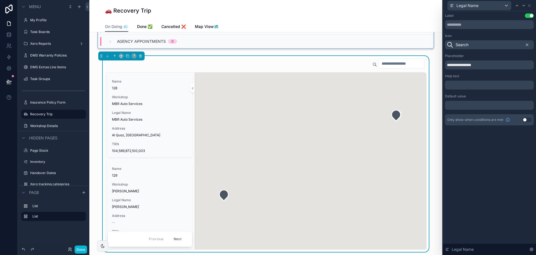
click at [486, 198] on div "**********" at bounding box center [489, 132] width 93 height 243
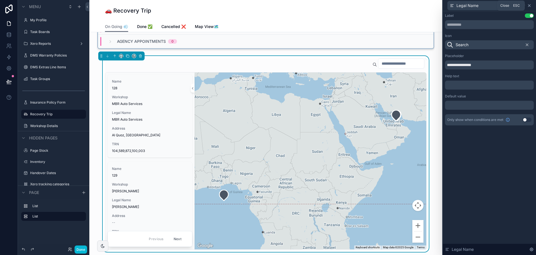
click at [530, 4] on icon at bounding box center [529, 5] width 4 height 4
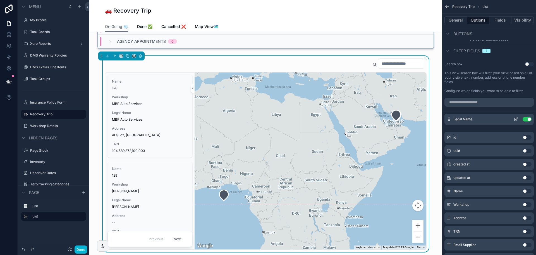
click at [517, 117] on icon "scrollable content" at bounding box center [516, 119] width 4 height 4
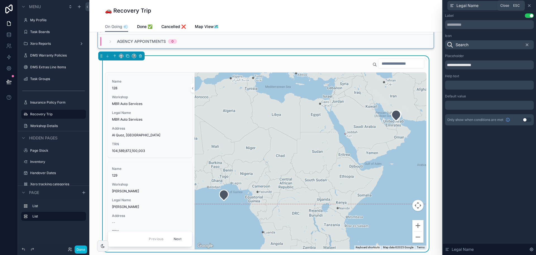
click at [530, 6] on icon at bounding box center [529, 5] width 4 height 4
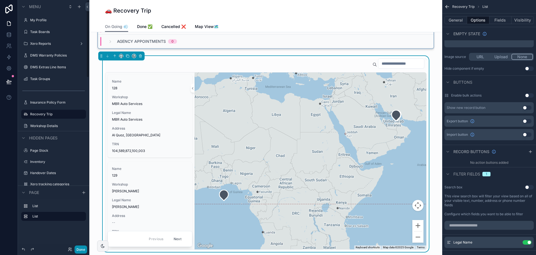
click at [82, 248] on button "Done" at bounding box center [81, 249] width 13 height 8
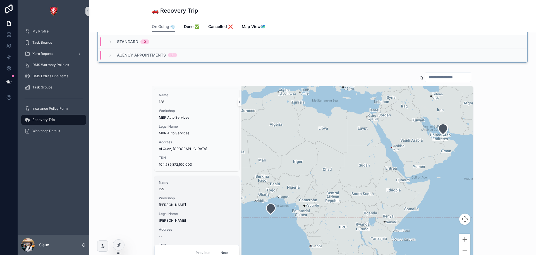
scroll to position [181, 0]
click at [119, 245] on icon at bounding box center [119, 244] width 2 height 2
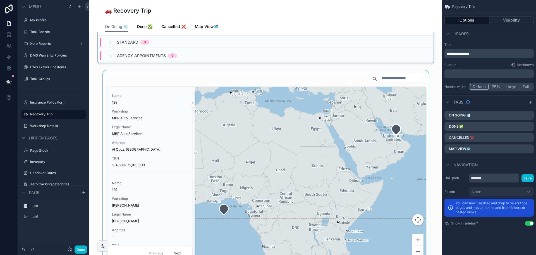
click at [121, 75] on div "scrollable content" at bounding box center [266, 167] width 344 height 195
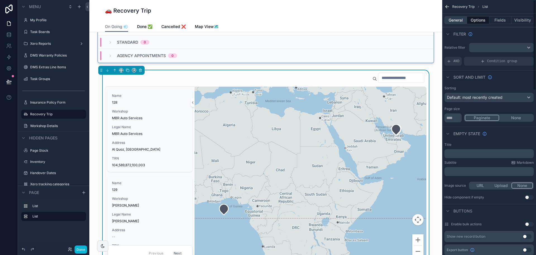
click at [453, 19] on button "General" at bounding box center [456, 20] width 23 height 8
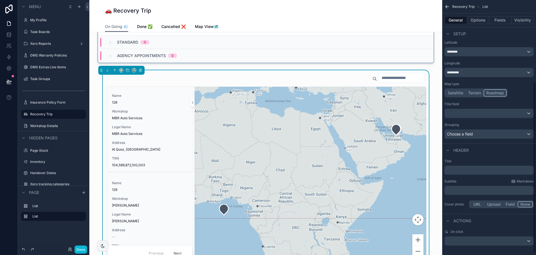
scroll to position [125, 0]
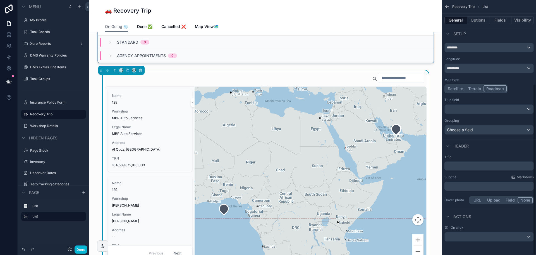
click at [464, 163] on div "﻿" at bounding box center [489, 165] width 89 height 9
click at [468, 170] on div "Title ﻿ Subtitle Markdown ﻿ Cover photo URL Upload Field None" at bounding box center [490, 179] width 94 height 55
click at [471, 164] on p "﻿" at bounding box center [490, 166] width 86 height 6
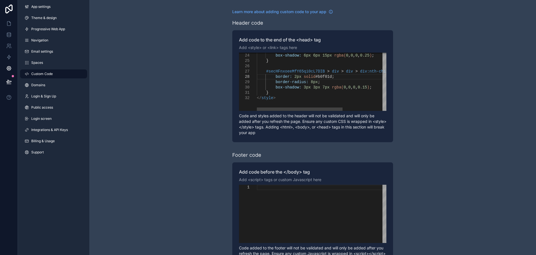
scroll to position [10, 17]
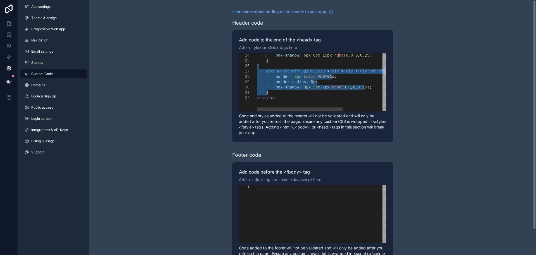
drag, startPoint x: 269, startPoint y: 92, endPoint x: 266, endPoint y: 67, distance: 25.0
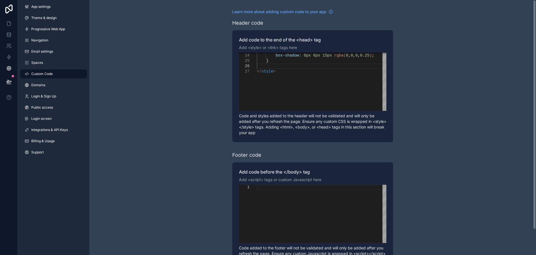
click at [436, 156] on div "**********" at bounding box center [312, 141] width 447 height 283
click at [453, 107] on div "**********" at bounding box center [312, 141] width 447 height 283
click at [283, 64] on div "scrollable content" at bounding box center [355, 65] width 196 height 5
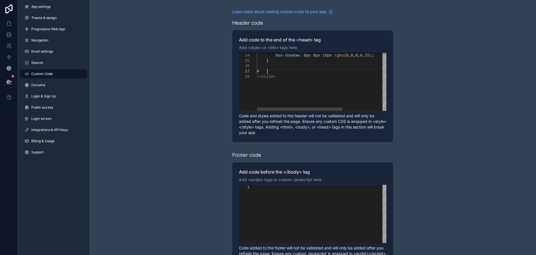
paste textarea "**********"
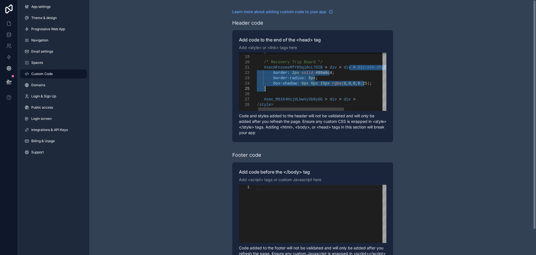
drag, startPoint x: 352, startPoint y: 68, endPoint x: 368, endPoint y: 86, distance: 24.5
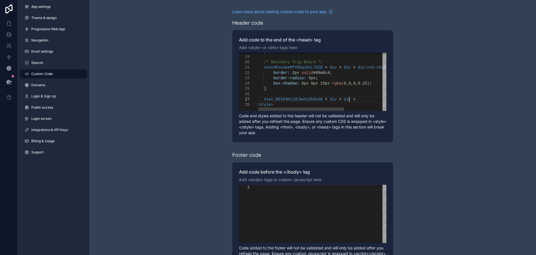
click at [357, 100] on div "#sec_M01K4HsjdLbwVySb8yGG > div > div >" at bounding box center [353, 99] width 196 height 5
paste textarea "Editor content;Press Alt+F1 for Accessibility Options."
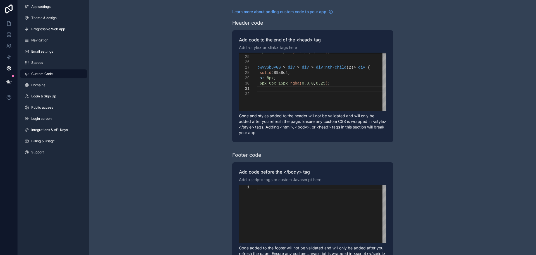
click at [437, 120] on div "Learn more about adding custom code to your app Header code Add code to the end…" at bounding box center [312, 141] width 447 height 283
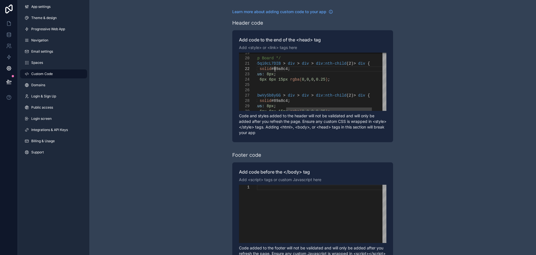
scroll to position [10, 10]
click at [274, 71] on span "#89a8c4" at bounding box center [280, 68] width 16 height 4
paste textarea "Editor content;Press Alt+F1 for Accessibility Options."
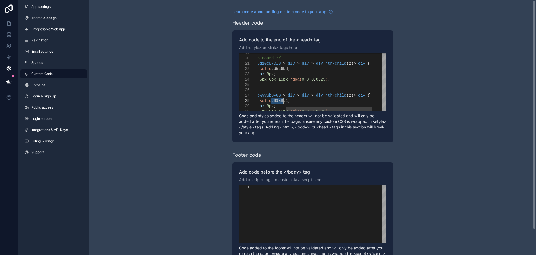
paste textarea "Editor content;Press Alt+F1 for Accessibility Options."
click at [469, 104] on div "Learn more about adding custom code to your app Header code Add code to the end…" at bounding box center [312, 141] width 447 height 283
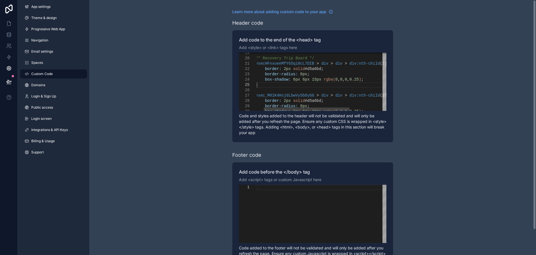
click at [297, 85] on div "}" at bounding box center [344, 84] width 196 height 5
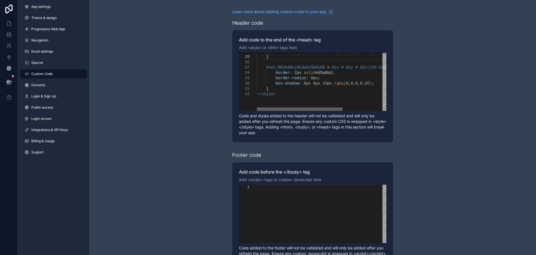
drag, startPoint x: 274, startPoint y: 109, endPoint x: 244, endPoint y: 106, distance: 29.2
click at [244, 106] on div "**********" at bounding box center [313, 82] width 148 height 58
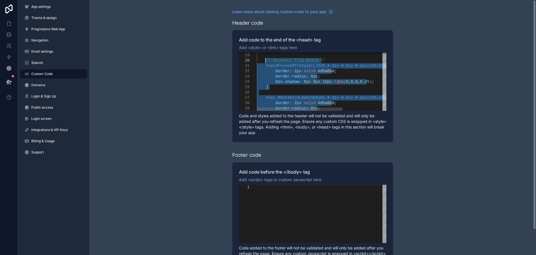
drag, startPoint x: 273, startPoint y: 89, endPoint x: 265, endPoint y: 61, distance: 29.7
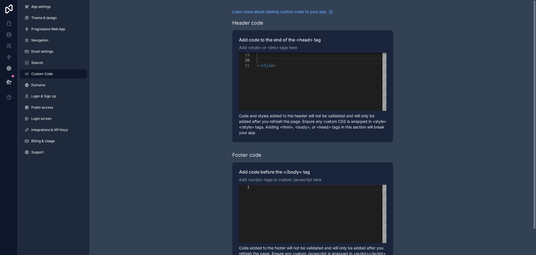
click at [446, 156] on div "**********" at bounding box center [312, 141] width 447 height 283
drag, startPoint x: 473, startPoint y: 159, endPoint x: 459, endPoint y: 151, distance: 16.0
click at [473, 159] on div "**********" at bounding box center [312, 141] width 447 height 283
click at [298, 80] on div "</ style >" at bounding box center [355, 39] width 196 height 164
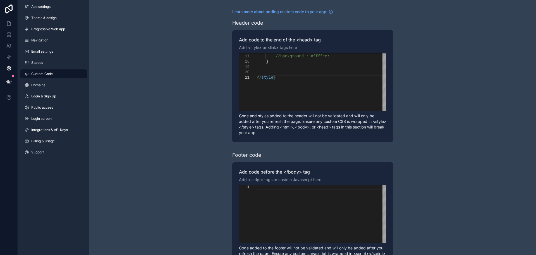
click at [437, 85] on div "Learn more about adding custom code to your app Header code Add code to the end…" at bounding box center [312, 141] width 447 height 283
click at [319, 85] on div "border-radius : 12px ; //background : #ffffee; } </ style >" at bounding box center [355, 51] width 196 height 164
type textarea "**********"
click at [277, 67] on div "scrollable content" at bounding box center [355, 66] width 196 height 5
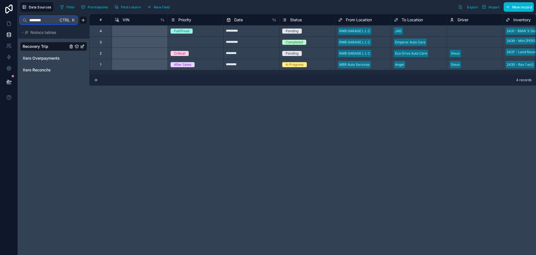
click at [48, 22] on input "********" at bounding box center [42, 20] width 31 height 10
type input "****"
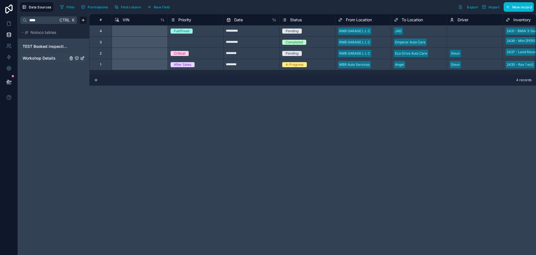
click at [41, 58] on span "Workshop Details" at bounding box center [39, 58] width 33 height 6
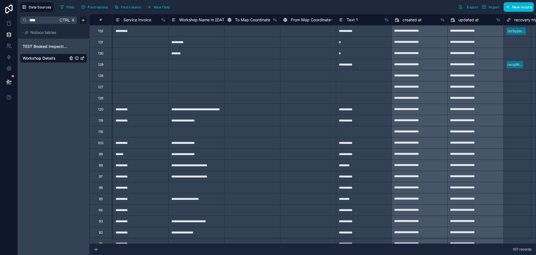
scroll to position [0, 894]
click at [253, 20] on span "To Map Coordinate" at bounding box center [251, 20] width 35 height 6
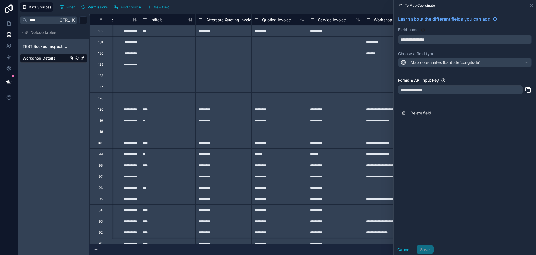
scroll to position [0, 503]
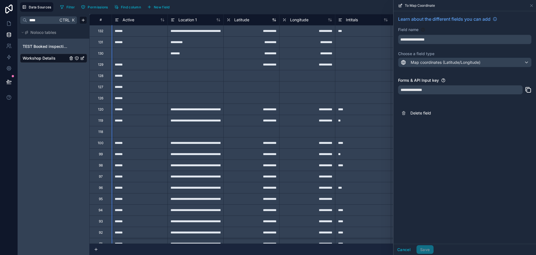
click at [257, 20] on div "Latitude" at bounding box center [252, 19] width 50 height 7
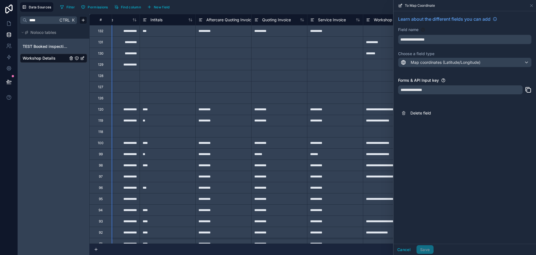
scroll to position [0, 838]
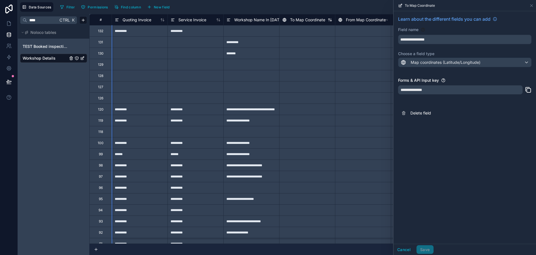
click at [300, 22] on span "To Map Coordinate" at bounding box center [307, 20] width 35 height 6
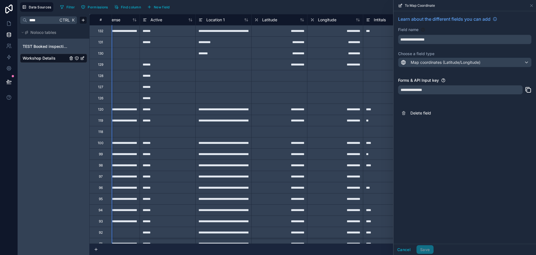
scroll to position [0, 503]
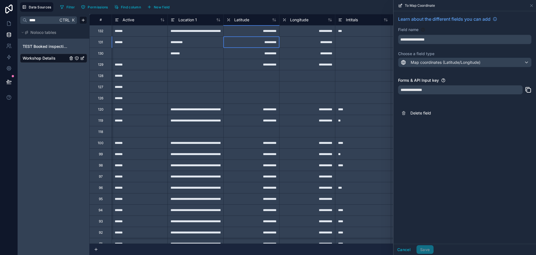
click at [256, 38] on div "*********" at bounding box center [252, 41] width 56 height 11
click at [258, 33] on div "**********" at bounding box center [252, 30] width 56 height 11
click at [258, 33] on input "**********" at bounding box center [252, 30] width 56 height 11
click at [278, 44] on div "*********" at bounding box center [252, 41] width 56 height 11
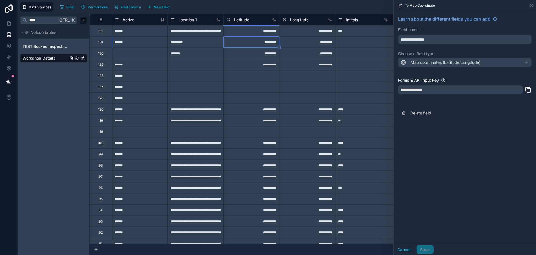
click at [262, 25] on div "**********" at bounding box center [252, 30] width 56 height 11
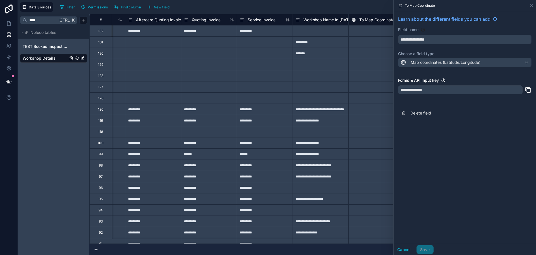
scroll to position [0, 782]
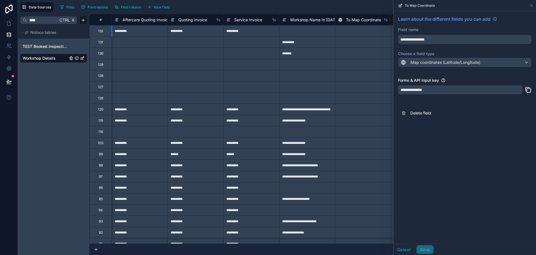
click at [357, 29] on div at bounding box center [363, 30] width 56 height 11
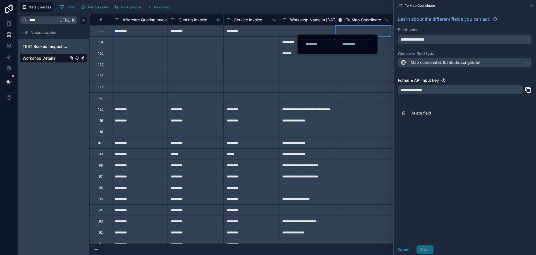
type input "**********"
click at [369, 78] on div at bounding box center [363, 75] width 56 height 11
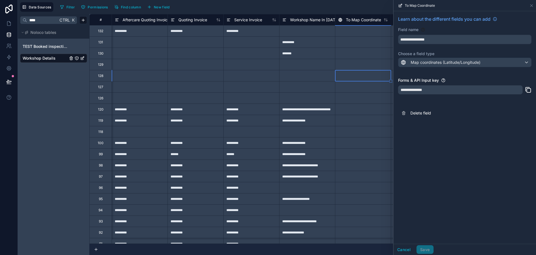
click at [358, 35] on div at bounding box center [363, 30] width 56 height 11
click at [362, 33] on div at bounding box center [363, 30] width 56 height 11
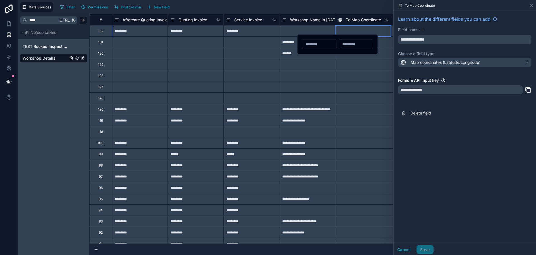
click at [362, 33] on div at bounding box center [363, 30] width 56 height 11
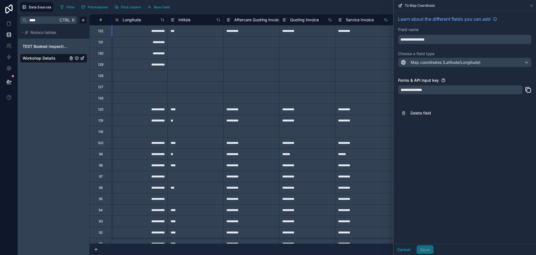
scroll to position [0, 559]
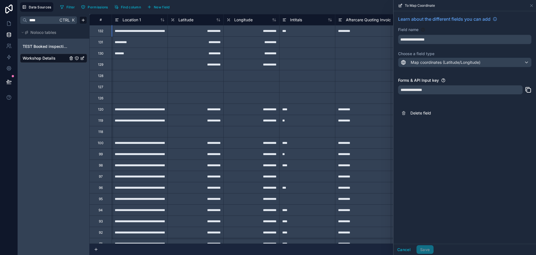
click at [256, 32] on div "**********" at bounding box center [252, 30] width 56 height 11
click at [256, 32] on input "**********" at bounding box center [252, 30] width 56 height 11
click at [305, 29] on div "***" at bounding box center [307, 30] width 56 height 11
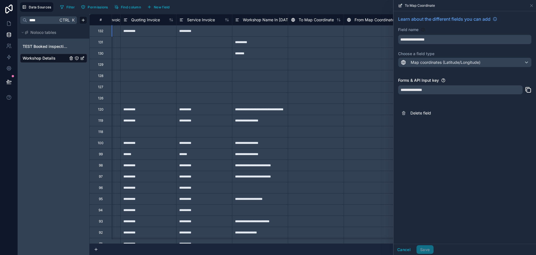
scroll to position [0, 838]
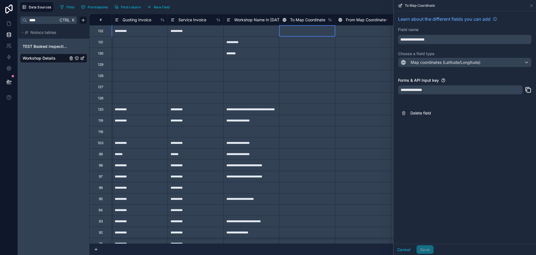
click at [312, 31] on div at bounding box center [307, 30] width 56 height 11
type input "**********"
click at [291, 43] on input "text" at bounding box center [300, 44] width 34 height 8
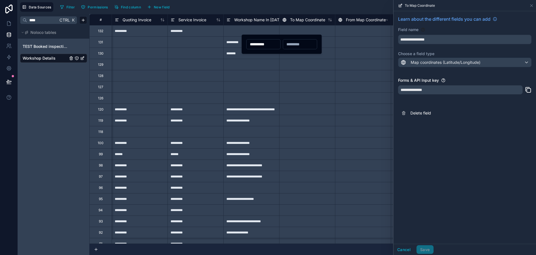
paste input "**********"
type input "**********"
click at [262, 43] on input "**********" at bounding box center [264, 44] width 34 height 8
paste input "text"
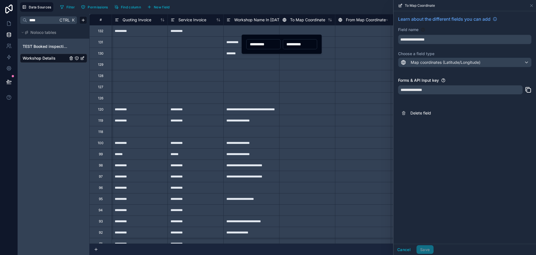
type input "**********"
click at [308, 45] on input "**********" at bounding box center [300, 44] width 34 height 8
click at [329, 48] on div at bounding box center [307, 52] width 56 height 11
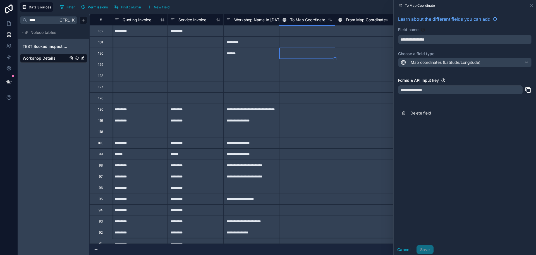
click at [322, 33] on div at bounding box center [307, 30] width 56 height 11
click at [317, 35] on div "**********" at bounding box center [277, 127] width 519 height 255
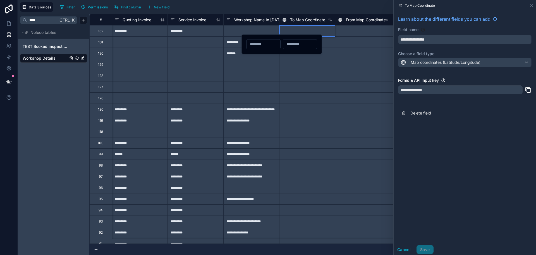
click at [317, 35] on div at bounding box center [282, 44] width 80 height 20
click at [295, 46] on input "text" at bounding box center [300, 44] width 34 height 8
click at [257, 43] on input "text" at bounding box center [264, 44] width 34 height 8
paste input "**********"
type input "**********"
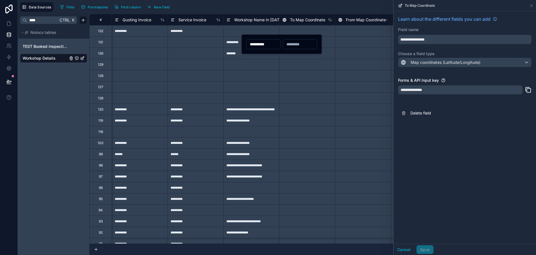
click at [304, 44] on input "text" at bounding box center [300, 44] width 34 height 8
paste input "**********"
type input "**********"
click at [311, 43] on input "**********" at bounding box center [300, 44] width 34 height 8
click at [329, 32] on div at bounding box center [307, 30] width 56 height 11
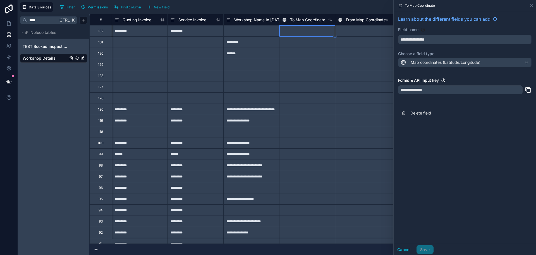
click at [316, 33] on div "**********" at bounding box center [277, 127] width 519 height 255
click at [316, 33] on div at bounding box center [307, 30] width 56 height 11
click at [319, 32] on div at bounding box center [307, 30] width 56 height 11
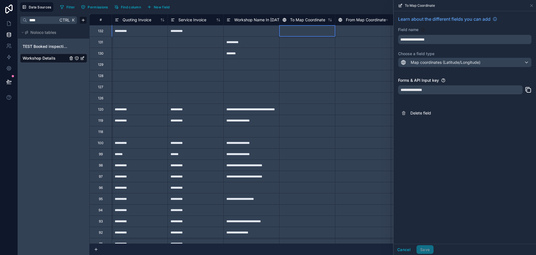
click at [319, 32] on div at bounding box center [307, 30] width 56 height 11
click at [308, 32] on div at bounding box center [307, 30] width 56 height 11
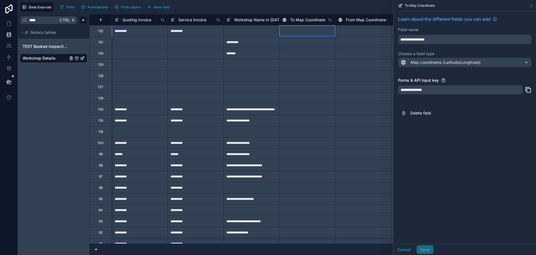
click at [308, 32] on div at bounding box center [307, 30] width 56 height 11
drag, startPoint x: 322, startPoint y: 125, endPoint x: 308, endPoint y: 23, distance: 103.2
click at [323, 122] on div at bounding box center [307, 120] width 56 height 11
click at [301, 33] on div at bounding box center [307, 30] width 56 height 11
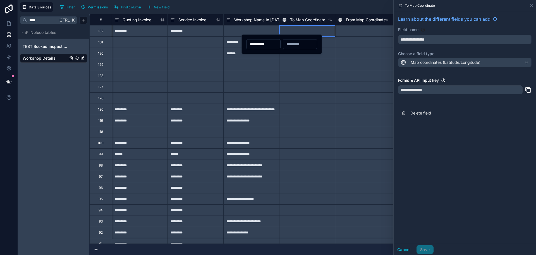
type input "**********"
click at [295, 48] on div at bounding box center [300, 44] width 34 height 10
click at [306, 42] on input "text" at bounding box center [300, 44] width 34 height 8
paste input "**********"
type input "**********"
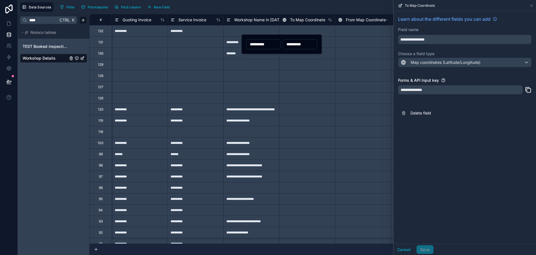
click at [373, 35] on div at bounding box center [363, 30] width 56 height 11
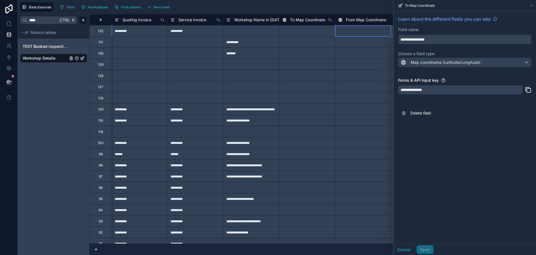
click at [336, 32] on div at bounding box center [338, 31] width 4 height 4
click at [326, 30] on div at bounding box center [307, 30] width 56 height 11
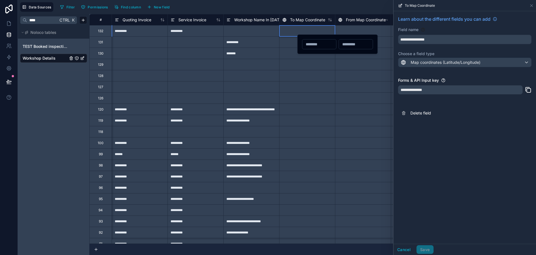
click at [326, 30] on div at bounding box center [307, 30] width 56 height 11
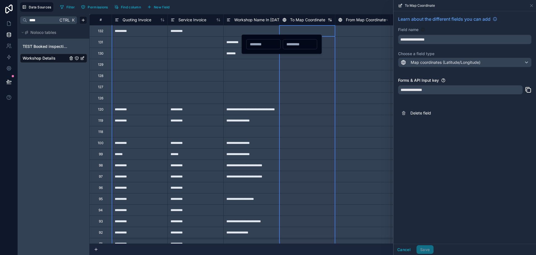
click at [318, 18] on span "To Map Coordinate" at bounding box center [307, 20] width 35 height 6
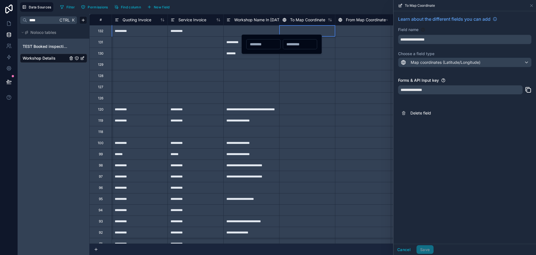
click at [311, 26] on div at bounding box center [307, 30] width 56 height 11
click at [307, 30] on div at bounding box center [307, 30] width 56 height 11
drag, startPoint x: 307, startPoint y: 30, endPoint x: 297, endPoint y: 30, distance: 10.4
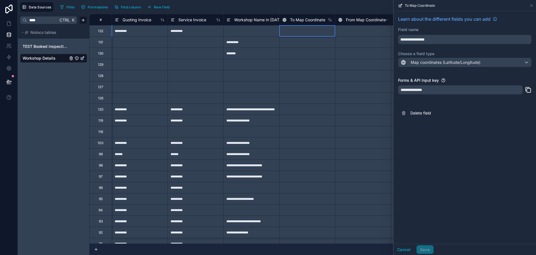
click at [297, 30] on div at bounding box center [307, 30] width 56 height 11
click at [240, 27] on div at bounding box center [252, 30] width 56 height 11
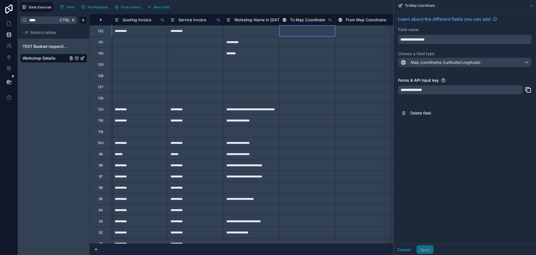
click at [305, 33] on div at bounding box center [307, 30] width 56 height 11
click at [338, 69] on div at bounding box center [363, 64] width 56 height 11
click at [362, 20] on span "From Map Coordinate" at bounding box center [366, 20] width 40 height 6
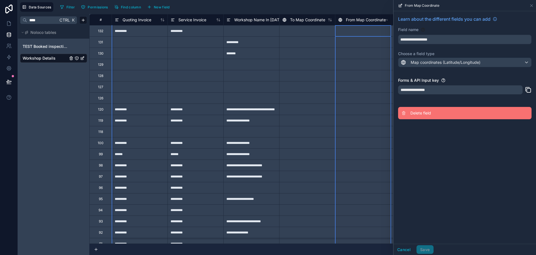
click at [422, 115] on span "Delete field" at bounding box center [451, 113] width 80 height 6
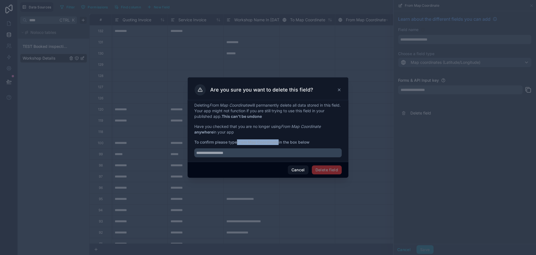
drag, startPoint x: 239, startPoint y: 141, endPoint x: 279, endPoint y: 143, distance: 40.0
click at [279, 143] on strong "From Map Coordinate" at bounding box center [258, 141] width 42 height 5
copy strong "From Map Coordinate"
click at [258, 150] on input "text" at bounding box center [268, 152] width 148 height 9
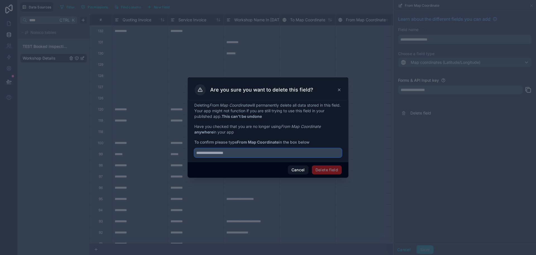
paste input "**********"
type input "**********"
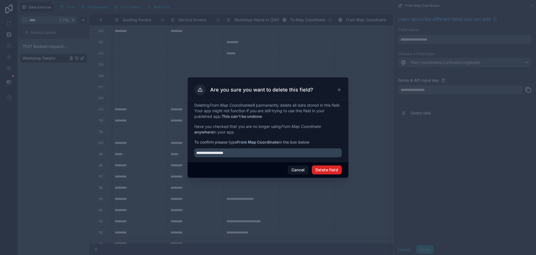
click at [331, 170] on button "Delete field" at bounding box center [327, 169] width 30 height 9
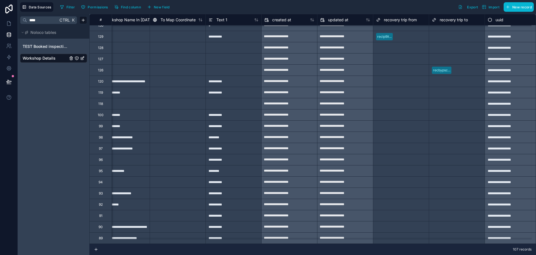
scroll to position [28, 977]
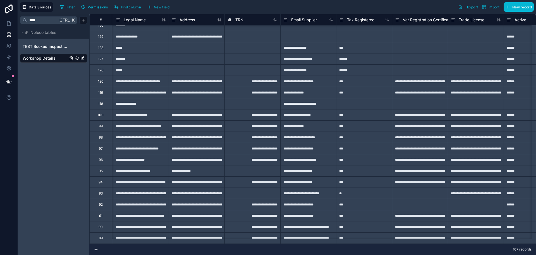
type input "*******"
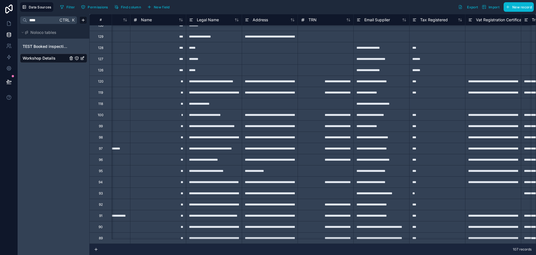
scroll to position [28, 0]
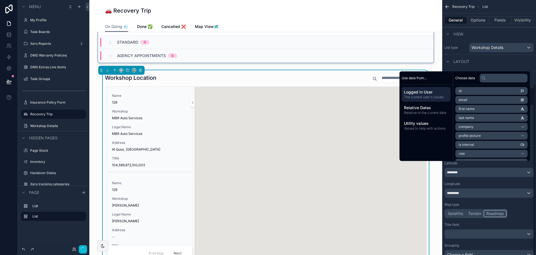
scroll to position [125, 0]
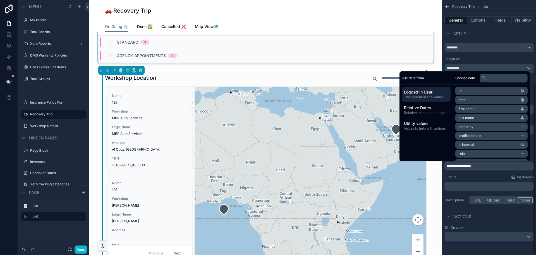
click at [448, 166] on span "**********" at bounding box center [459, 166] width 24 height 4
click at [237, 77] on div "Workshop Location" at bounding box center [266, 77] width 322 height 11
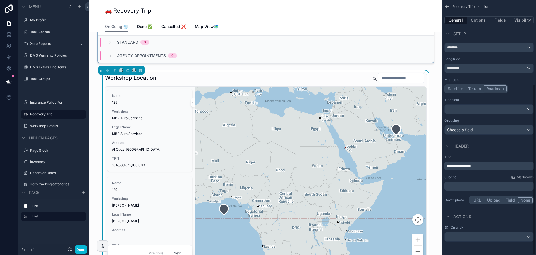
click at [446, 165] on div "**********" at bounding box center [489, 165] width 89 height 9
click at [449, 165] on span "**********" at bounding box center [459, 166] width 24 height 4
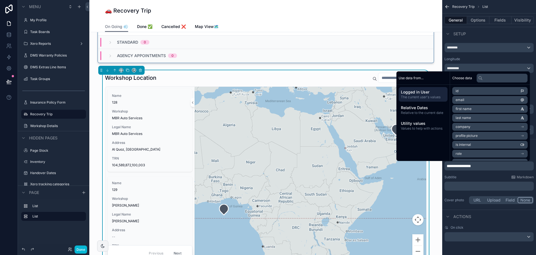
paste div "scrollable content"
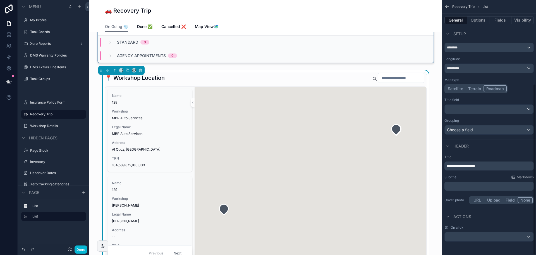
click at [447, 166] on div "**********" at bounding box center [489, 165] width 89 height 9
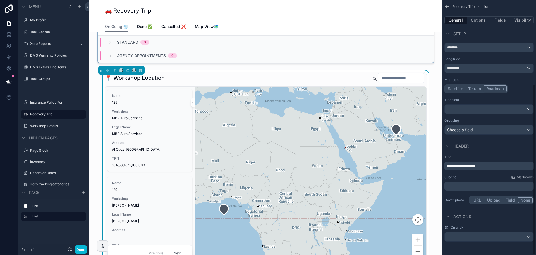
click at [466, 167] on span "**********" at bounding box center [461, 166] width 28 height 4
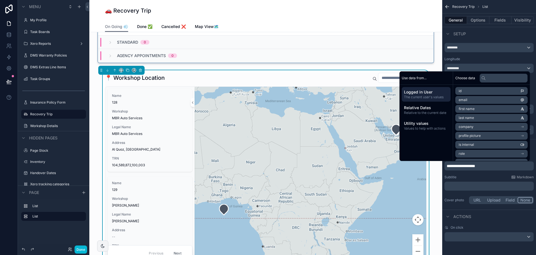
click at [471, 175] on div "Subtitle Markdown" at bounding box center [489, 177] width 89 height 4
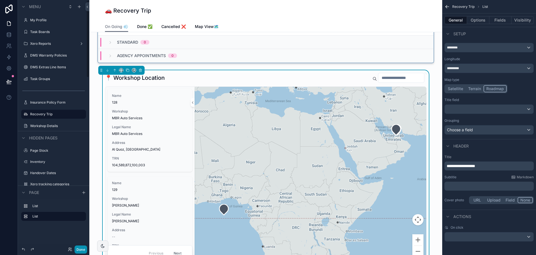
click at [84, 251] on button "Done" at bounding box center [81, 249] width 13 height 8
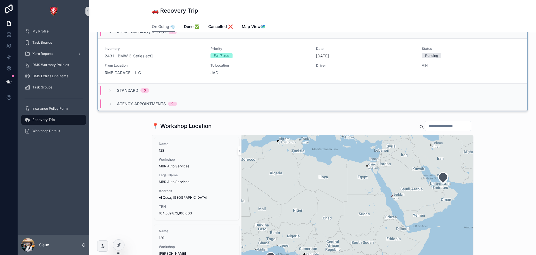
scroll to position [181, 0]
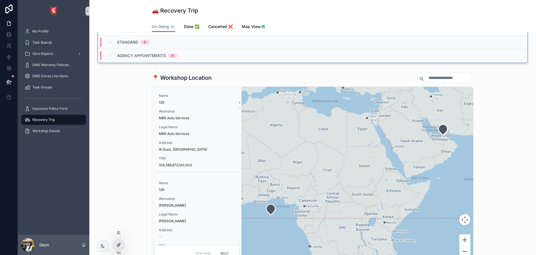
click at [119, 246] on icon at bounding box center [119, 244] width 4 height 4
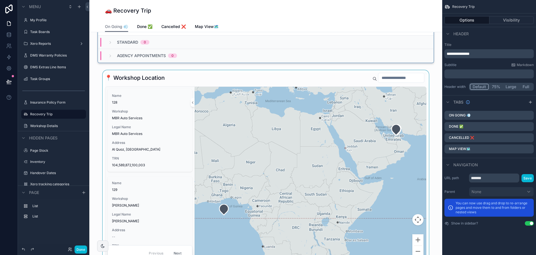
click at [149, 74] on div "scrollable content" at bounding box center [266, 167] width 344 height 195
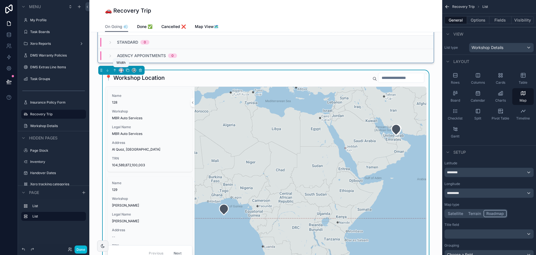
click at [122, 71] on icon "scrollable content" at bounding box center [122, 71] width 1 height 0
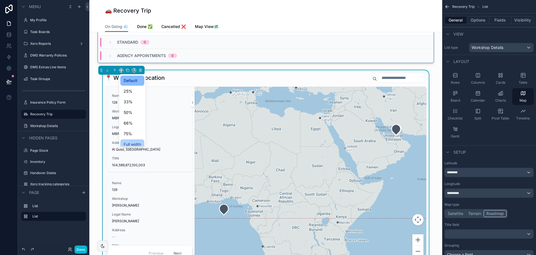
click at [126, 141] on span "Full width" at bounding box center [132, 144] width 17 height 7
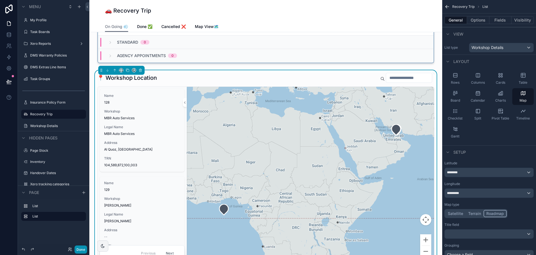
click at [85, 249] on button "Done" at bounding box center [81, 249] width 13 height 8
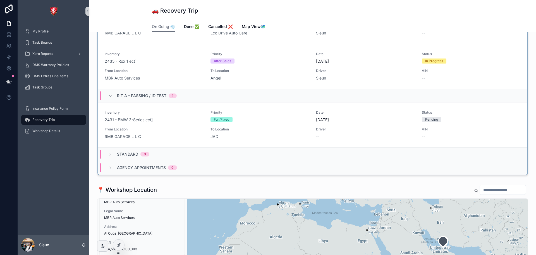
scroll to position [84, 0]
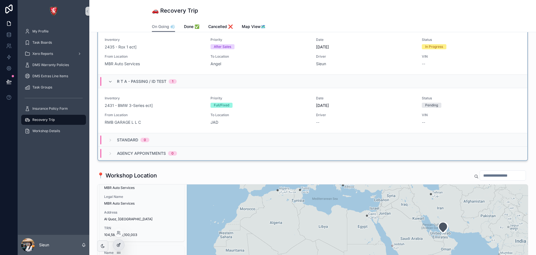
drag, startPoint x: 96, startPoint y: 161, endPoint x: 119, endPoint y: 243, distance: 85.3
click at [119, 243] on icon at bounding box center [119, 244] width 4 height 4
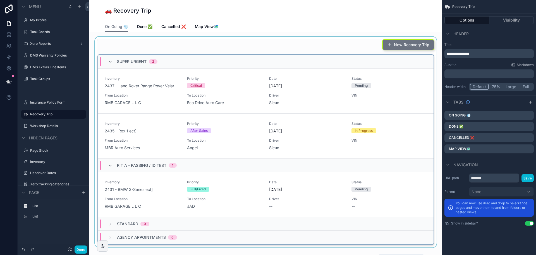
click at [335, 45] on div "scrollable content" at bounding box center [266, 142] width 344 height 210
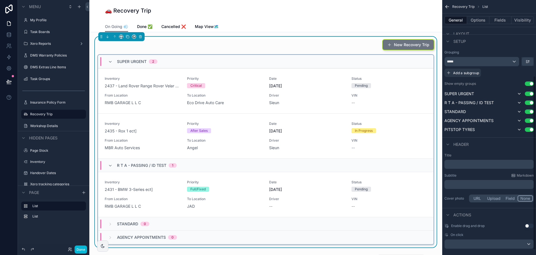
scroll to position [118, 0]
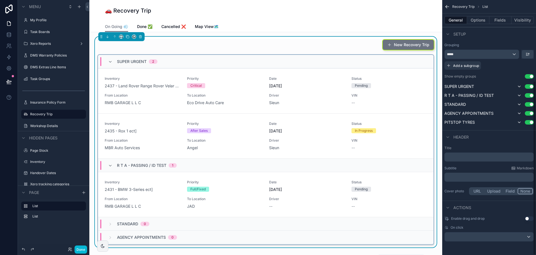
click at [469, 161] on div "﻿" at bounding box center [489, 156] width 89 height 9
click at [474, 159] on p "﻿" at bounding box center [490, 157] width 86 height 6
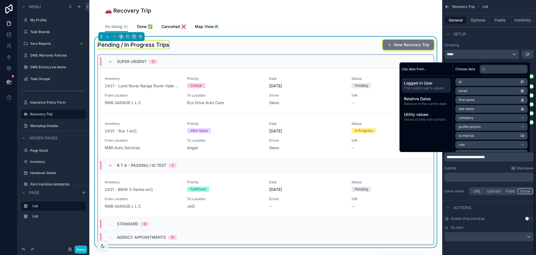
click at [476, 40] on div "Setup" at bounding box center [490, 33] width 94 height 13
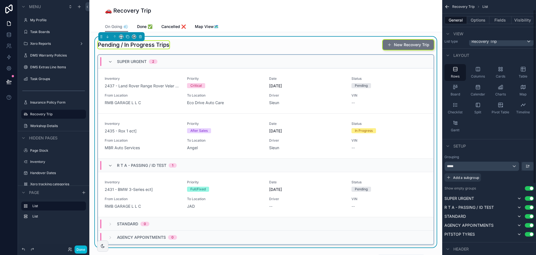
scroll to position [0, 0]
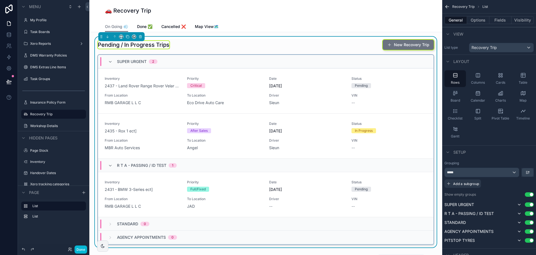
click at [268, 28] on div "On Going 💨 Done ✅ Cancelled ❌ Map View🗺️" at bounding box center [266, 26] width 322 height 11
click at [164, 28] on span "Cancelled ❌" at bounding box center [173, 27] width 25 height 6
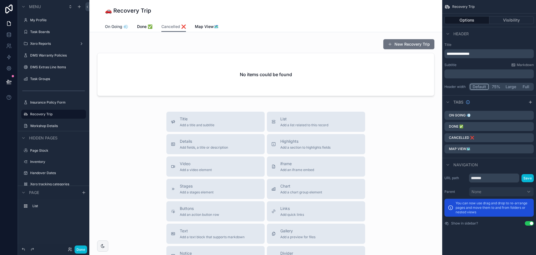
click at [124, 26] on span "On Going 💨" at bounding box center [116, 27] width 23 height 6
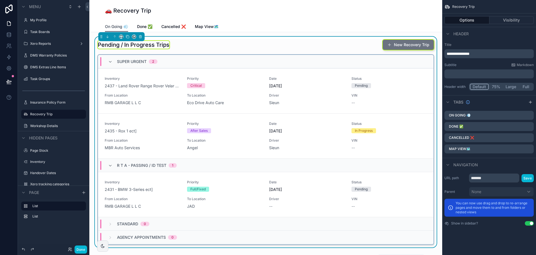
click at [117, 28] on span "On Going 💨" at bounding box center [116, 27] width 23 height 6
click at [117, 27] on span "On Going 💨" at bounding box center [116, 27] width 23 height 6
click at [126, 9] on h1 "🚗 Recovery Trip" at bounding box center [128, 11] width 46 height 8
drag, startPoint x: 453, startPoint y: 53, endPoint x: 446, endPoint y: 53, distance: 7.8
click at [446, 53] on div "**********" at bounding box center [489, 53] width 89 height 9
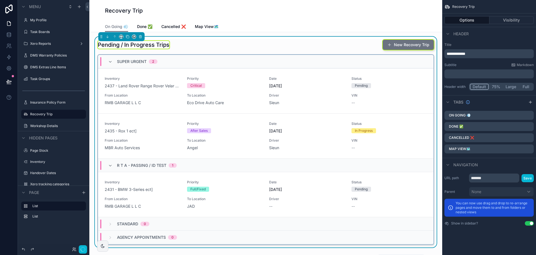
click at [247, 49] on div "Pending / In Progress Trips New Recovery Trip" at bounding box center [265, 45] width 337 height 12
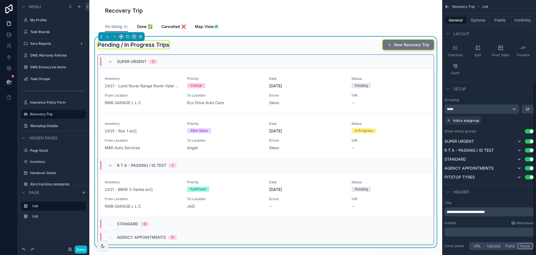
scroll to position [118, 0]
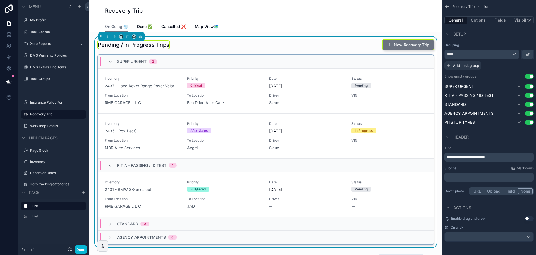
click at [448, 157] on span "**********" at bounding box center [466, 157] width 38 height 4
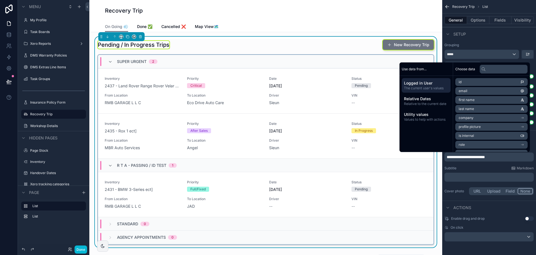
paste div "scrollable content"
click at [462, 169] on div "Subtitle Markdown" at bounding box center [489, 168] width 89 height 4
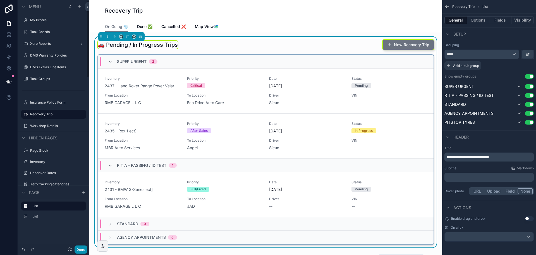
click at [77, 249] on button "Done" at bounding box center [81, 249] width 13 height 8
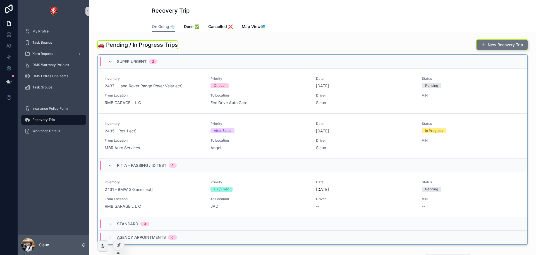
click at [202, 41] on div "🚗 Pending / In Progress Trips New Recovery Trip" at bounding box center [312, 45] width 431 height 12
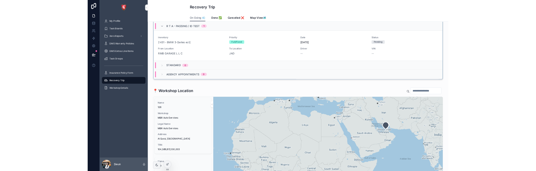
scroll to position [224, 0]
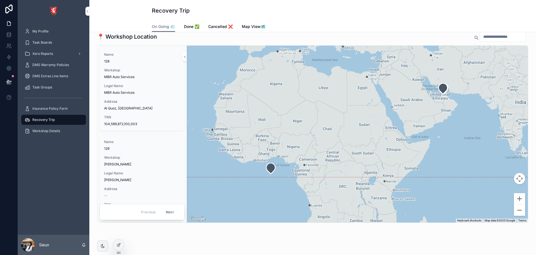
drag, startPoint x: 92, startPoint y: 137, endPoint x: 97, endPoint y: 133, distance: 6.3
click at [97, 133] on div "Name 128 Workshop MBR Auto Services Legal Name MBR Auto Services Address [STREE…" at bounding box center [312, 133] width 431 height 177
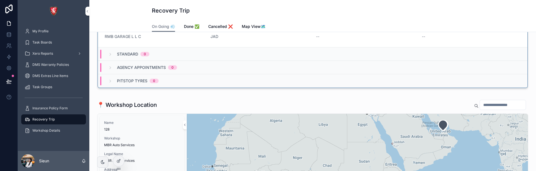
scroll to position [141, 0]
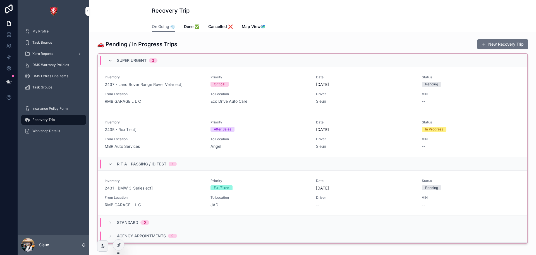
click at [118, 248] on div at bounding box center [118, 244] width 11 height 11
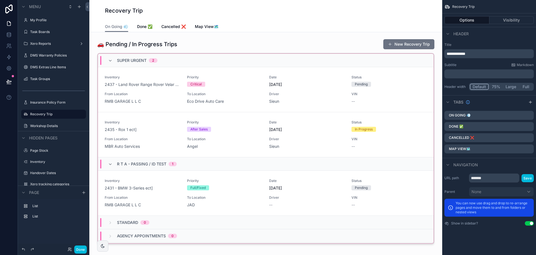
click at [364, 53] on div "scrollable content" at bounding box center [266, 142] width 344 height 211
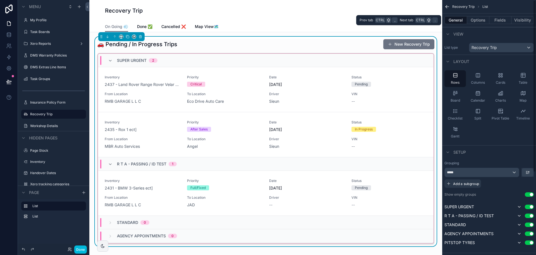
click at [483, 19] on button "Options" at bounding box center [478, 20] width 22 height 8
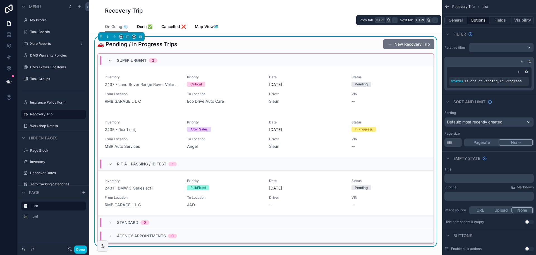
click at [454, 20] on button "General" at bounding box center [456, 20] width 23 height 8
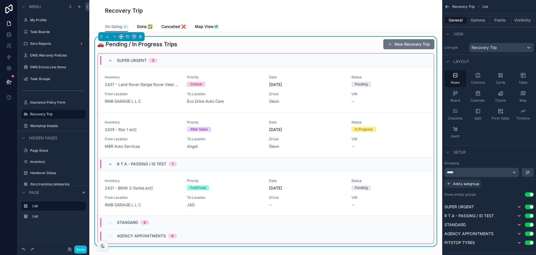
click at [519, 77] on div "Table" at bounding box center [524, 78] width 22 height 17
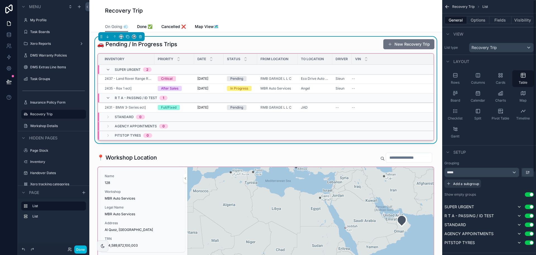
click at [498, 17] on button "Fields" at bounding box center [501, 20] width 22 height 8
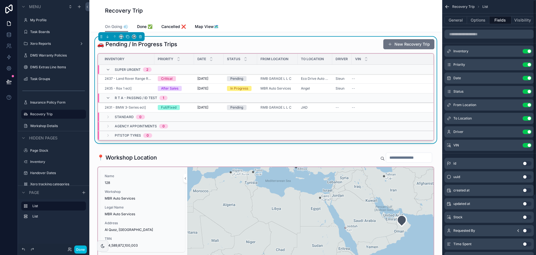
click at [458, 19] on button "General" at bounding box center [456, 20] width 23 height 8
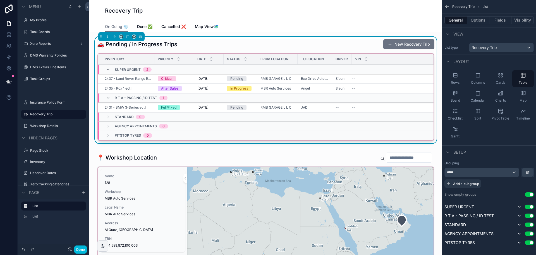
click at [457, 74] on icon "scrollable content" at bounding box center [456, 75] width 6 height 6
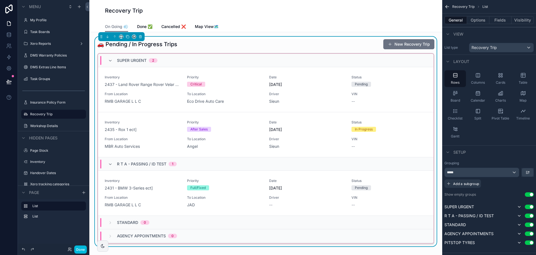
click at [520, 78] on div "Table" at bounding box center [524, 78] width 22 height 17
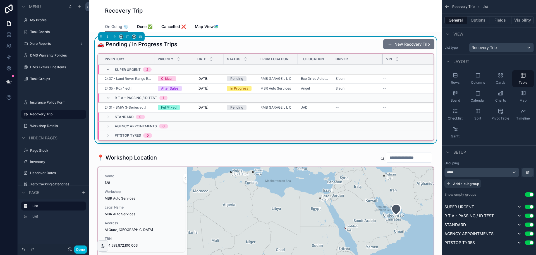
drag, startPoint x: 351, startPoint y: 60, endPoint x: 382, endPoint y: 59, distance: 31.0
click at [382, 59] on div "scrollable content" at bounding box center [383, 59] width 2 height 11
drag, startPoint x: 332, startPoint y: 58, endPoint x: 346, endPoint y: 58, distance: 14.2
click at [346, 58] on tr "Inventory Priority Date Status From Location To Location Driver VIN" at bounding box center [266, 59] width 337 height 11
drag, startPoint x: 393, startPoint y: 56, endPoint x: 372, endPoint y: 58, distance: 20.8
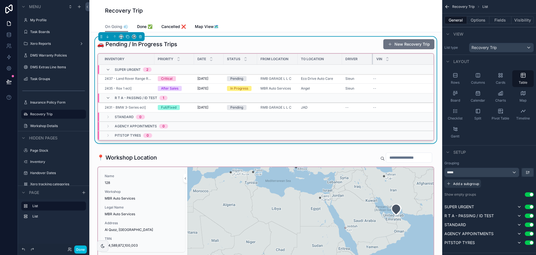
click at [372, 58] on div "scrollable content" at bounding box center [373, 59] width 2 height 11
click at [372, 58] on div "scrollable content" at bounding box center [372, 59] width 2 height 11
drag, startPoint x: 341, startPoint y: 58, endPoint x: 354, endPoint y: 59, distance: 12.6
click at [354, 59] on div "scrollable content" at bounding box center [355, 59] width 2 height 11
drag, startPoint x: 298, startPoint y: 60, endPoint x: 307, endPoint y: 59, distance: 9.2
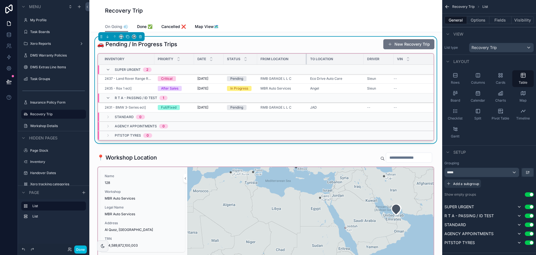
click at [307, 59] on div "scrollable content" at bounding box center [307, 59] width 2 height 11
drag, startPoint x: 363, startPoint y: 58, endPoint x: 354, endPoint y: 58, distance: 9.5
click at [354, 58] on div "scrollable content" at bounding box center [354, 59] width 2 height 11
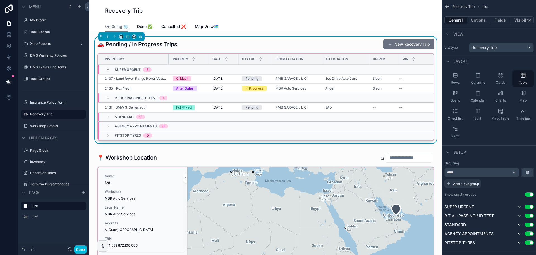
drag, startPoint x: 154, startPoint y: 56, endPoint x: 169, endPoint y: 55, distance: 15.2
click at [169, 55] on div "scrollable content" at bounding box center [169, 59] width 2 height 11
click at [81, 253] on button "Done" at bounding box center [80, 249] width 13 height 8
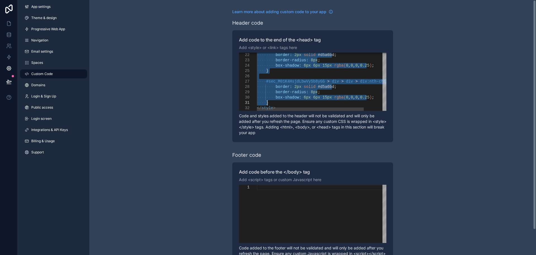
drag, startPoint x: 265, startPoint y: 58, endPoint x: 299, endPoint y: 102, distance: 55.2
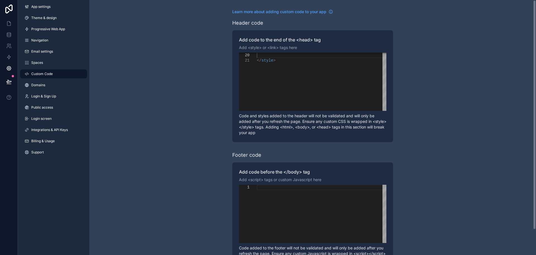
click at [470, 99] on div "**********" at bounding box center [312, 141] width 447 height 283
click at [358, 221] on div "scrollable content" at bounding box center [322, 213] width 130 height 58
type textarea "********"
click at [334, 96] on div "</ style >" at bounding box center [335, 34] width 157 height 164
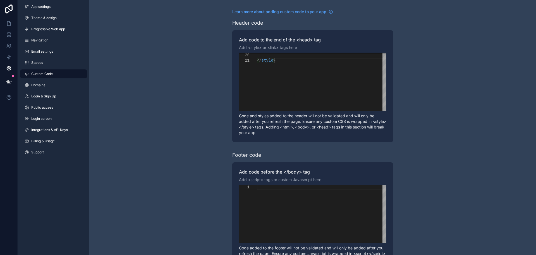
click at [432, 88] on div "Learn more about adding custom code to your app Header code Add code to the end…" at bounding box center [312, 141] width 447 height 283
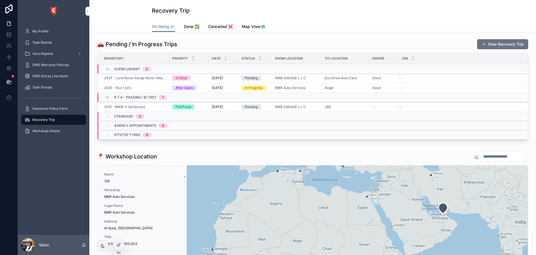
click at [187, 27] on span "Done ✅" at bounding box center [191, 27] width 15 height 6
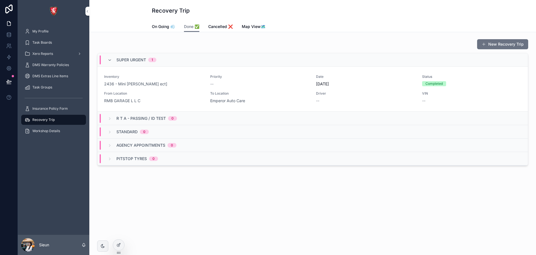
click at [158, 25] on span "On Going 💨" at bounding box center [163, 27] width 23 height 6
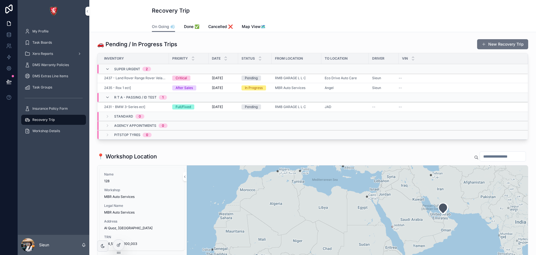
click at [116, 246] on div at bounding box center [118, 244] width 11 height 11
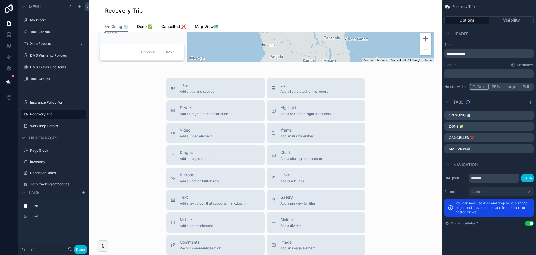
scroll to position [335, 0]
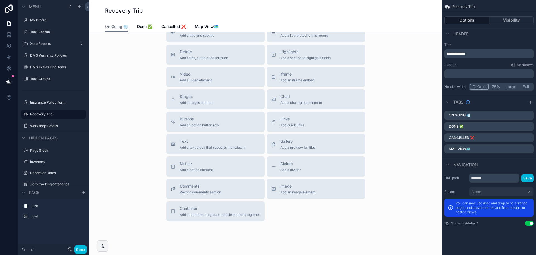
click at [220, 217] on span "Add a container to group multiple sections together" at bounding box center [220, 214] width 80 height 4
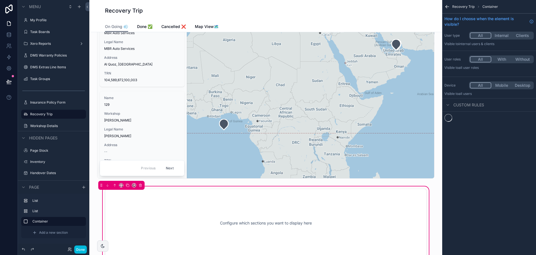
scroll to position [158, 0]
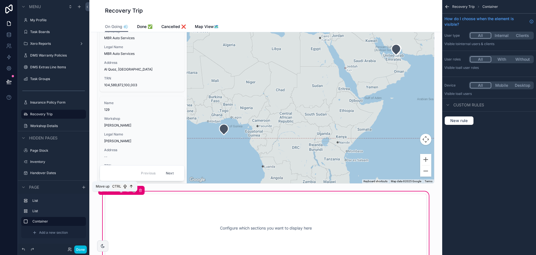
click at [114, 192] on icon "scrollable content" at bounding box center [115, 190] width 4 height 4
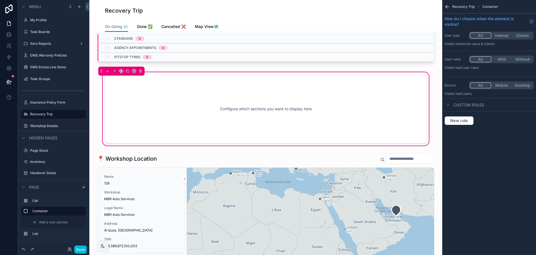
scroll to position [75, 0]
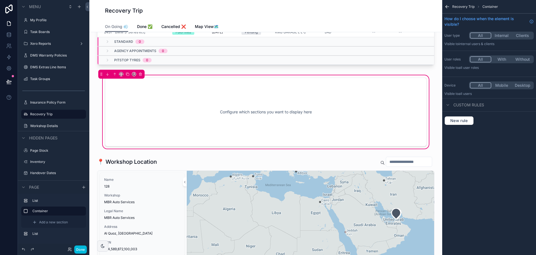
click at [81, 249] on button "Done" at bounding box center [80, 249] width 13 height 8
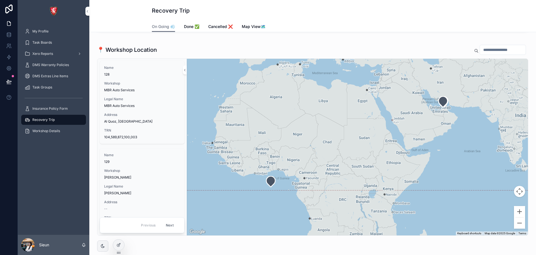
scroll to position [112, 0]
click at [117, 246] on icon at bounding box center [118, 245] width 3 height 3
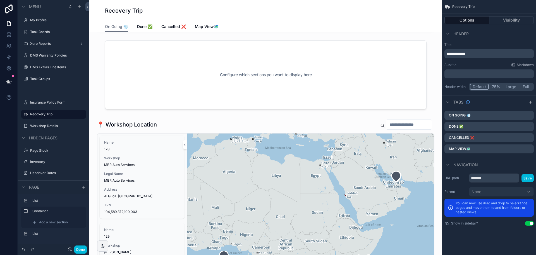
click at [154, 78] on div "scrollable content" at bounding box center [266, 74] width 344 height 75
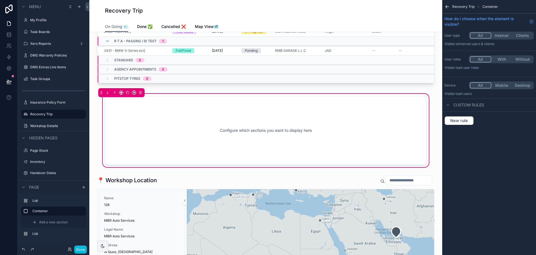
scroll to position [56, 0]
click at [139, 95] on icon "scrollable content" at bounding box center [141, 93] width 4 height 4
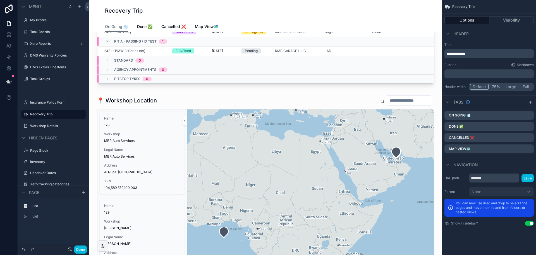
scroll to position [0, 0]
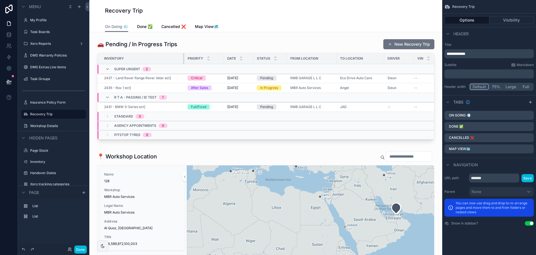
drag, startPoint x: 168, startPoint y: 60, endPoint x: 188, endPoint y: 60, distance: 19.8
click at [188, 60] on tr "Inventory Priority Date Status From Location To Location Driver VIN" at bounding box center [277, 58] width 359 height 11
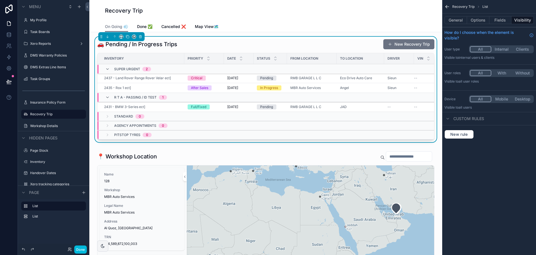
click at [337, 59] on div "To Location" at bounding box center [360, 58] width 47 height 9
drag, startPoint x: 336, startPoint y: 59, endPoint x: 346, endPoint y: 59, distance: 10.1
click at [345, 59] on div "scrollable content" at bounding box center [344, 58] width 2 height 11
drag, startPoint x: 394, startPoint y: 57, endPoint x: 405, endPoint y: 58, distance: 10.9
click at [405, 58] on div "scrollable content" at bounding box center [405, 58] width 2 height 11
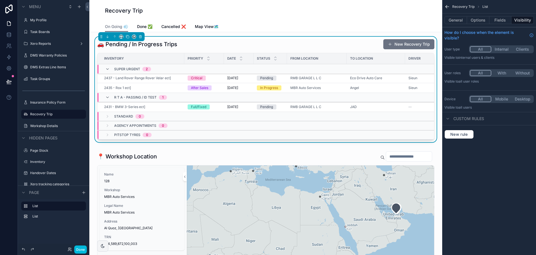
click at [79, 248] on button "Done" at bounding box center [80, 249] width 13 height 8
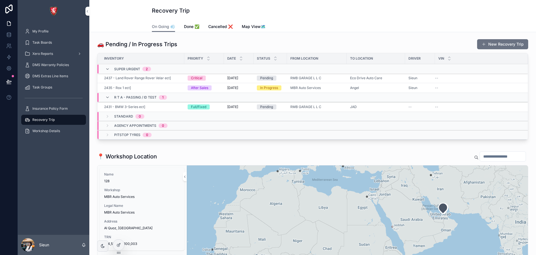
click at [311, 79] on span "RMB GARAGE L L C" at bounding box center [306, 78] width 31 height 4
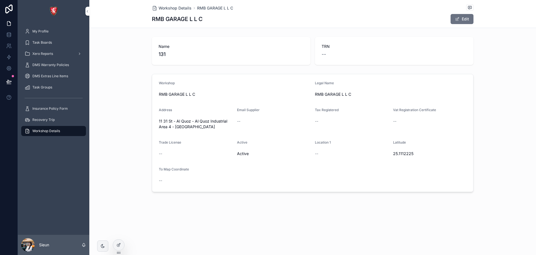
click at [178, 9] on span "Workshop Details" at bounding box center [175, 8] width 33 height 6
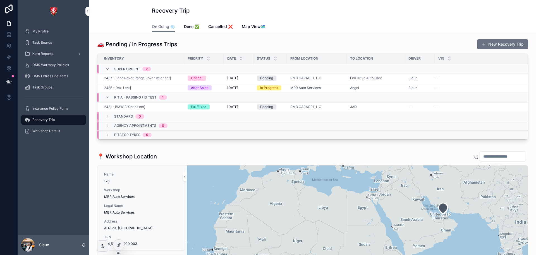
click at [119, 243] on icon at bounding box center [119, 244] width 4 height 4
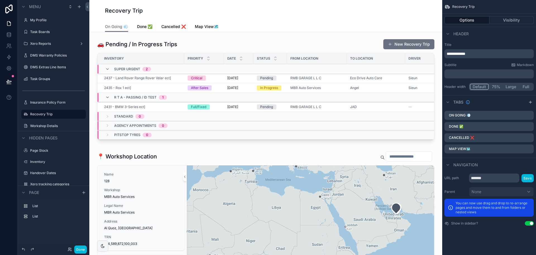
click at [313, 46] on div "scrollable content" at bounding box center [266, 91] width 344 height 108
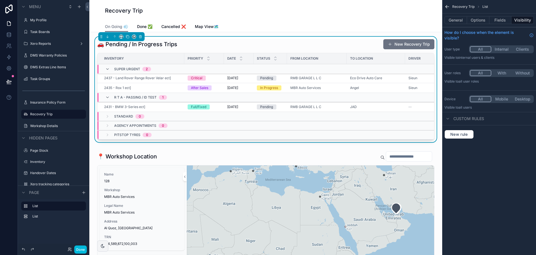
click at [75, 248] on button "Done" at bounding box center [80, 249] width 13 height 8
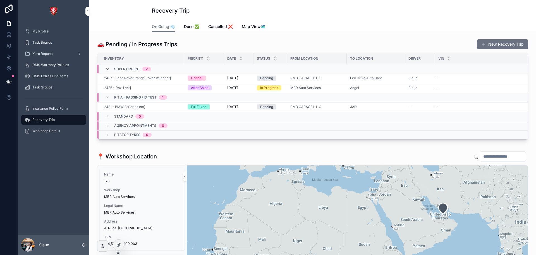
click at [120, 245] on icon at bounding box center [119, 244] width 4 height 4
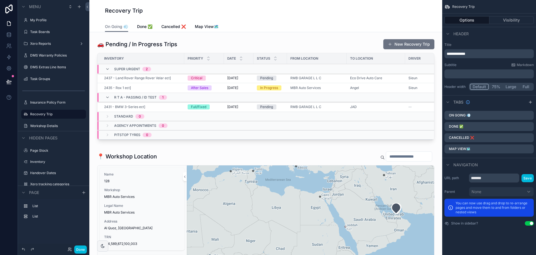
click at [319, 41] on div "scrollable content" at bounding box center [266, 91] width 344 height 108
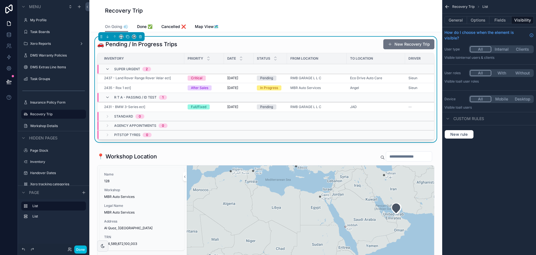
click at [500, 23] on button "Fields" at bounding box center [501, 20] width 22 height 8
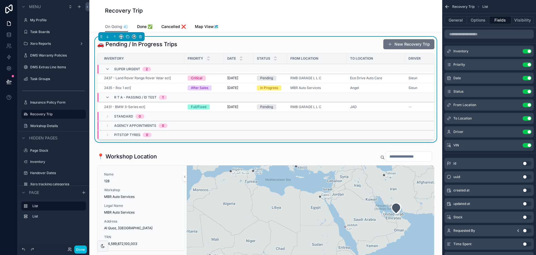
click at [0, 0] on icon "scrollable content" at bounding box center [0, 0] width 0 height 0
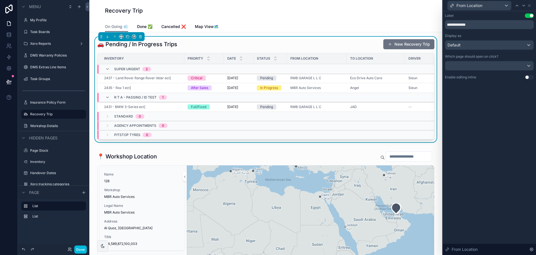
click at [482, 44] on div "Default" at bounding box center [490, 45] width 88 height 9
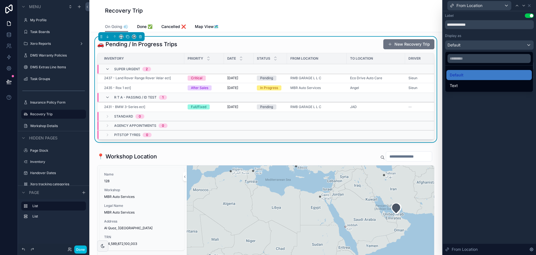
click at [476, 132] on div at bounding box center [489, 127] width 93 height 255
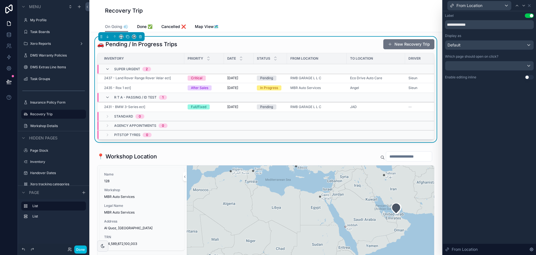
click at [530, 3] on div "From Location" at bounding box center [489, 5] width 89 height 11
click at [530, 4] on icon at bounding box center [529, 5] width 4 height 4
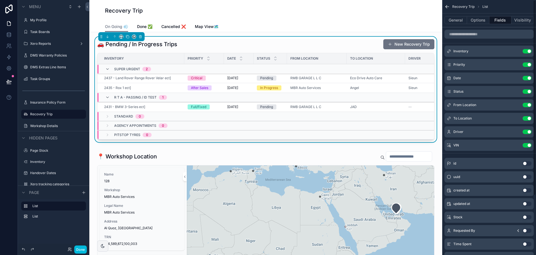
click at [456, 21] on button "General" at bounding box center [456, 20] width 23 height 8
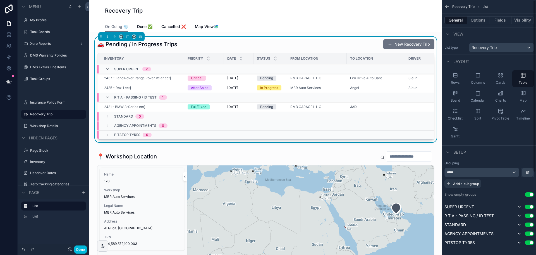
click at [481, 22] on button "Options" at bounding box center [478, 20] width 22 height 8
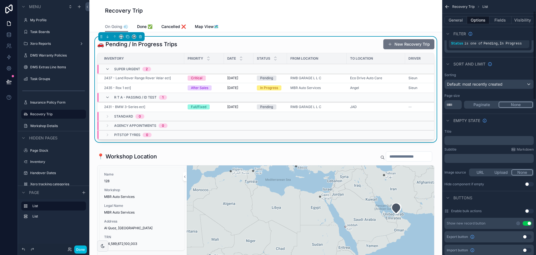
scroll to position [28, 0]
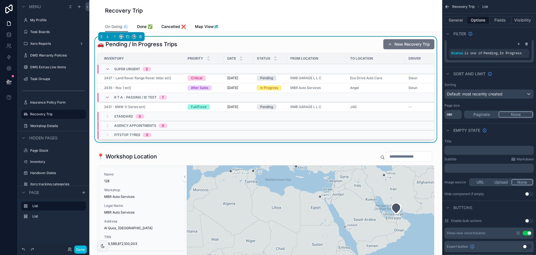
drag, startPoint x: 453, startPoint y: 115, endPoint x: 437, endPoint y: 115, distance: 16.2
click at [437, 115] on div "My Profile Task Boards Xero Reports DMS Warranty Policies DMS Extras Line Items…" at bounding box center [312, 127] width 447 height 255
type input "**"
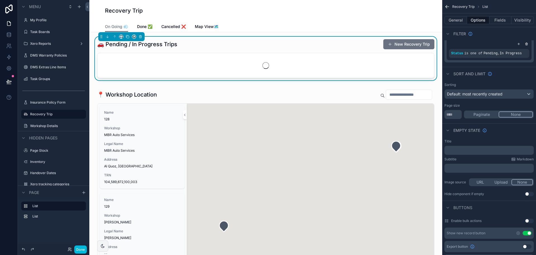
click at [513, 126] on div "Empty state" at bounding box center [490, 129] width 94 height 13
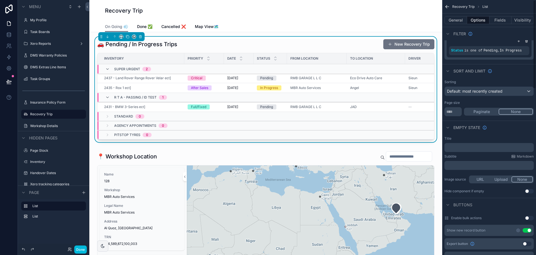
scroll to position [0, 0]
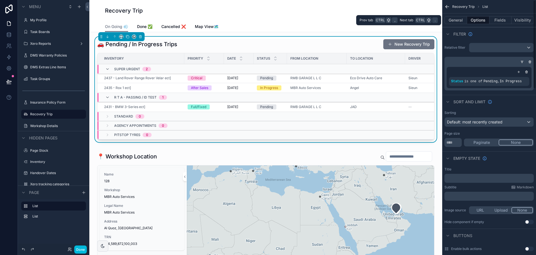
click at [501, 20] on button "Fields" at bounding box center [501, 20] width 22 height 8
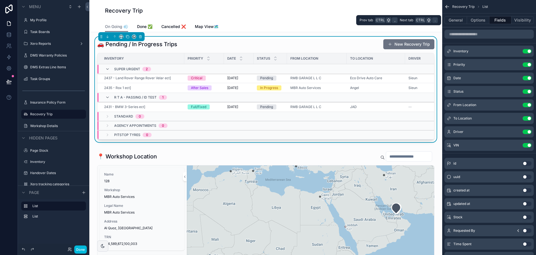
click at [524, 22] on button "Visibility" at bounding box center [523, 20] width 22 height 8
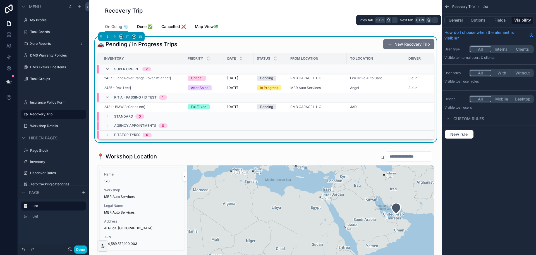
click at [450, 22] on button "General" at bounding box center [456, 20] width 23 height 8
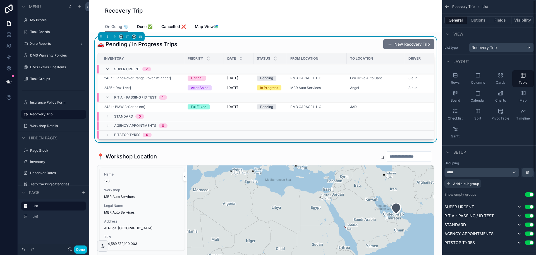
click at [480, 19] on button "Options" at bounding box center [478, 20] width 22 height 8
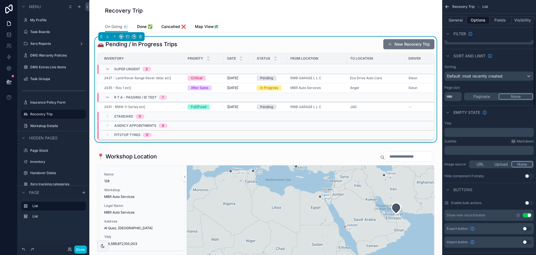
scroll to position [56, 0]
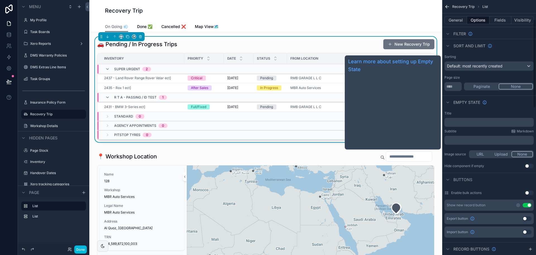
click at [456, 104] on span "Empty state" at bounding box center [467, 102] width 27 height 6
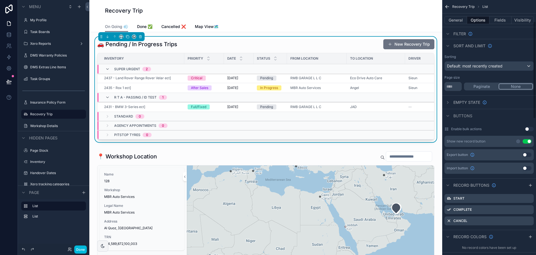
click at [447, 103] on icon "scrollable content" at bounding box center [448, 102] width 4 height 4
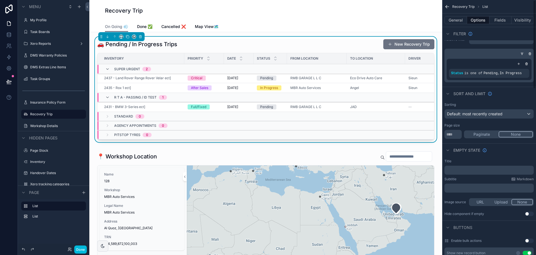
scroll to position [0, 0]
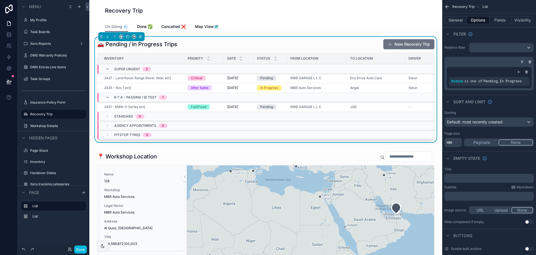
click at [446, 157] on icon "scrollable content" at bounding box center [448, 158] width 4 height 4
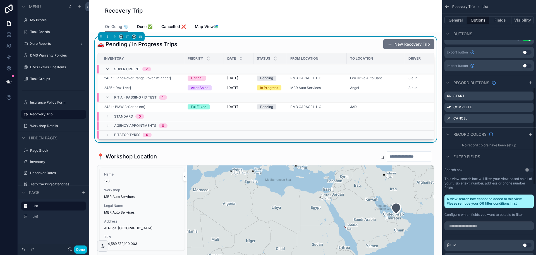
scroll to position [140, 0]
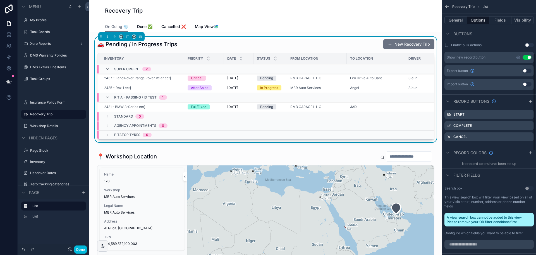
click at [505, 18] on button "Fields" at bounding box center [501, 20] width 22 height 8
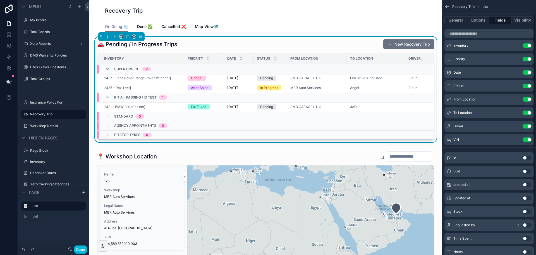
scroll to position [0, 0]
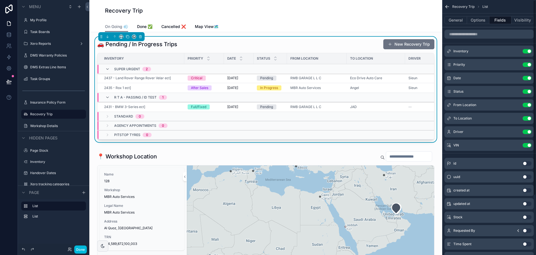
click at [0, 0] on icon "scrollable content" at bounding box center [0, 0] width 0 height 0
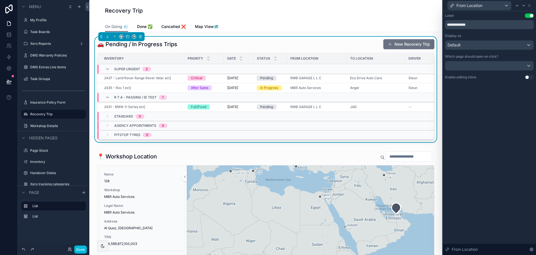
click at [476, 44] on div "Default" at bounding box center [490, 45] width 88 height 9
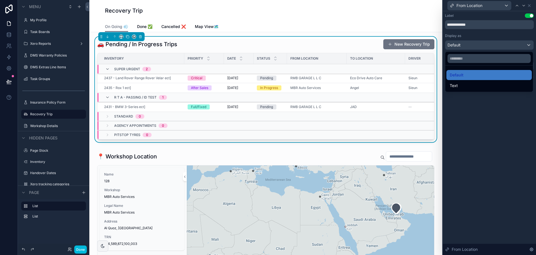
click at [466, 82] on div "Text" at bounding box center [489, 85] width 79 height 7
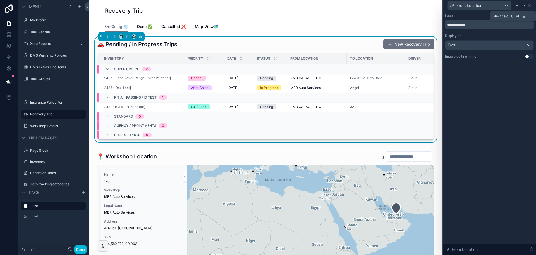
click at [523, 7] on icon at bounding box center [524, 5] width 4 height 4
click at [485, 64] on div at bounding box center [490, 65] width 88 height 9
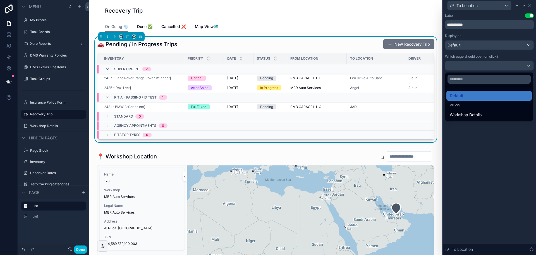
click at [489, 142] on div at bounding box center [489, 127] width 93 height 255
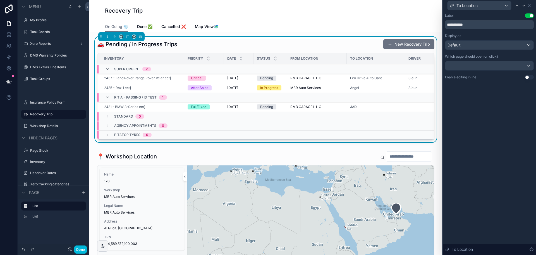
click at [457, 65] on div at bounding box center [490, 65] width 88 height 9
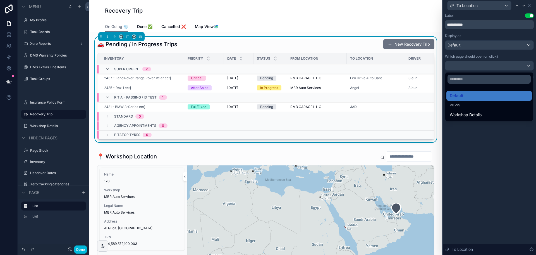
click at [482, 136] on div at bounding box center [489, 127] width 93 height 255
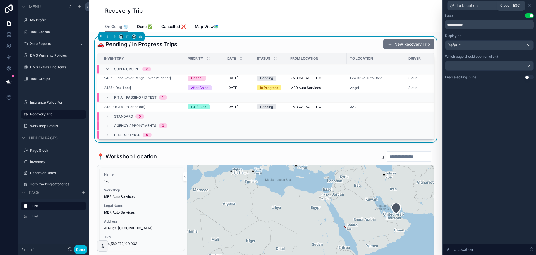
click at [532, 7] on div "To Location" at bounding box center [489, 5] width 89 height 11
click at [530, 7] on icon at bounding box center [529, 5] width 4 height 4
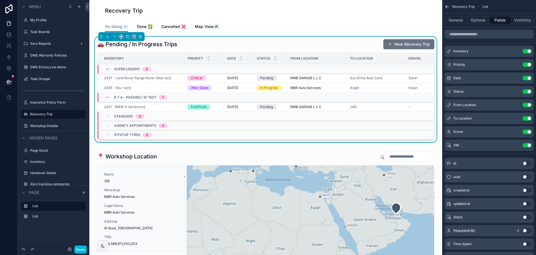
click at [0, 0] on icon "scrollable content" at bounding box center [0, 0] width 0 height 0
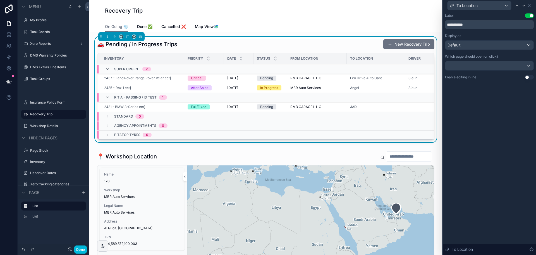
click at [481, 45] on div "Default" at bounding box center [490, 45] width 88 height 9
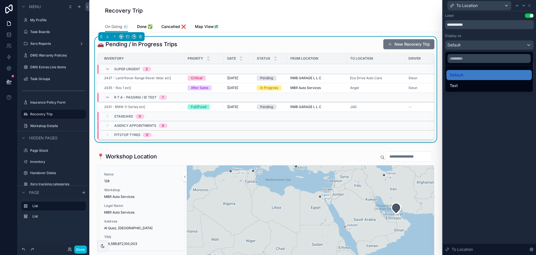
click at [455, 86] on span "Text" at bounding box center [454, 85] width 8 height 7
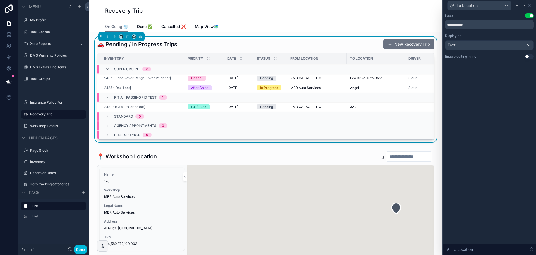
click at [474, 131] on div "**********" at bounding box center [489, 132] width 93 height 243
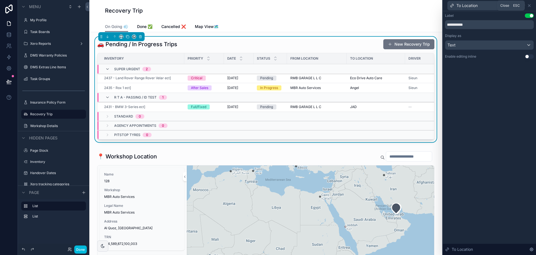
click at [531, 6] on icon at bounding box center [529, 5] width 4 height 4
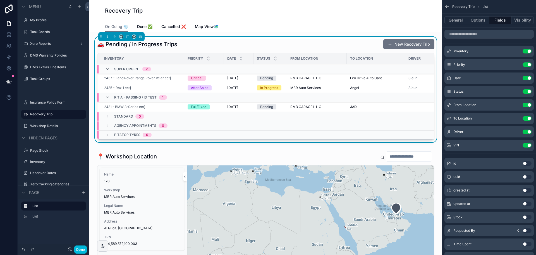
click at [0, 0] on icon "scrollable content" at bounding box center [0, 0] width 0 height 0
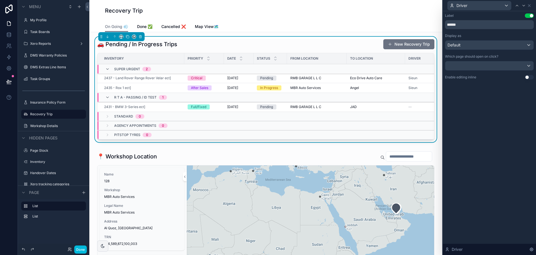
click at [497, 45] on div "Default" at bounding box center [490, 45] width 88 height 9
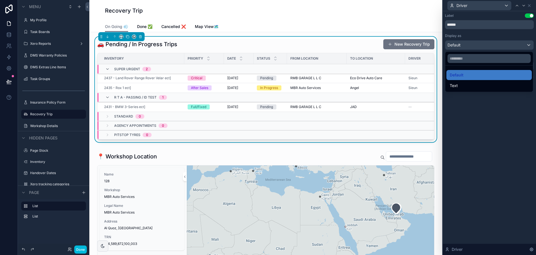
click at [475, 82] on div "Text" at bounding box center [489, 85] width 79 height 7
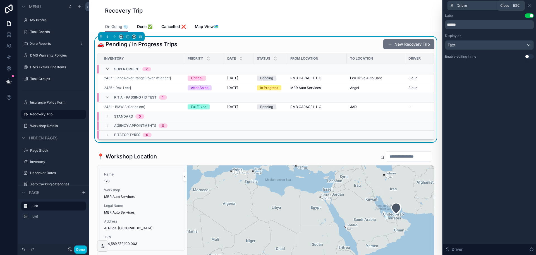
click at [529, 4] on icon at bounding box center [529, 5] width 4 height 4
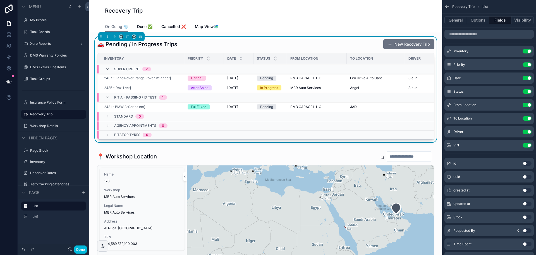
click at [82, 249] on button "Done" at bounding box center [80, 249] width 13 height 8
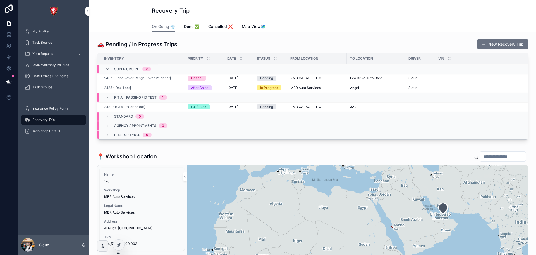
click at [118, 248] on div at bounding box center [118, 244] width 11 height 11
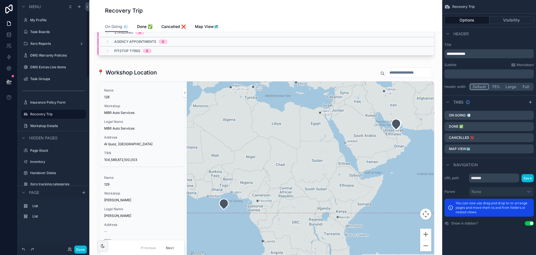
click at [80, 246] on button "Done" at bounding box center [80, 249] width 13 height 8
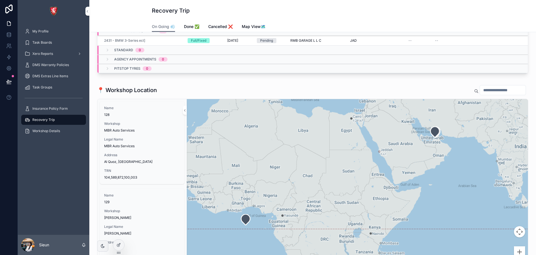
scroll to position [50, 0]
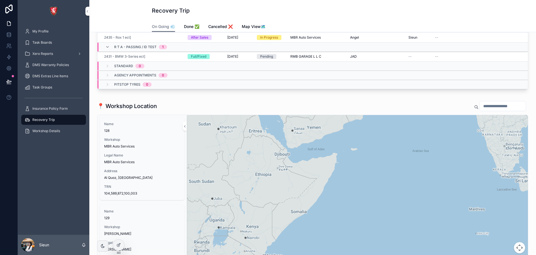
click at [489, 106] on input "scrollable content" at bounding box center [503, 106] width 46 height 8
type input "***"
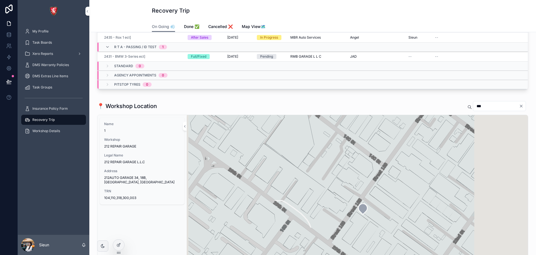
click at [159, 147] on span "212 REPAIR GARAGE" at bounding box center [142, 146] width 76 height 4
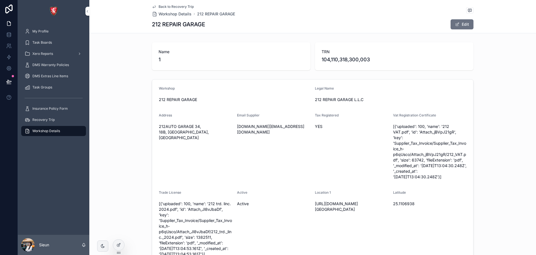
scroll to position [75, 0]
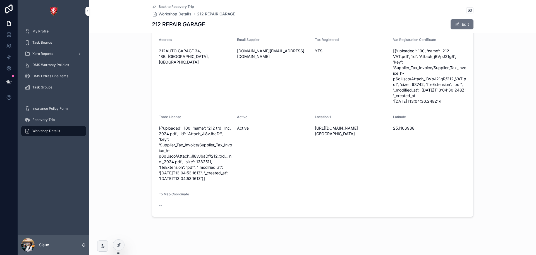
click at [156, 6] on link "Back to Recovery Trip" at bounding box center [173, 6] width 42 height 4
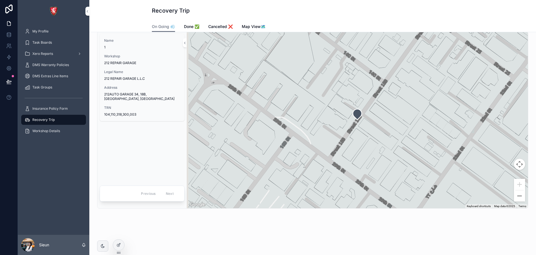
scroll to position [134, 0]
click at [357, 118] on icon "scrollable content" at bounding box center [357, 113] width 9 height 11
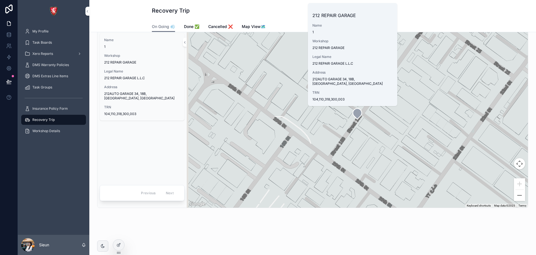
scroll to position [106, 0]
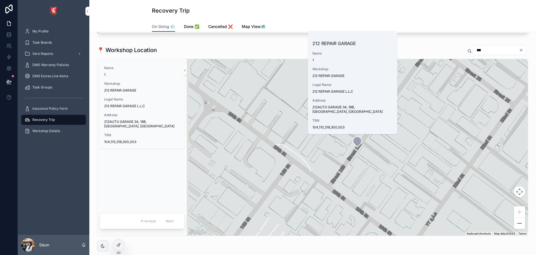
click at [123, 243] on div at bounding box center [118, 244] width 11 height 11
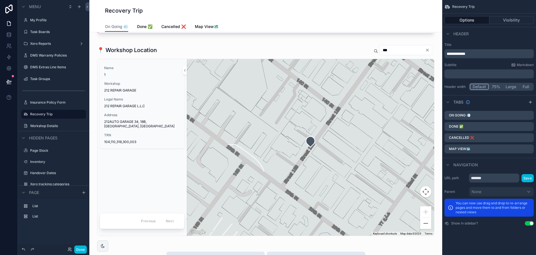
click at [201, 55] on div "scrollable content" at bounding box center [266, 139] width 344 height 195
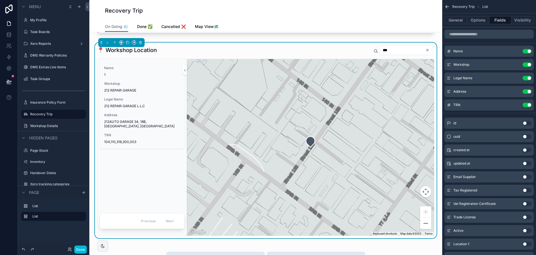
click at [481, 24] on div "General Options Fields Visibility" at bounding box center [490, 19] width 94 height 13
click at [478, 18] on button "Options" at bounding box center [478, 20] width 22 height 8
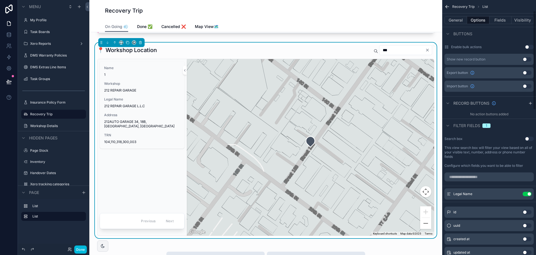
scroll to position [28, 0]
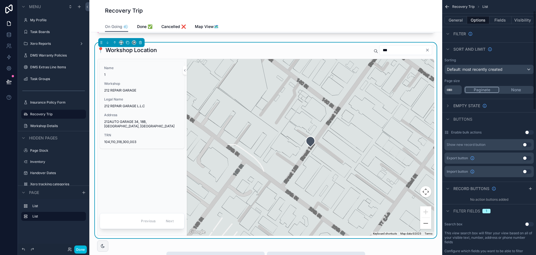
click at [459, 19] on button "General" at bounding box center [456, 20] width 23 height 8
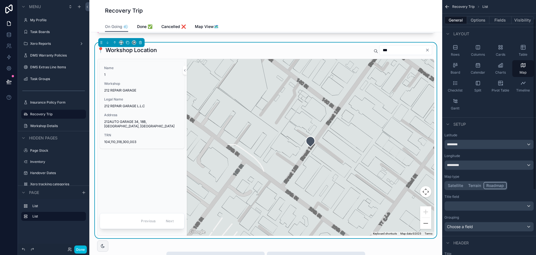
click at [479, 16] on div "General Options Fields Visibility" at bounding box center [490, 19] width 94 height 13
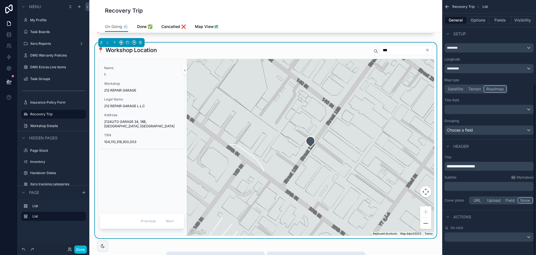
scroll to position [125, 0]
click at [474, 88] on button "Terrain" at bounding box center [475, 88] width 18 height 7
click at [457, 90] on button "Satellite" at bounding box center [456, 88] width 20 height 7
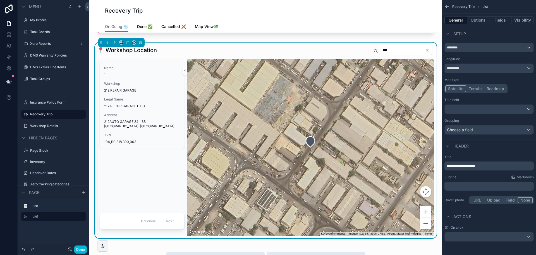
click at [498, 90] on button "Roadmap" at bounding box center [495, 88] width 23 height 7
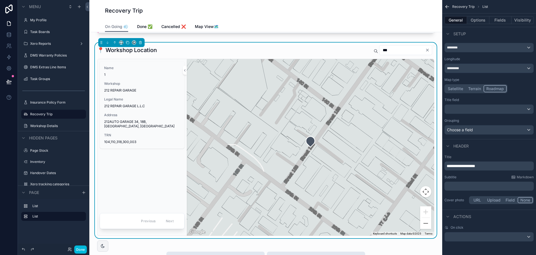
click at [479, 90] on button "Terrain" at bounding box center [475, 88] width 18 height 7
click at [496, 89] on button "Roadmap" at bounding box center [495, 88] width 23 height 7
click at [477, 18] on button "Options" at bounding box center [478, 20] width 22 height 8
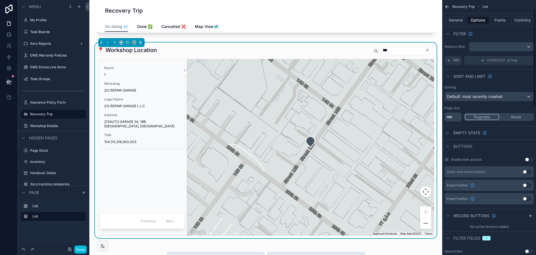
scroll to position [0, 0]
click at [502, 22] on button "Fields" at bounding box center [501, 20] width 22 height 8
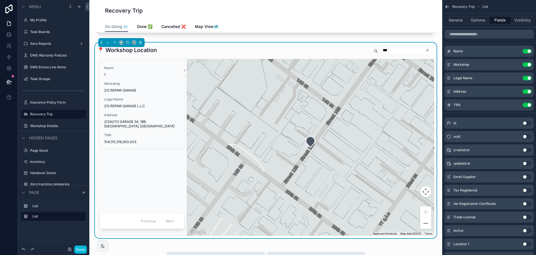
click at [529, 63] on button "Use setting" at bounding box center [527, 64] width 9 height 4
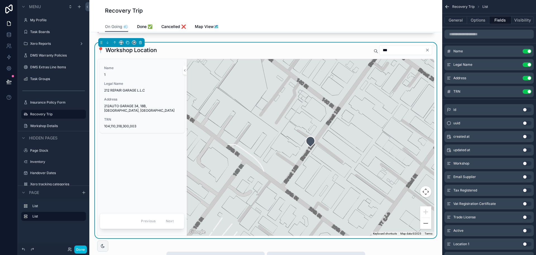
click at [528, 49] on button "Use setting" at bounding box center [527, 51] width 9 height 4
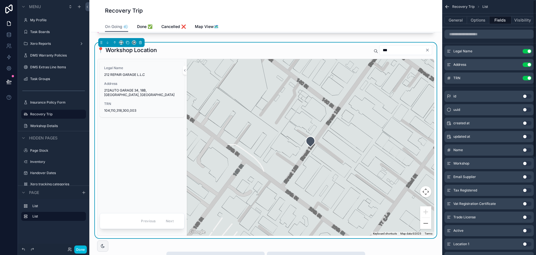
click at [527, 77] on button "Use setting" at bounding box center [527, 78] width 9 height 4
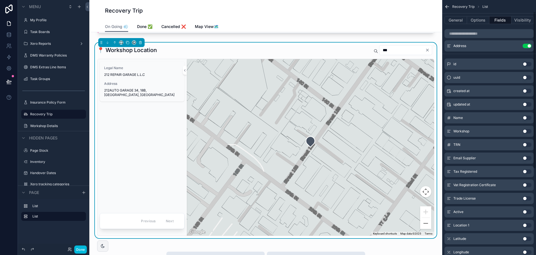
scroll to position [28, 0]
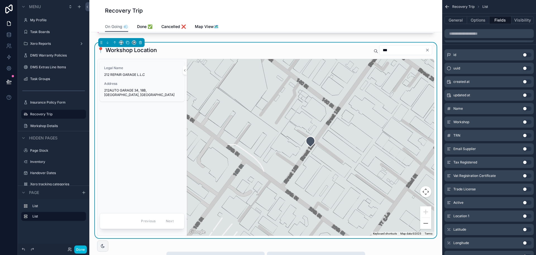
click at [524, 150] on button "Use setting" at bounding box center [527, 148] width 9 height 4
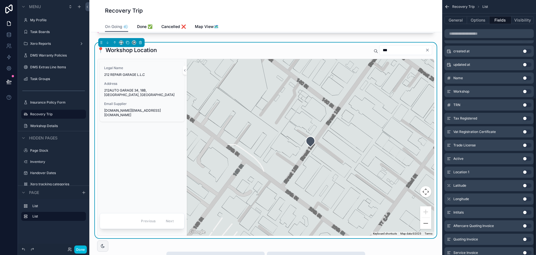
scroll to position [0, 0]
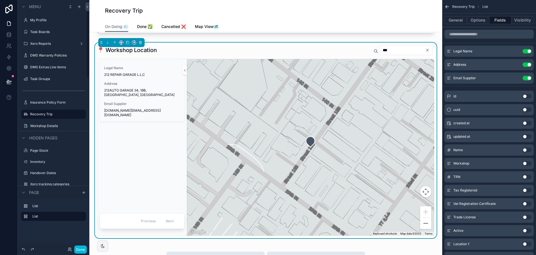
click at [82, 246] on button "Done" at bounding box center [80, 249] width 13 height 8
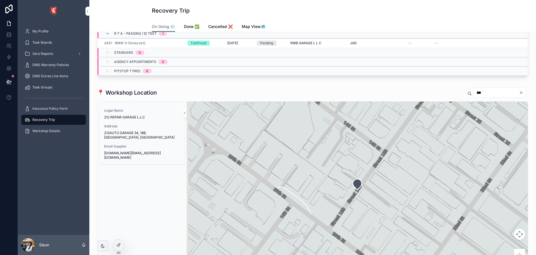
scroll to position [50, 0]
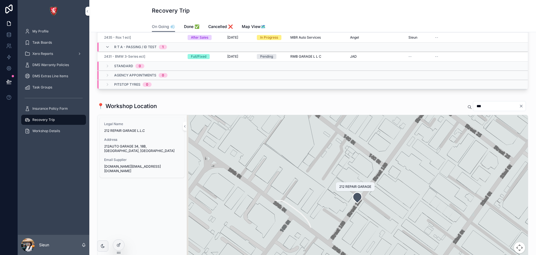
click at [356, 200] on icon "scrollable content" at bounding box center [357, 197] width 9 height 11
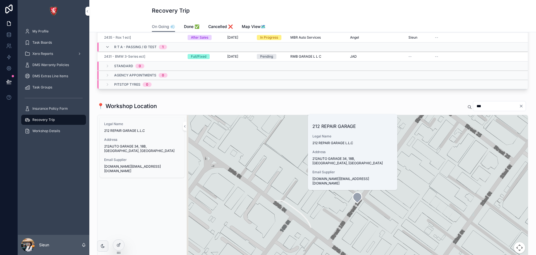
click at [122, 243] on div at bounding box center [118, 244] width 11 height 11
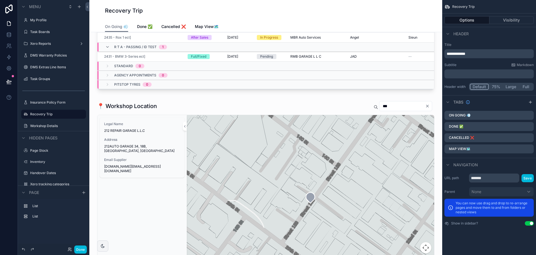
drag, startPoint x: 180, startPoint y: 123, endPoint x: 489, endPoint y: 99, distance: 309.4
click at [489, 99] on div "Tabs" at bounding box center [490, 101] width 94 height 13
click at [510, 22] on button "Visibility" at bounding box center [512, 20] width 45 height 8
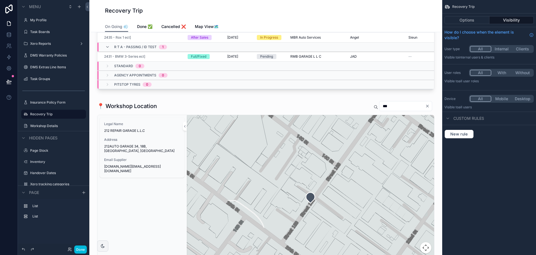
click at [471, 22] on button "Options" at bounding box center [467, 20] width 45 height 8
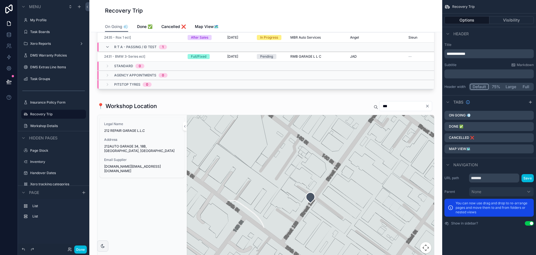
click at [525, 221] on div "Use setting" at bounding box center [529, 223] width 9 height 4
click at [526, 223] on button "Use setting" at bounding box center [529, 223] width 9 height 4
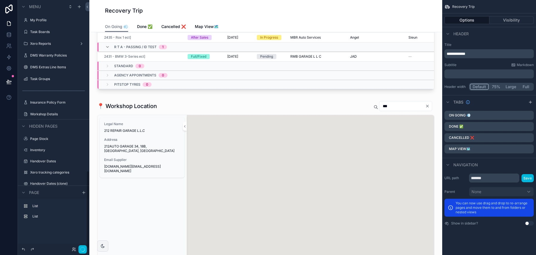
scroll to position [544, 0]
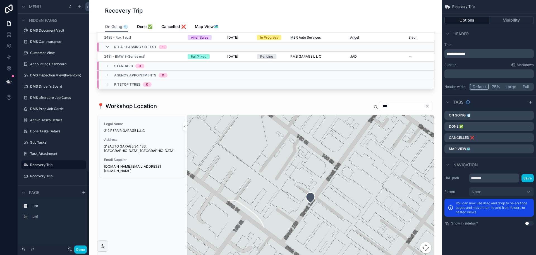
click at [526, 223] on button "Use setting" at bounding box center [529, 223] width 9 height 4
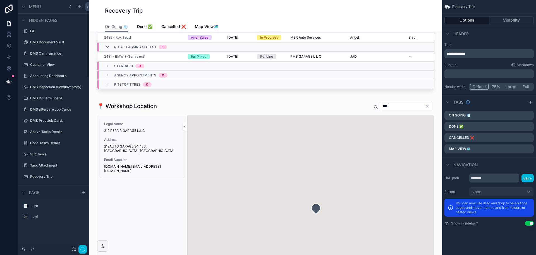
scroll to position [0, 0]
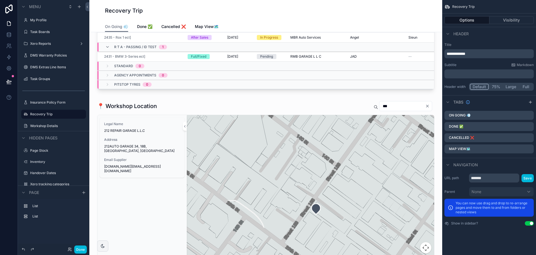
click at [531, 223] on button "Use setting" at bounding box center [529, 223] width 9 height 4
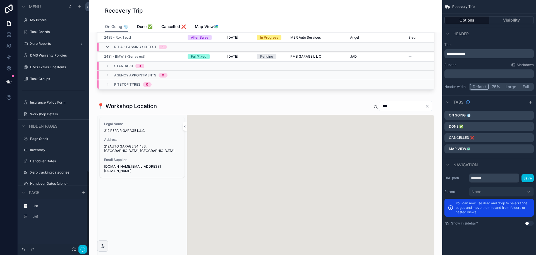
scroll to position [544, 0]
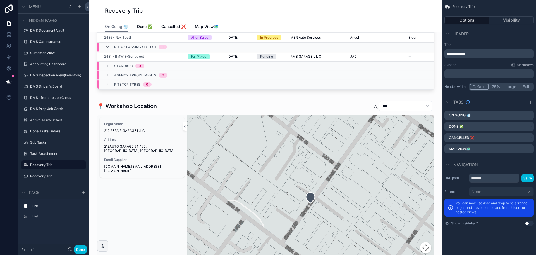
click at [527, 222] on button "Use setting" at bounding box center [529, 223] width 9 height 4
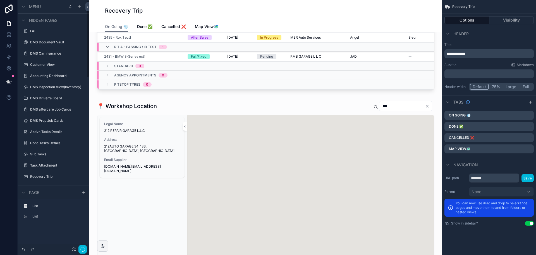
scroll to position [0, 0]
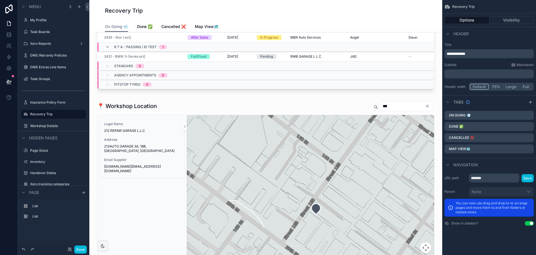
click at [310, 104] on div "scrollable content" at bounding box center [266, 195] width 344 height 195
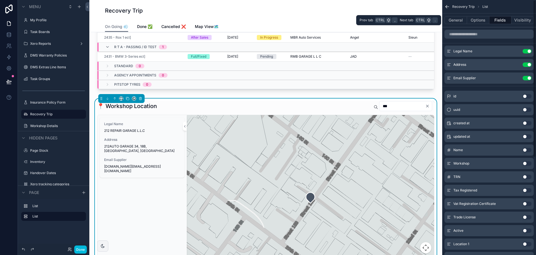
click at [477, 22] on button "Options" at bounding box center [478, 20] width 22 height 8
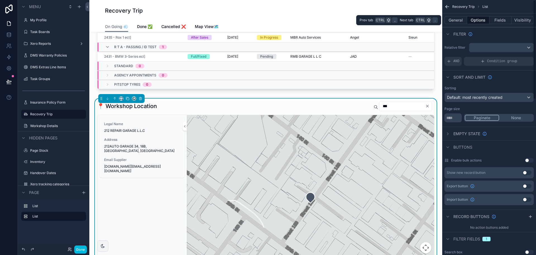
click at [496, 21] on button "Fields" at bounding box center [501, 20] width 22 height 8
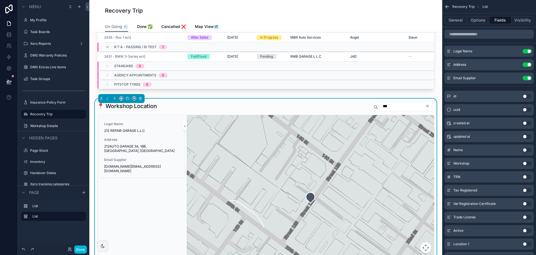
click at [526, 20] on button "Visibility" at bounding box center [523, 20] width 22 height 8
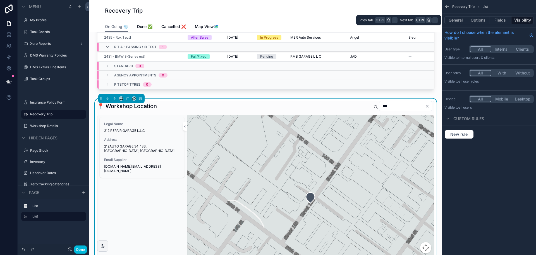
click at [460, 22] on button "General" at bounding box center [456, 20] width 23 height 8
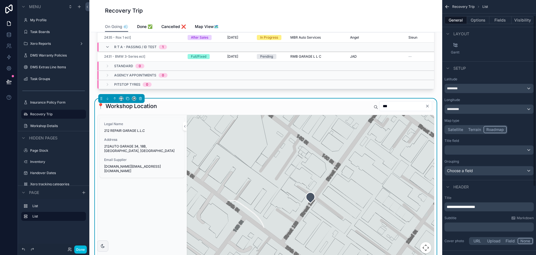
scroll to position [125, 0]
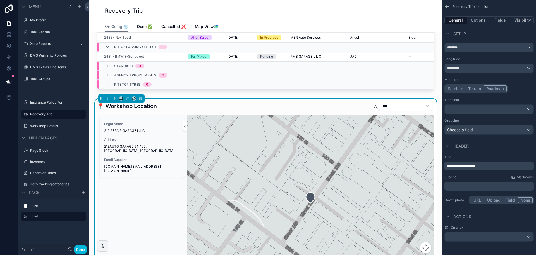
click at [496, 238] on div "scrollable content" at bounding box center [489, 236] width 89 height 9
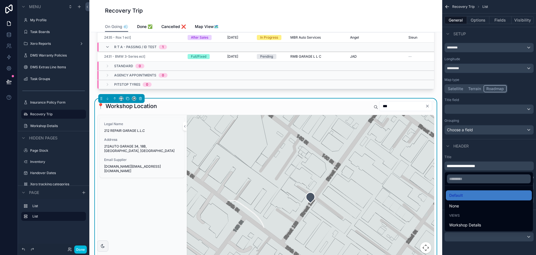
click at [481, 207] on div "None" at bounding box center [489, 205] width 79 height 7
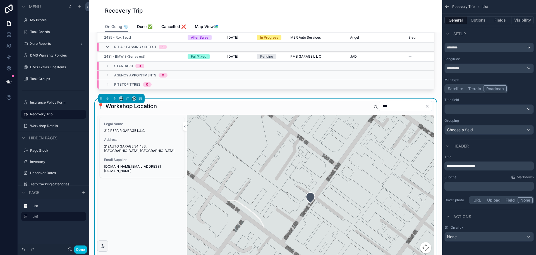
click at [80, 248] on button "Done" at bounding box center [80, 249] width 13 height 8
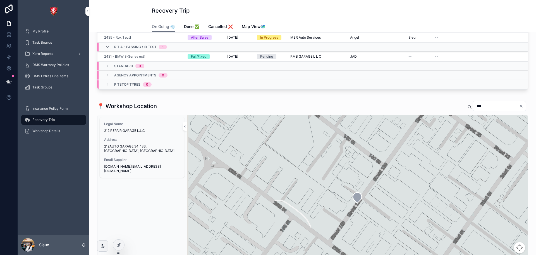
click at [158, 130] on span "212 REPAIR GARAGE L.L.C" at bounding box center [142, 130] width 76 height 4
click at [135, 161] on span "Email Supplier" at bounding box center [142, 159] width 76 height 4
click at [353, 198] on icon "scrollable content" at bounding box center [357, 197] width 9 height 11
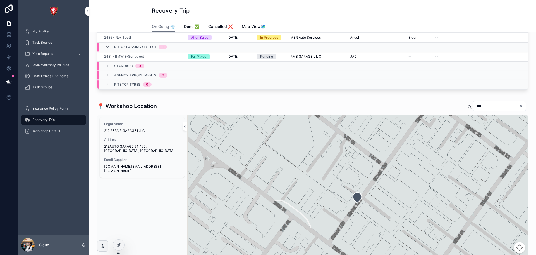
click at [143, 139] on span "Address" at bounding box center [142, 139] width 76 height 4
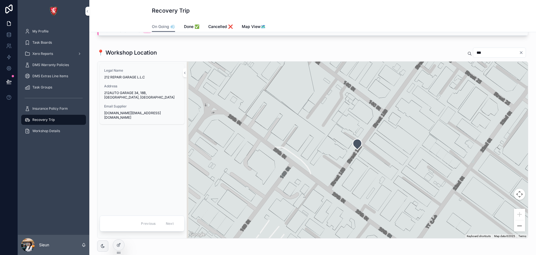
scroll to position [106, 0]
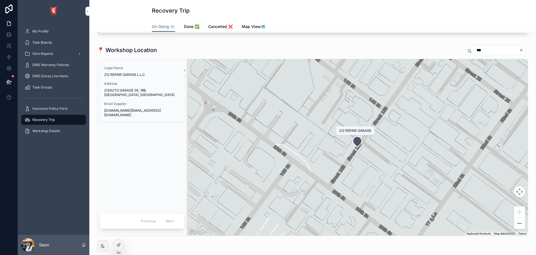
click at [356, 141] on icon "scrollable content" at bounding box center [357, 141] width 9 height 11
click at [519, 52] on icon "Clear" at bounding box center [521, 50] width 4 height 4
click at [332, 51] on div "📍 Workshop Location" at bounding box center [312, 50] width 431 height 11
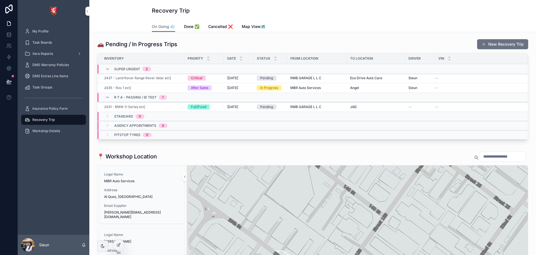
click at [189, 25] on span "Done ✅" at bounding box center [191, 27] width 15 height 6
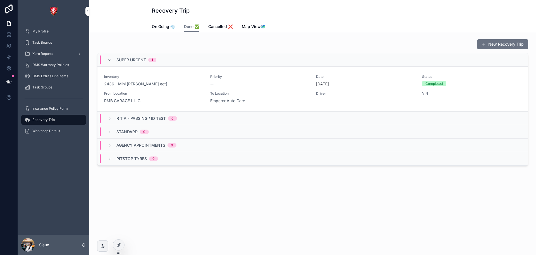
click at [163, 28] on span "On Going 💨" at bounding box center [163, 27] width 23 height 6
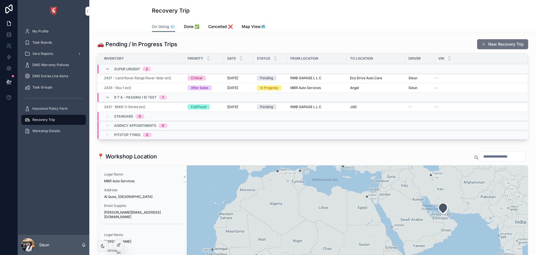
click at [122, 244] on div at bounding box center [118, 244] width 11 height 11
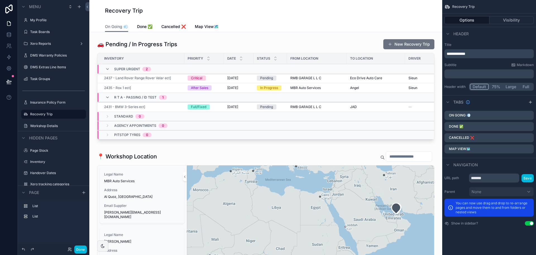
click at [332, 50] on div "scrollable content" at bounding box center [266, 91] width 344 height 108
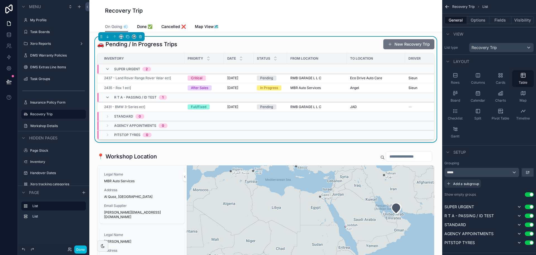
click at [458, 113] on icon "scrollable content" at bounding box center [456, 111] width 6 height 6
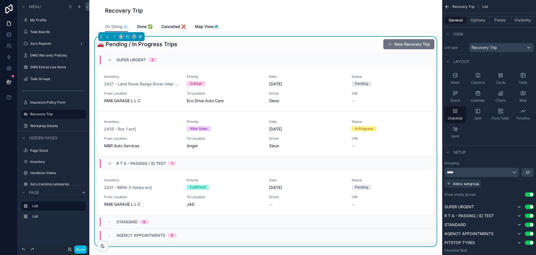
click at [455, 72] on div "Rows" at bounding box center [456, 78] width 22 height 17
click at [78, 248] on button "Done" at bounding box center [80, 249] width 13 height 8
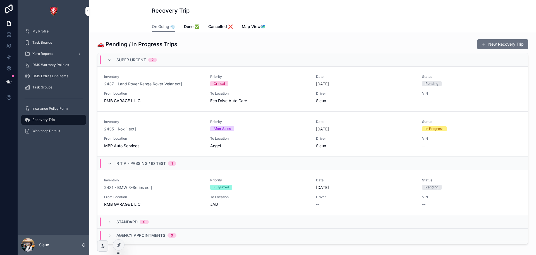
click at [119, 245] on icon at bounding box center [119, 244] width 4 height 4
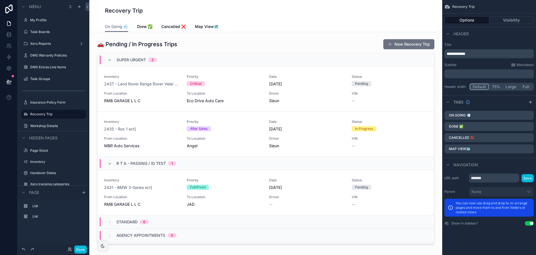
click at [297, 45] on div "scrollable content" at bounding box center [266, 142] width 344 height 211
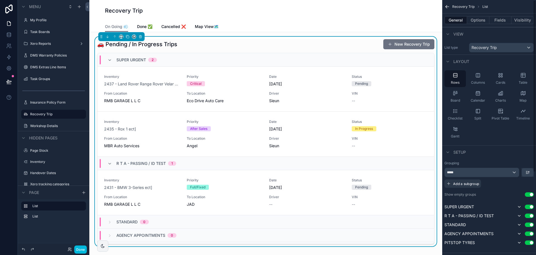
click at [524, 79] on div "Table" at bounding box center [524, 78] width 22 height 17
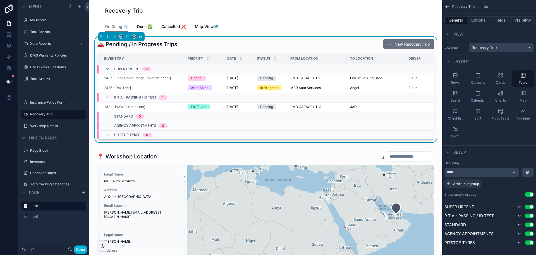
click at [384, 17] on div "Recovery Trip" at bounding box center [266, 10] width 322 height 21
click at [84, 249] on button "Done" at bounding box center [80, 249] width 13 height 8
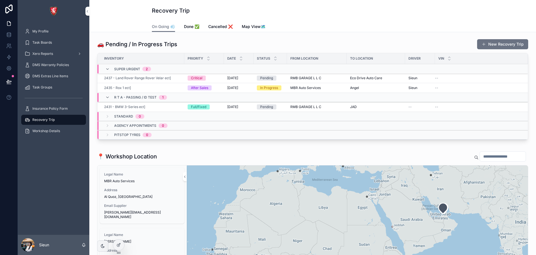
click at [250, 23] on link "Map View🗺️" at bounding box center [254, 27] width 24 height 11
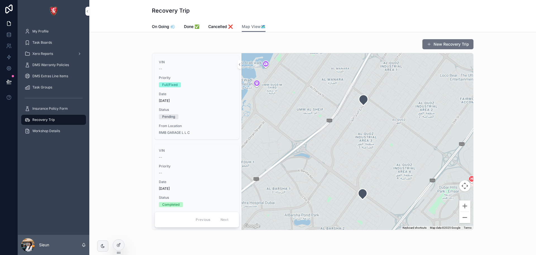
click at [120, 240] on div at bounding box center [118, 244] width 11 height 11
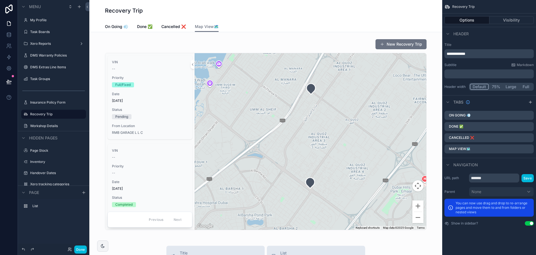
click at [179, 45] on div "scrollable content" at bounding box center [266, 134] width 344 height 195
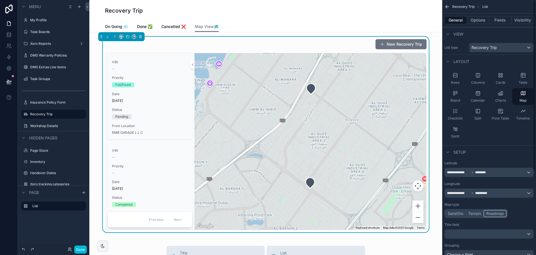
click at [475, 17] on button "Options" at bounding box center [478, 20] width 22 height 8
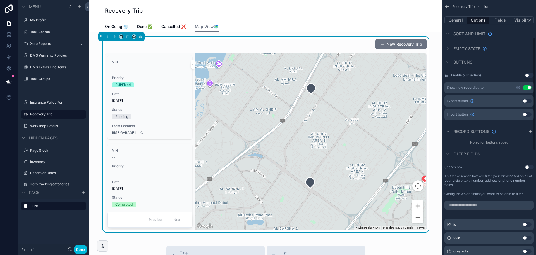
scroll to position [84, 0]
click at [527, 89] on button "Use setting" at bounding box center [527, 88] width 9 height 4
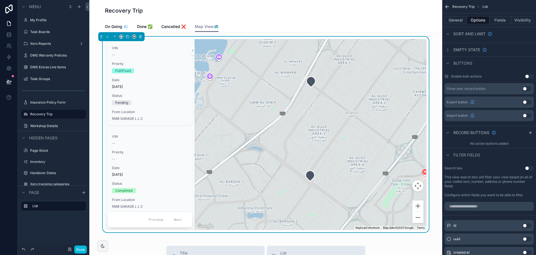
click at [83, 247] on button "Done" at bounding box center [80, 249] width 13 height 8
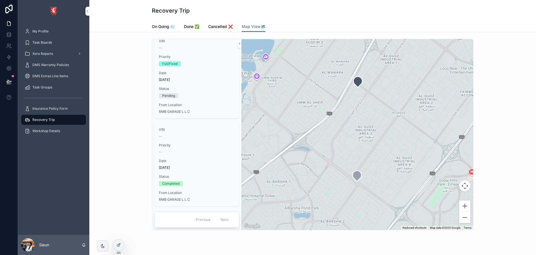
scroll to position [0, 0]
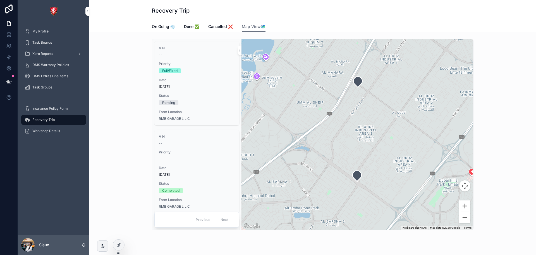
click at [140, 148] on div "VIN -- Priority Full/Fixed Date 10/4/2025 Status Pending From Location RMB GARA…" at bounding box center [313, 134] width 438 height 195
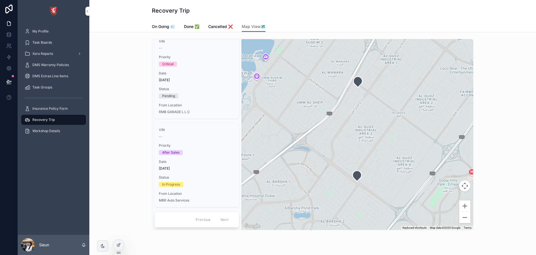
scroll to position [187, 0]
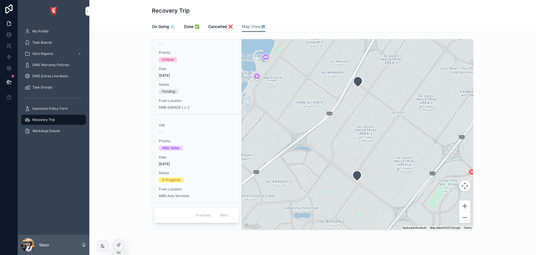
click at [118, 244] on icon at bounding box center [119, 244] width 4 height 4
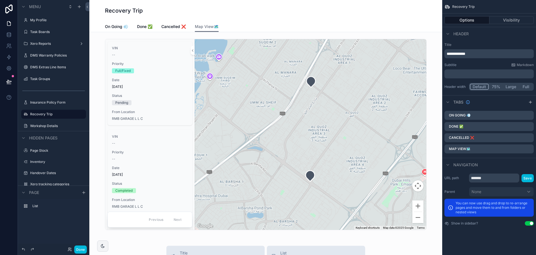
click at [405, 37] on div "scrollable content" at bounding box center [266, 134] width 344 height 195
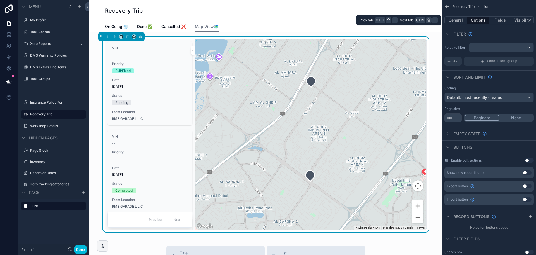
click at [502, 18] on button "Fields" at bounding box center [501, 20] width 22 height 8
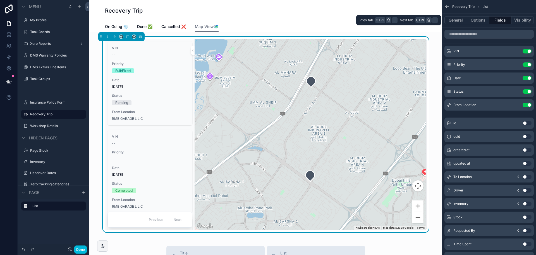
click at [483, 18] on button "Options" at bounding box center [478, 20] width 22 height 8
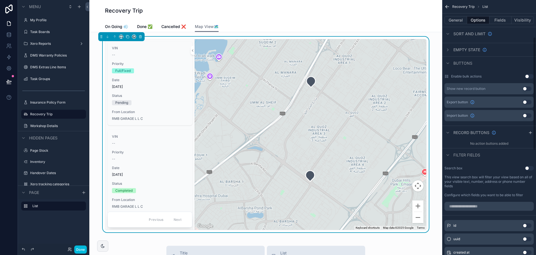
scroll to position [0, 0]
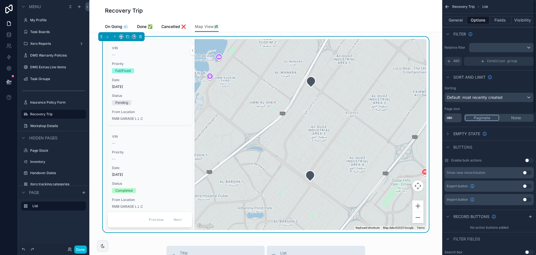
click at [454, 15] on div "General Options Fields Visibility" at bounding box center [490, 19] width 94 height 13
click at [455, 18] on button "General" at bounding box center [456, 20] width 23 height 8
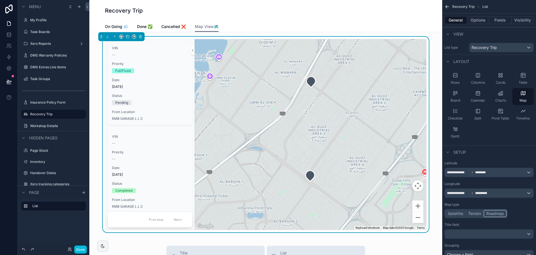
click at [497, 23] on button "Fields" at bounding box center [501, 20] width 22 height 8
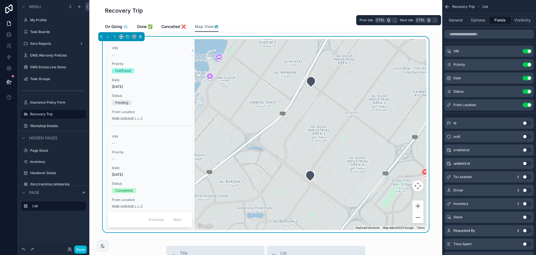
click at [523, 20] on button "Visibility" at bounding box center [523, 20] width 22 height 8
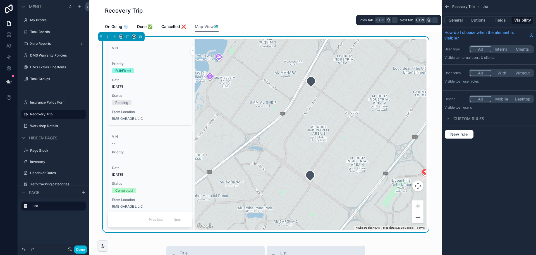
click at [507, 18] on button "Fields" at bounding box center [501, 20] width 22 height 8
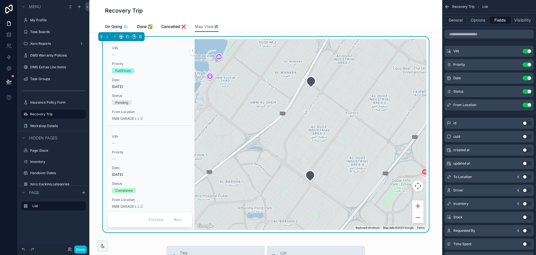
click at [470, 21] on button "Options" at bounding box center [478, 20] width 22 height 8
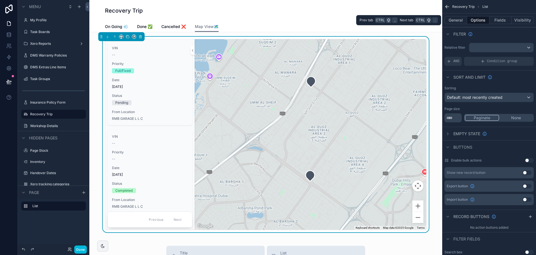
click at [451, 17] on button "General" at bounding box center [456, 20] width 23 height 8
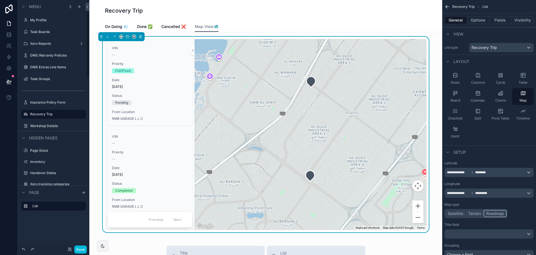
click at [82, 250] on button "Done" at bounding box center [80, 249] width 13 height 8
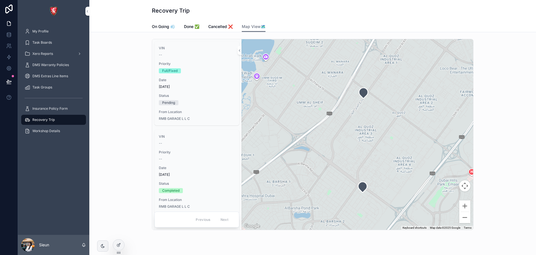
click at [159, 25] on span "On Going 💨" at bounding box center [163, 27] width 23 height 6
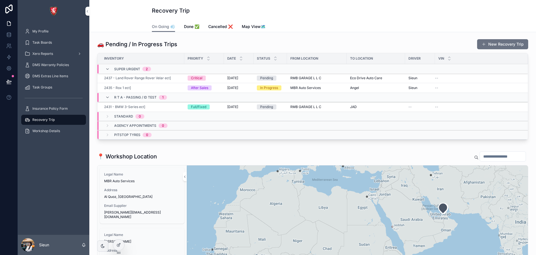
click at [269, 20] on div "Recovery Trip" at bounding box center [313, 10] width 322 height 21
click at [255, 25] on span "Map View🗺️" at bounding box center [254, 27] width 24 height 6
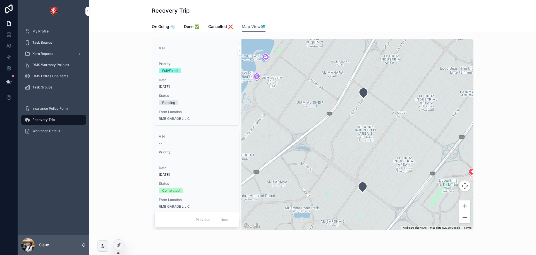
click at [121, 243] on icon at bounding box center [119, 244] width 4 height 4
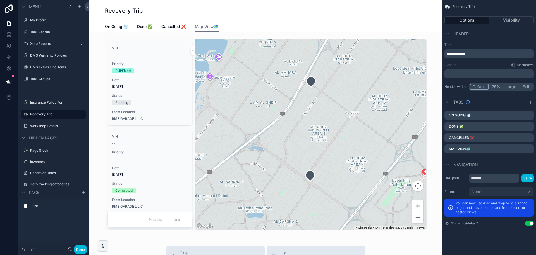
click at [397, 46] on div "scrollable content" at bounding box center [266, 134] width 344 height 195
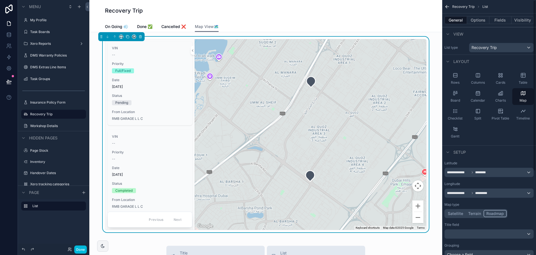
click at [496, 22] on button "Fields" at bounding box center [501, 20] width 22 height 8
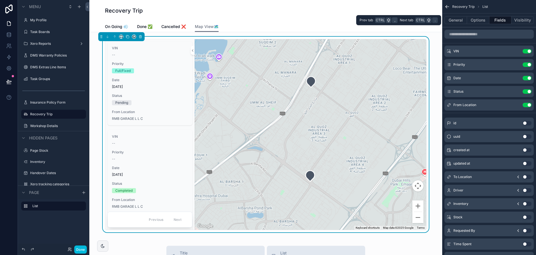
click at [471, 16] on button "Options" at bounding box center [478, 20] width 22 height 8
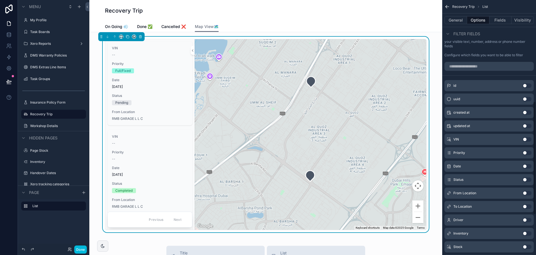
scroll to position [251, 0]
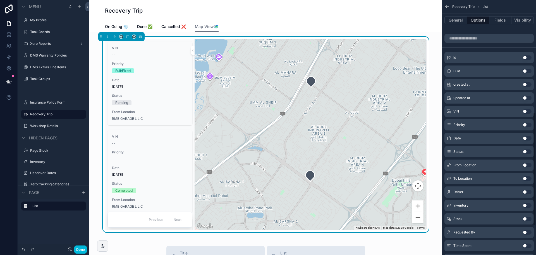
click at [525, 191] on button "Use setting" at bounding box center [527, 191] width 9 height 4
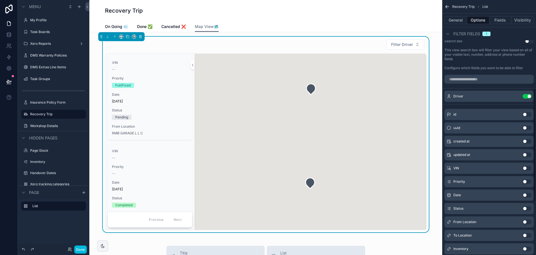
scroll to position [168, 0]
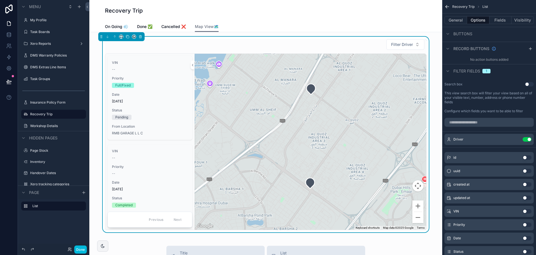
click at [407, 43] on span "Filter Driver" at bounding box center [402, 45] width 22 height 6
click at [77, 247] on button "Done" at bounding box center [80, 249] width 13 height 8
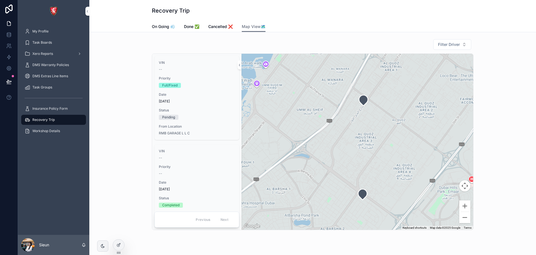
click at [442, 46] on span "Filter Driver" at bounding box center [449, 45] width 22 height 6
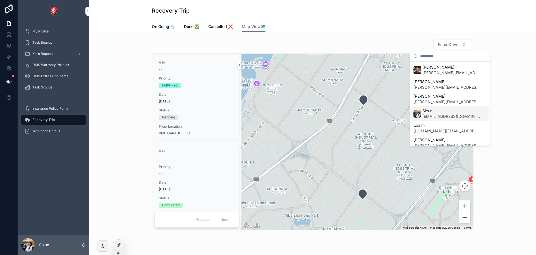
click at [443, 113] on span "Sieun" at bounding box center [452, 111] width 58 height 6
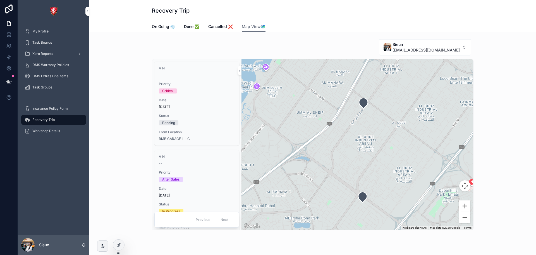
click at [445, 45] on span "Sieun" at bounding box center [426, 45] width 67 height 6
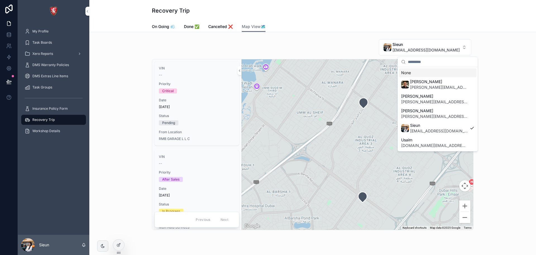
click at [491, 49] on div "Sieun sieun.l@albacars.ae VIN -- Priority Critical Date 9/3/2025 Status Pending…" at bounding box center [313, 134] width 438 height 195
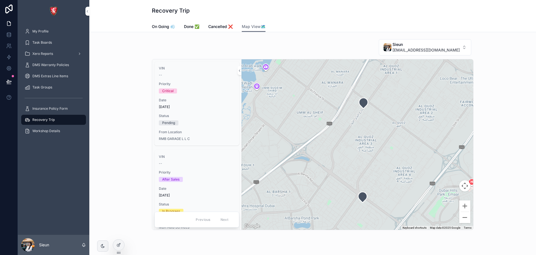
click at [118, 244] on icon at bounding box center [118, 245] width 3 height 3
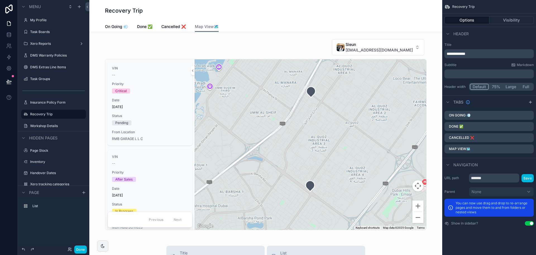
click at [353, 45] on div "scrollable content" at bounding box center [266, 134] width 344 height 195
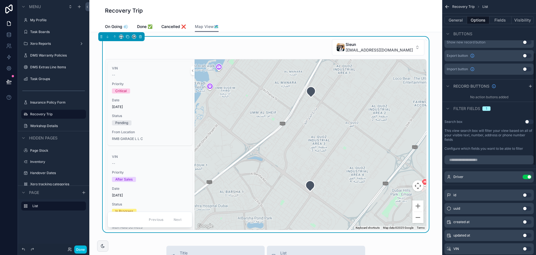
scroll to position [140, 0]
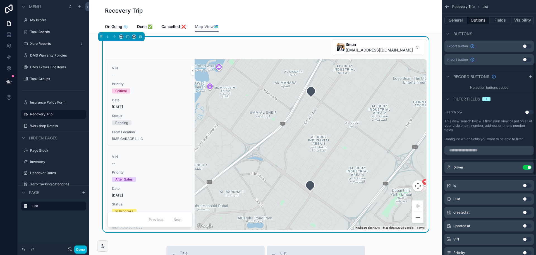
click at [0, 0] on icon "scrollable content" at bounding box center [0, 0] width 0 height 0
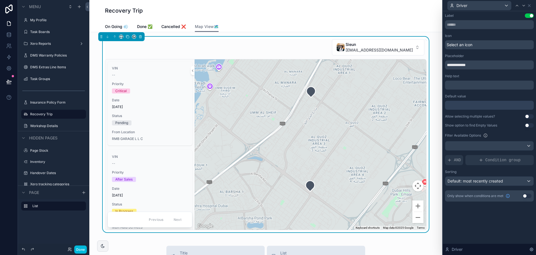
click at [458, 44] on span "Select an icon" at bounding box center [460, 45] width 26 height 6
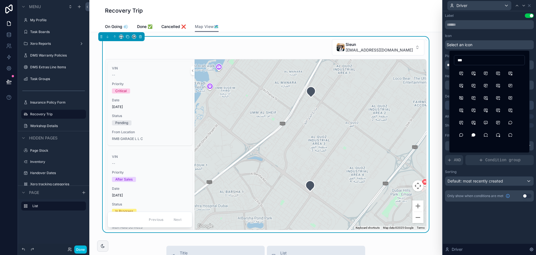
scroll to position [0, 0]
type input "*****"
click at [500, 110] on button "Man" at bounding box center [498, 109] width 10 height 10
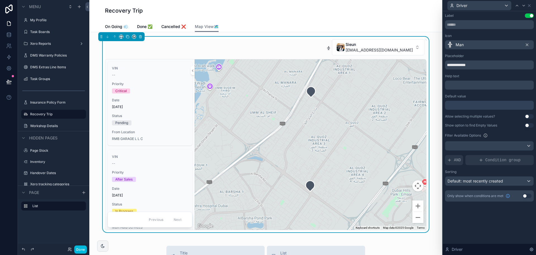
click at [472, 42] on div "Man" at bounding box center [489, 44] width 89 height 9
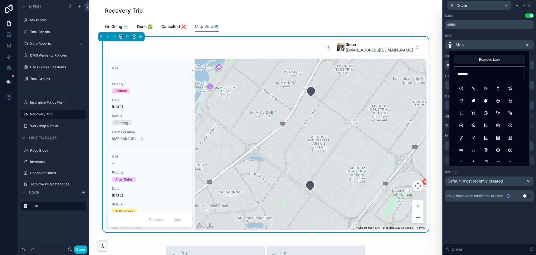
scroll to position [112, 0]
type input "*******"
click at [460, 99] on button "SteeringWheel" at bounding box center [462, 97] width 10 height 10
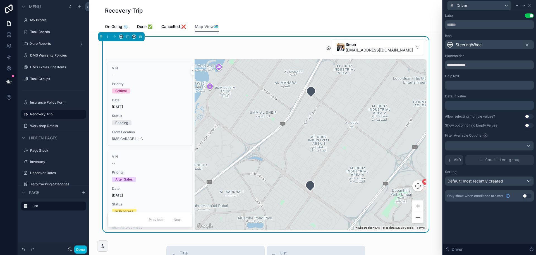
click at [483, 42] on div "SteeringWheel" at bounding box center [465, 44] width 36 height 7
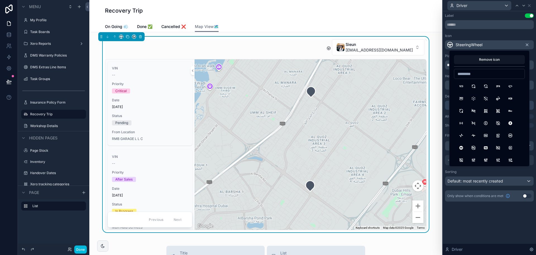
click at [476, 71] on input at bounding box center [490, 74] width 70 height 8
type input "*****"
click at [472, 108] on button "CookieMan" at bounding box center [474, 107] width 10 height 10
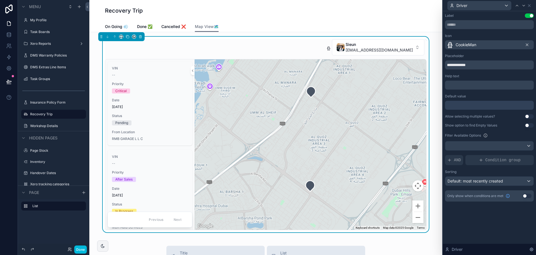
click at [484, 40] on div "CookieMan" at bounding box center [489, 44] width 89 height 9
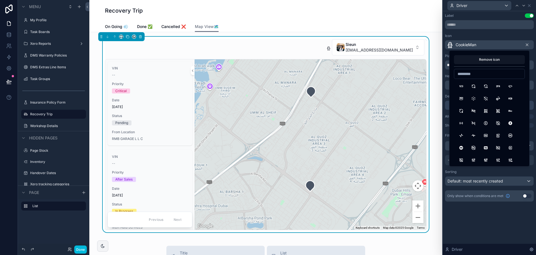
click at [481, 72] on input at bounding box center [490, 74] width 70 height 8
click at [467, 38] on div "Icon CookieMan" at bounding box center [489, 42] width 89 height 16
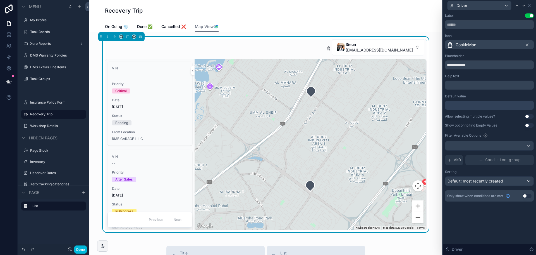
click at [465, 68] on input "**********" at bounding box center [489, 64] width 89 height 9
click at [526, 44] on icon at bounding box center [527, 45] width 2 height 2
click at [532, 5] on div "Driver" at bounding box center [489, 5] width 89 height 11
click at [531, 5] on icon at bounding box center [529, 5] width 4 height 4
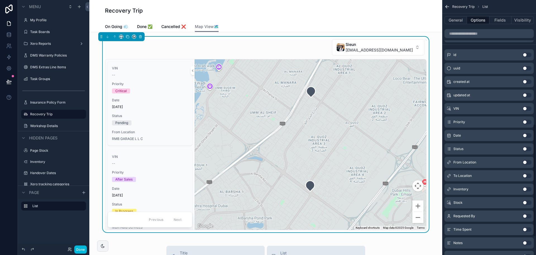
scroll to position [279, 0]
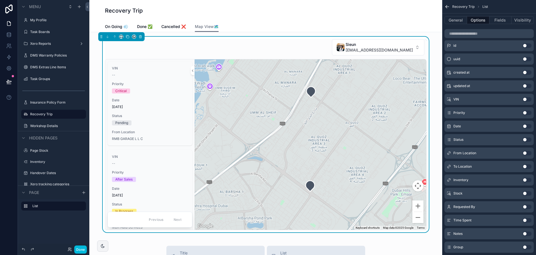
click at [527, 191] on button "Use setting" at bounding box center [527, 193] width 9 height 4
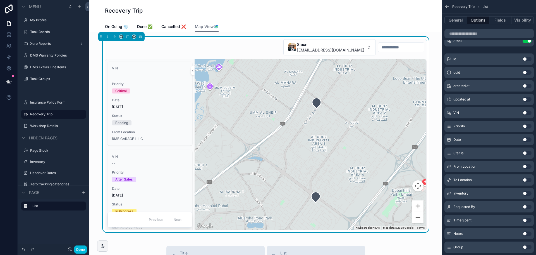
click at [527, 191] on button "Use setting" at bounding box center [527, 193] width 9 height 4
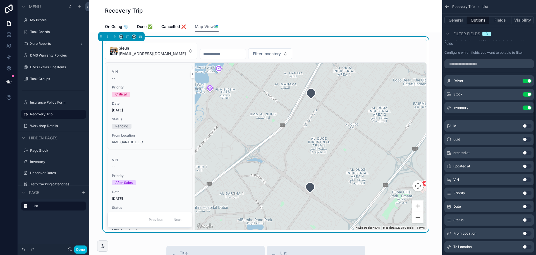
scroll to position [224, 0]
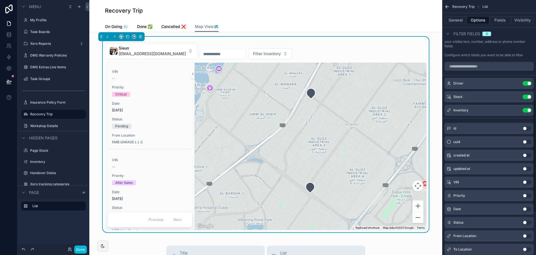
click at [262, 53] on span "Filter Inventory" at bounding box center [267, 54] width 28 height 6
click at [214, 53] on input "scrollable content" at bounding box center [223, 54] width 46 height 8
click at [527, 97] on button "Use setting" at bounding box center [527, 96] width 9 height 4
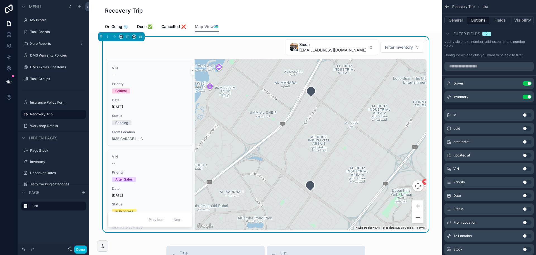
click at [365, 46] on button "Sieun sieun.l@albacars.ae" at bounding box center [332, 47] width 92 height 16
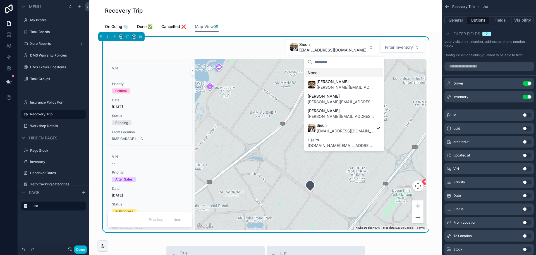
click at [343, 71] on div "None" at bounding box center [345, 72] width 78 height 9
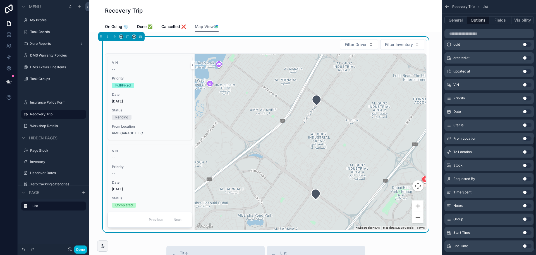
scroll to position [320, 0]
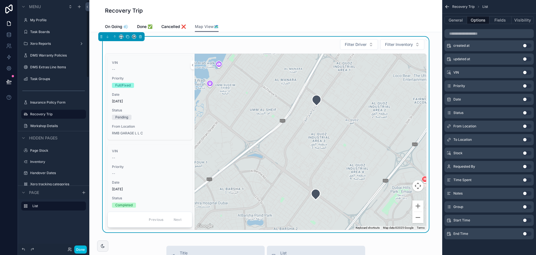
click at [82, 246] on button "Done" at bounding box center [80, 249] width 13 height 8
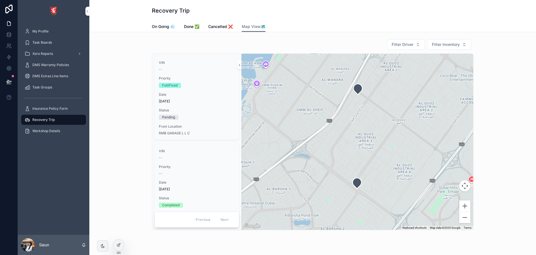
click at [170, 26] on span "On Going 💨" at bounding box center [163, 27] width 23 height 6
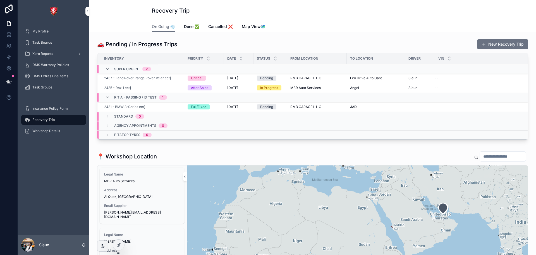
click at [161, 78] on span "2437 - Land Rover Range Rover Velar ect]" at bounding box center [137, 78] width 67 height 4
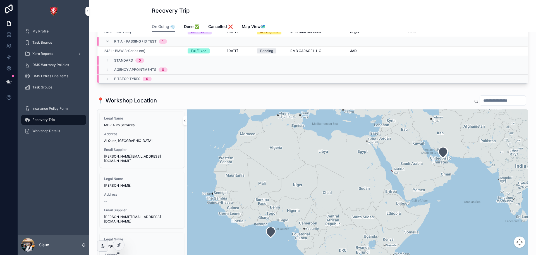
scroll to position [84, 0]
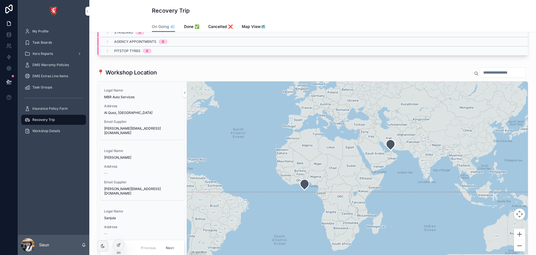
drag, startPoint x: 381, startPoint y: 131, endPoint x: 335, endPoint y: 155, distance: 52.0
click at [335, 155] on div "scrollable content" at bounding box center [357, 169] width 341 height 176
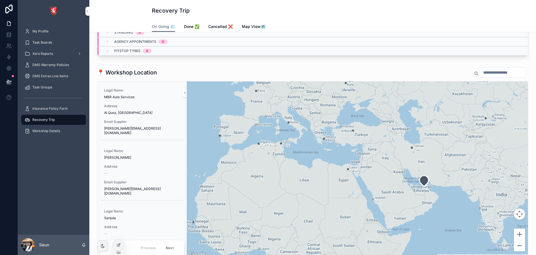
drag, startPoint x: 288, startPoint y: 165, endPoint x: 339, endPoint y: 175, distance: 52.0
click at [339, 175] on div "scrollable content" at bounding box center [357, 169] width 341 height 176
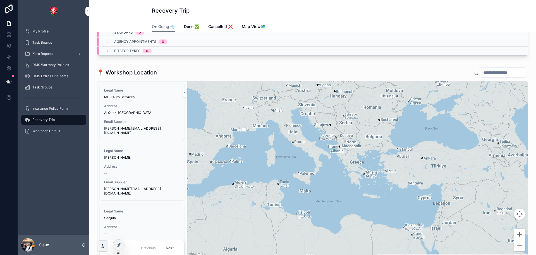
drag, startPoint x: 286, startPoint y: 135, endPoint x: 291, endPoint y: 197, distance: 62.2
click at [291, 197] on div "scrollable content" at bounding box center [357, 169] width 341 height 176
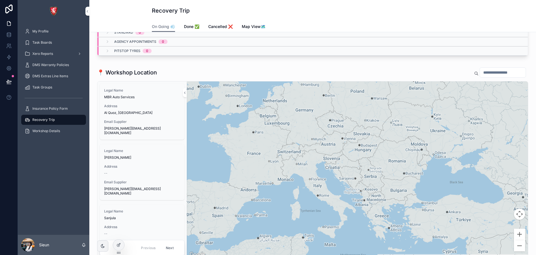
drag, startPoint x: 278, startPoint y: 175, endPoint x: 304, endPoint y: 228, distance: 58.6
click at [304, 228] on div "scrollable content" at bounding box center [357, 169] width 341 height 176
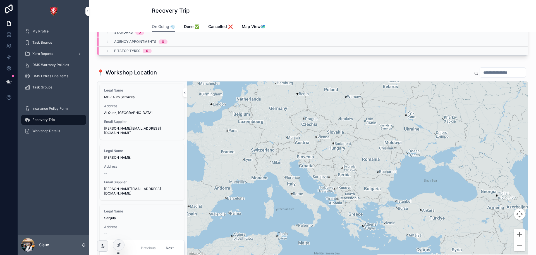
drag, startPoint x: 336, startPoint y: 179, endPoint x: 335, endPoint y: 168, distance: 10.6
click at [335, 168] on div "scrollable content" at bounding box center [357, 169] width 341 height 176
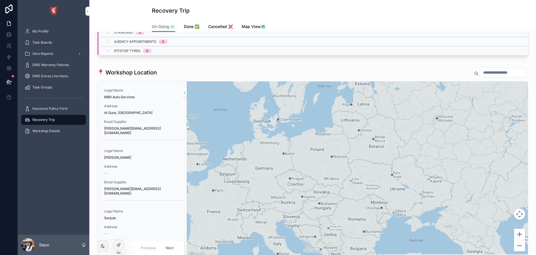
drag, startPoint x: 392, startPoint y: 208, endPoint x: 378, endPoint y: 268, distance: 61.4
click at [378, 254] on html "My Profile Task Boards Xero Reports DMS Warranty Policies DMS Extras Line Items…" at bounding box center [268, 127] width 536 height 255
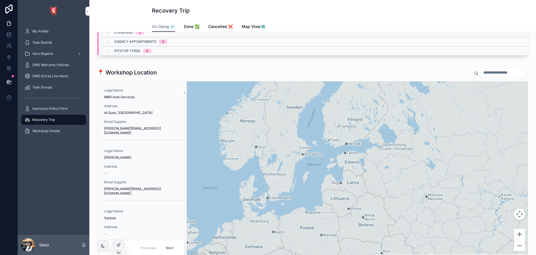
drag, startPoint x: 367, startPoint y: 184, endPoint x: 356, endPoint y: 267, distance: 83.4
click at [356, 254] on html "My Profile Task Boards Xero Reports DMS Warranty Policies DMS Extras Line Items…" at bounding box center [268, 127] width 536 height 255
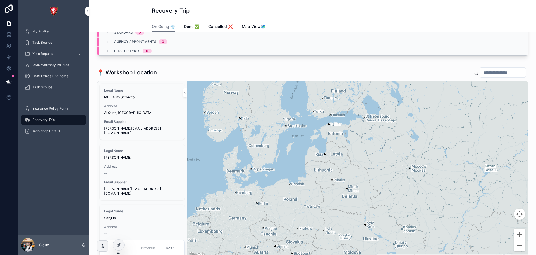
drag, startPoint x: 377, startPoint y: 198, endPoint x: 332, endPoint y: 235, distance: 58.3
click at [332, 238] on div "scrollable content" at bounding box center [357, 169] width 341 height 176
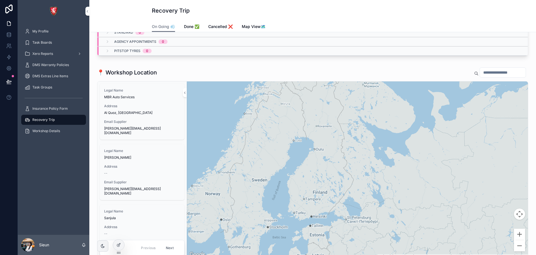
drag, startPoint x: 368, startPoint y: 127, endPoint x: 397, endPoint y: 86, distance: 50.5
click at [396, 92] on div "scrollable content" at bounding box center [357, 169] width 341 height 176
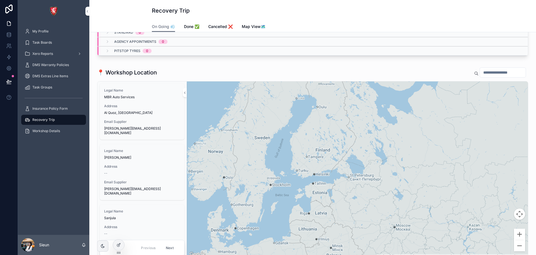
drag, startPoint x: 395, startPoint y: 144, endPoint x: 369, endPoint y: 200, distance: 62.2
click at [369, 200] on div "scrollable content" at bounding box center [357, 169] width 341 height 176
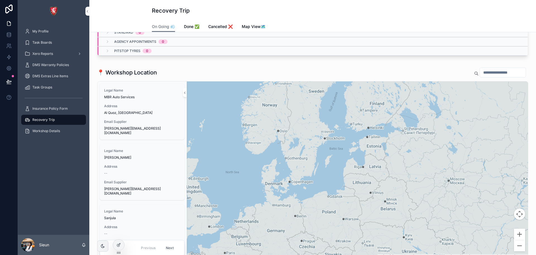
drag, startPoint x: 289, startPoint y: 186, endPoint x: 345, endPoint y: 134, distance: 75.9
click at [345, 134] on div "scrollable content" at bounding box center [357, 169] width 341 height 176
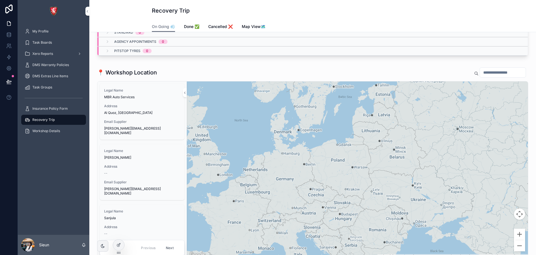
drag, startPoint x: 349, startPoint y: 194, endPoint x: 358, endPoint y: 137, distance: 57.7
click at [358, 137] on div "scrollable content" at bounding box center [357, 169] width 341 height 176
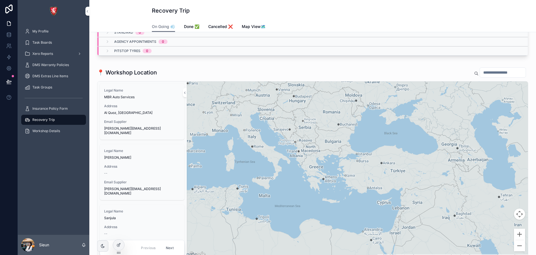
drag, startPoint x: 347, startPoint y: 210, endPoint x: 292, endPoint y: 97, distance: 125.3
click at [296, 99] on div "scrollable content" at bounding box center [357, 169] width 341 height 176
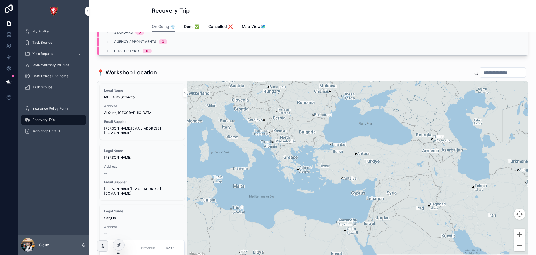
click at [222, 7] on div "Recovery Trip" at bounding box center [313, 11] width 322 height 8
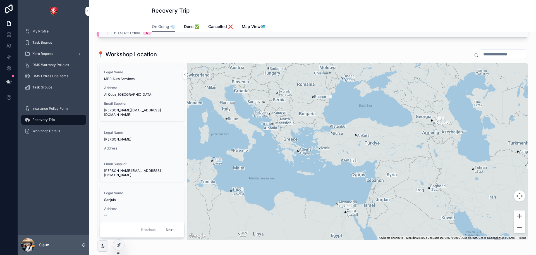
scroll to position [112, 0]
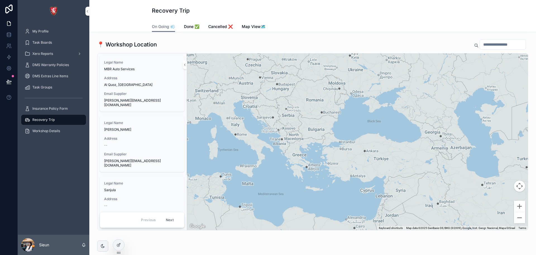
drag, startPoint x: 374, startPoint y: 130, endPoint x: 383, endPoint y: 159, distance: 30.6
click at [383, 159] on div "scrollable content" at bounding box center [357, 141] width 341 height 176
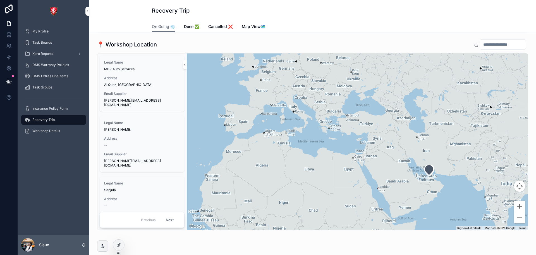
drag, startPoint x: 369, startPoint y: 159, endPoint x: 354, endPoint y: 127, distance: 35.4
click at [354, 127] on div "scrollable content" at bounding box center [357, 141] width 341 height 176
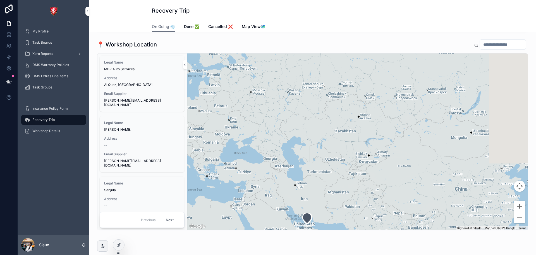
drag, startPoint x: 454, startPoint y: 132, endPoint x: 330, endPoint y: 185, distance: 134.8
click at [330, 185] on div "scrollable content" at bounding box center [357, 141] width 341 height 176
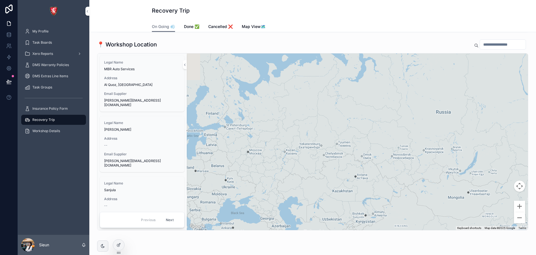
drag, startPoint x: 382, startPoint y: 112, endPoint x: 414, endPoint y: 53, distance: 66.9
click at [414, 54] on div "scrollable content" at bounding box center [357, 141] width 341 height 176
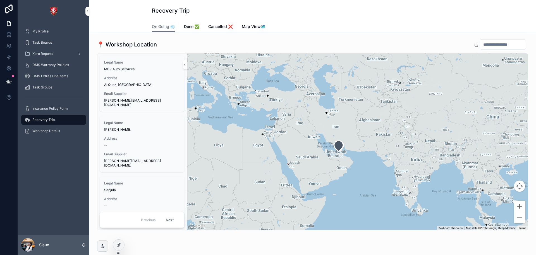
drag, startPoint x: 409, startPoint y: 97, endPoint x: 395, endPoint y: 177, distance: 81.8
click at [395, 177] on div "scrollable content" at bounding box center [357, 141] width 341 height 176
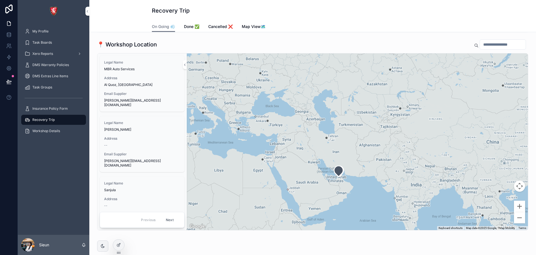
drag, startPoint x: 434, startPoint y: 124, endPoint x: 439, endPoint y: 138, distance: 14.8
click at [439, 138] on div "scrollable content" at bounding box center [357, 141] width 341 height 176
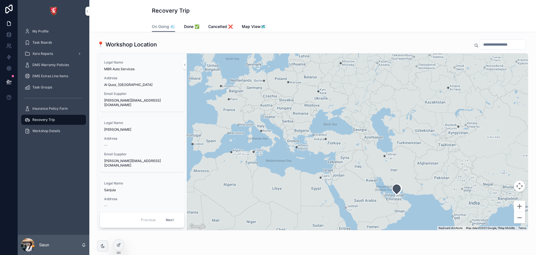
drag, startPoint x: 438, startPoint y: 151, endPoint x: 476, endPoint y: 157, distance: 38.7
click at [476, 157] on div "scrollable content" at bounding box center [357, 141] width 341 height 176
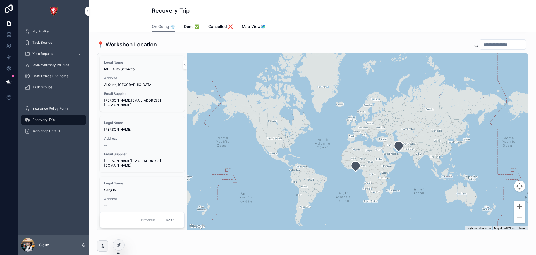
drag, startPoint x: 477, startPoint y: 199, endPoint x: 414, endPoint y: 172, distance: 68.5
click at [414, 172] on div "scrollable content" at bounding box center [357, 141] width 341 height 176
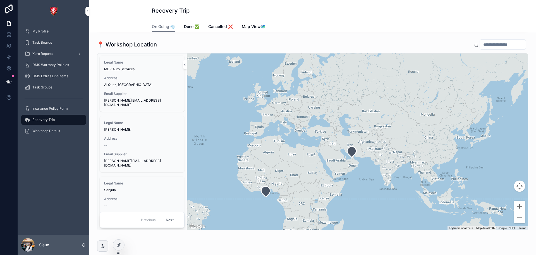
drag, startPoint x: 422, startPoint y: 158, endPoint x: 372, endPoint y: 177, distance: 53.8
click at [372, 177] on div "scrollable content" at bounding box center [357, 141] width 341 height 176
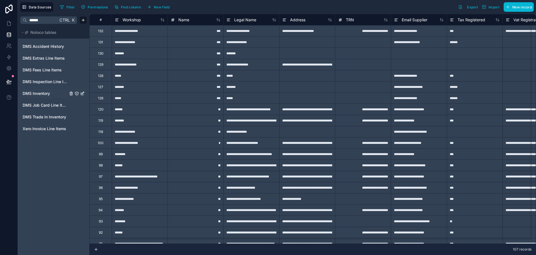
type input "******"
click at [44, 96] on div "DMS Inventory" at bounding box center [53, 93] width 67 height 9
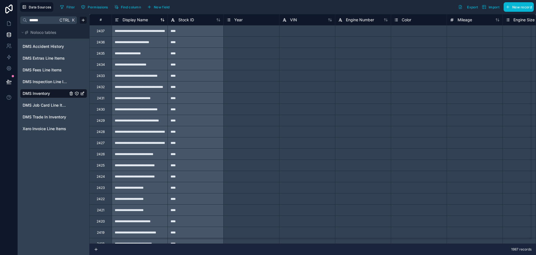
click at [135, 20] on span "Display Name" at bounding box center [135, 20] width 25 height 6
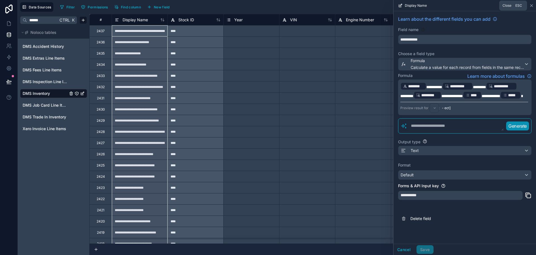
click at [530, 6] on icon at bounding box center [532, 5] width 4 height 4
